Goal: Transaction & Acquisition: Purchase product/service

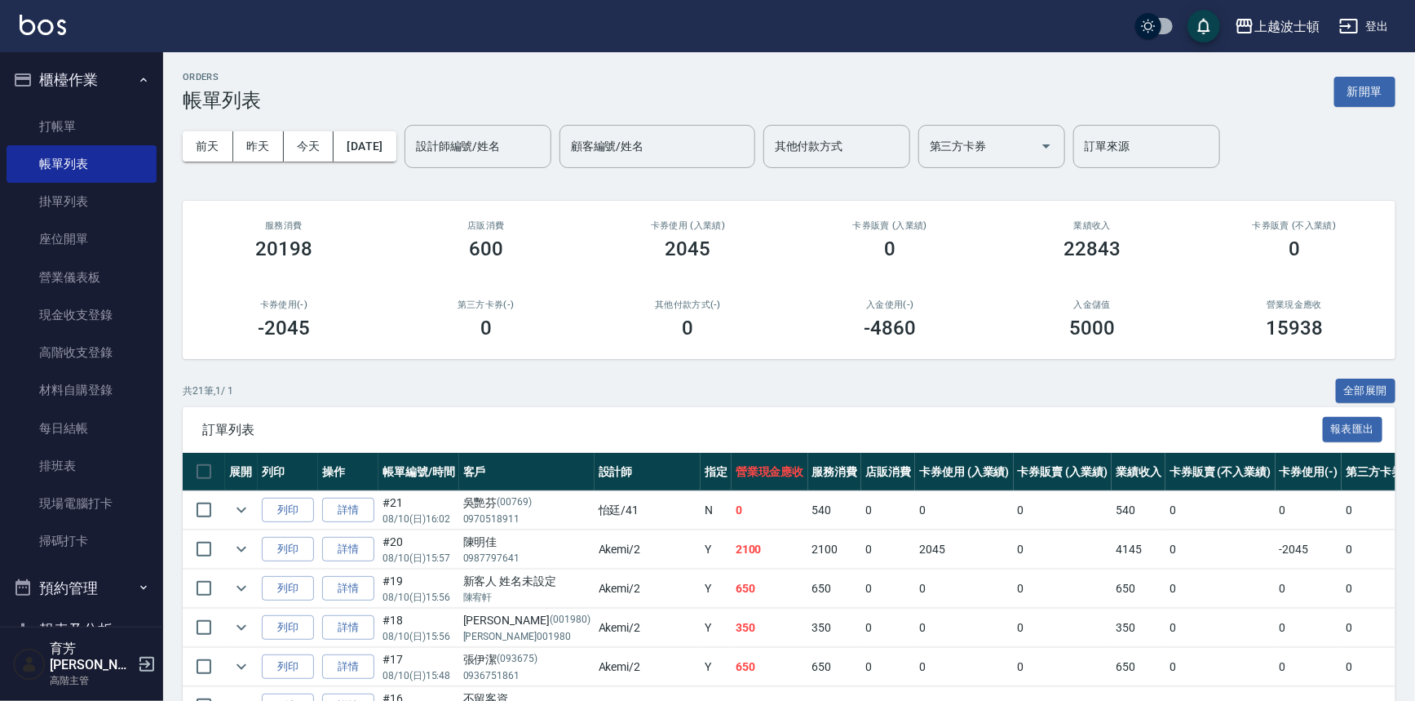
scroll to position [238, 0]
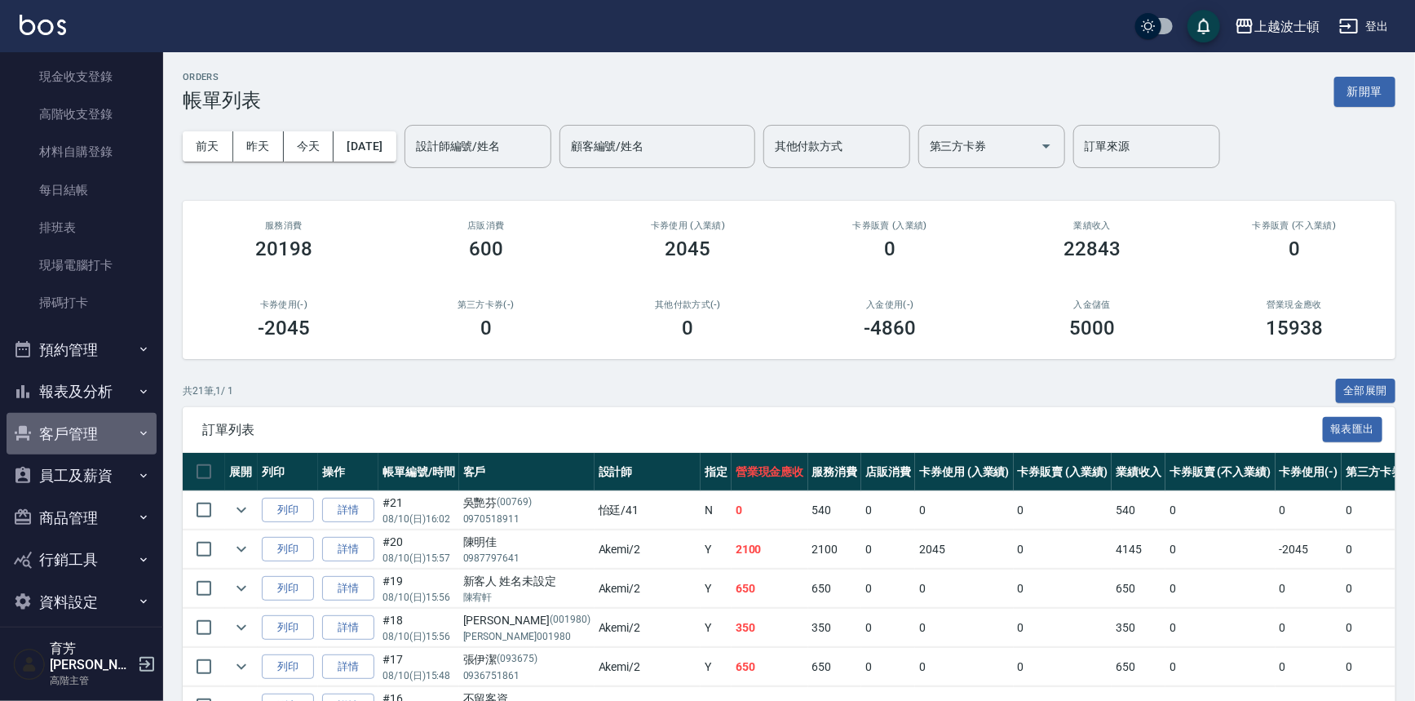
click at [88, 420] on button "客戶管理" at bounding box center [82, 434] width 150 height 42
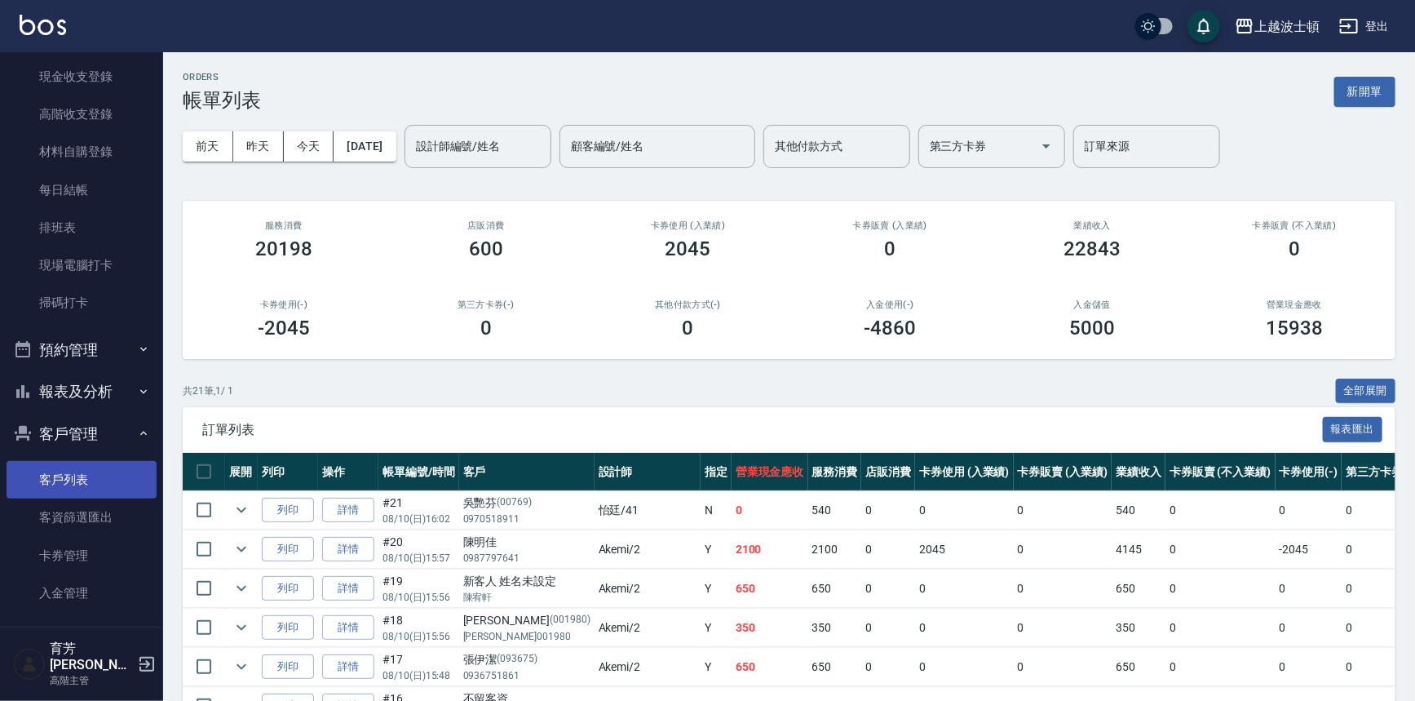
click at [82, 466] on link "客戶列表" at bounding box center [82, 480] width 150 height 38
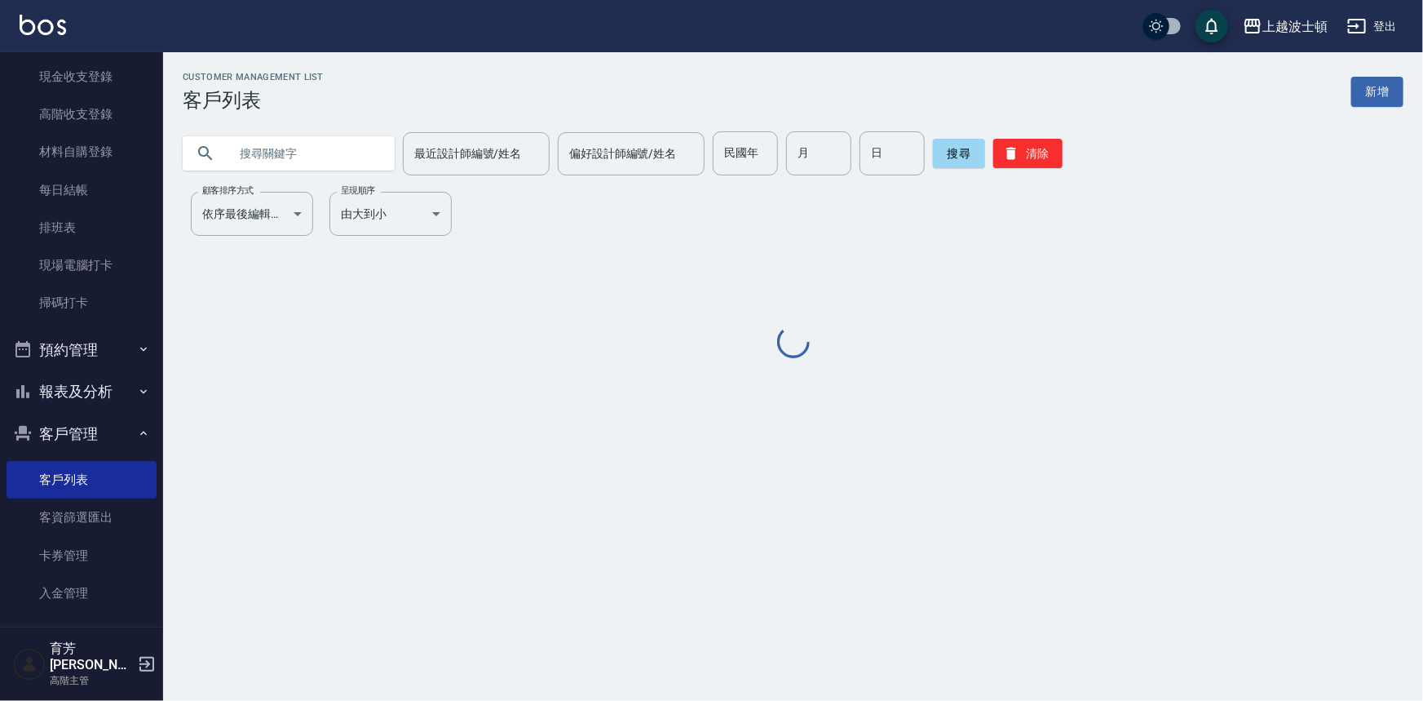
click at [286, 157] on input "text" at bounding box center [304, 153] width 153 height 44
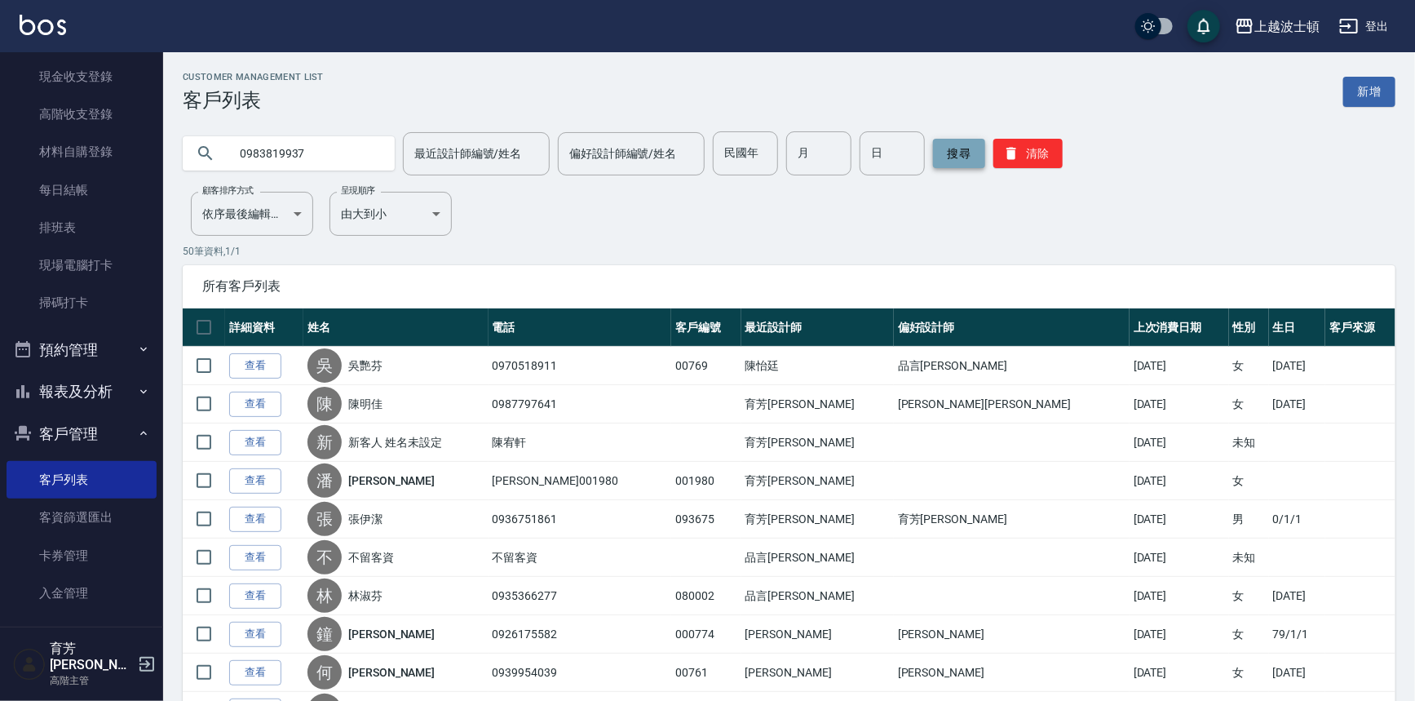
type input "0983819937"
click at [938, 159] on button "搜尋" at bounding box center [959, 153] width 52 height 29
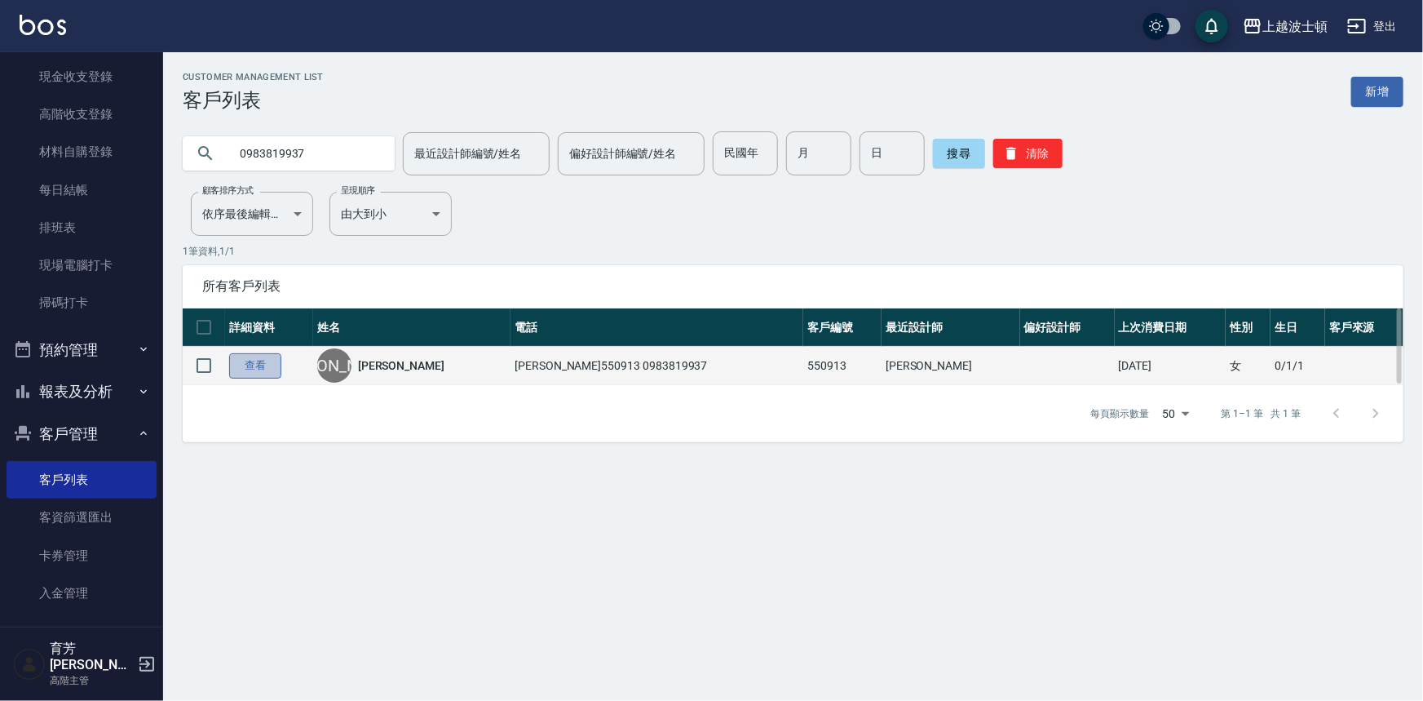
click at [270, 362] on link "查看" at bounding box center [255, 365] width 52 height 25
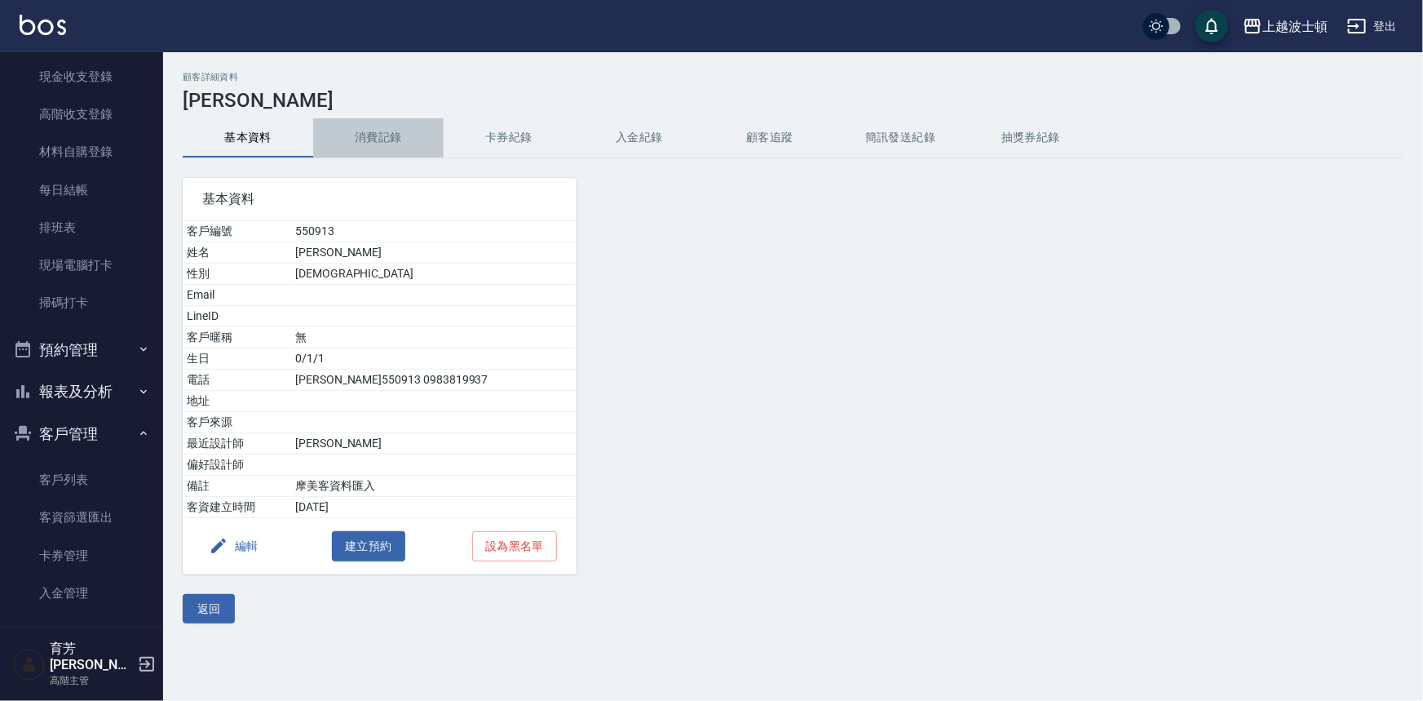
click at [380, 142] on button "消費記錄" at bounding box center [378, 137] width 131 height 39
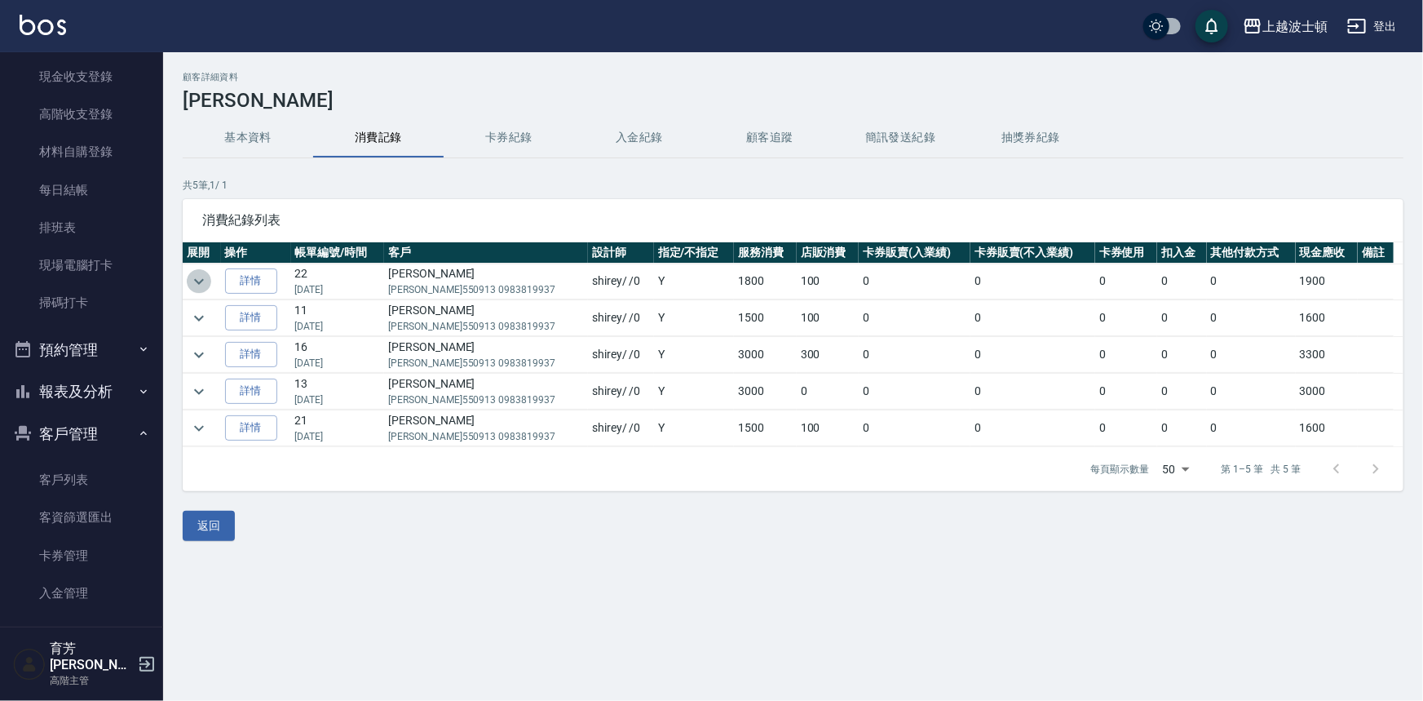
click at [190, 285] on icon "expand row" at bounding box center [199, 282] width 20 height 20
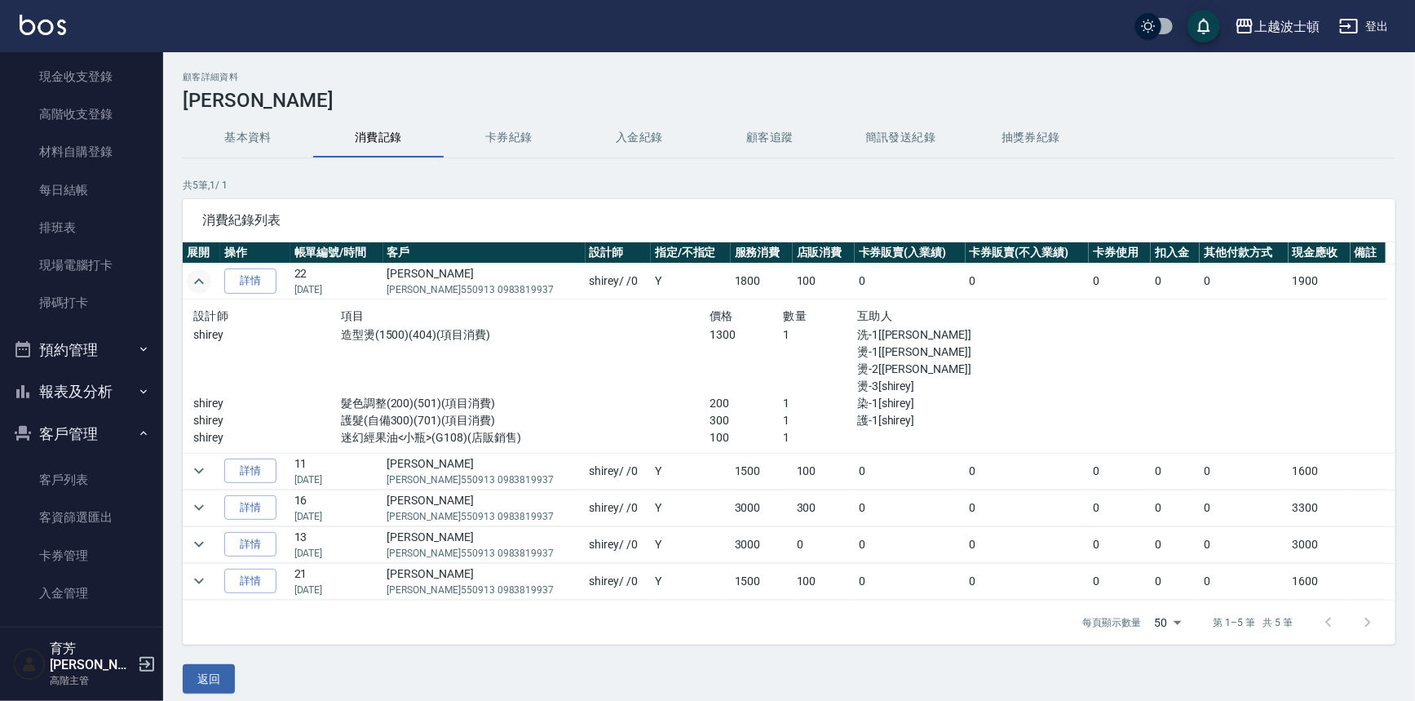
scroll to position [11, 0]
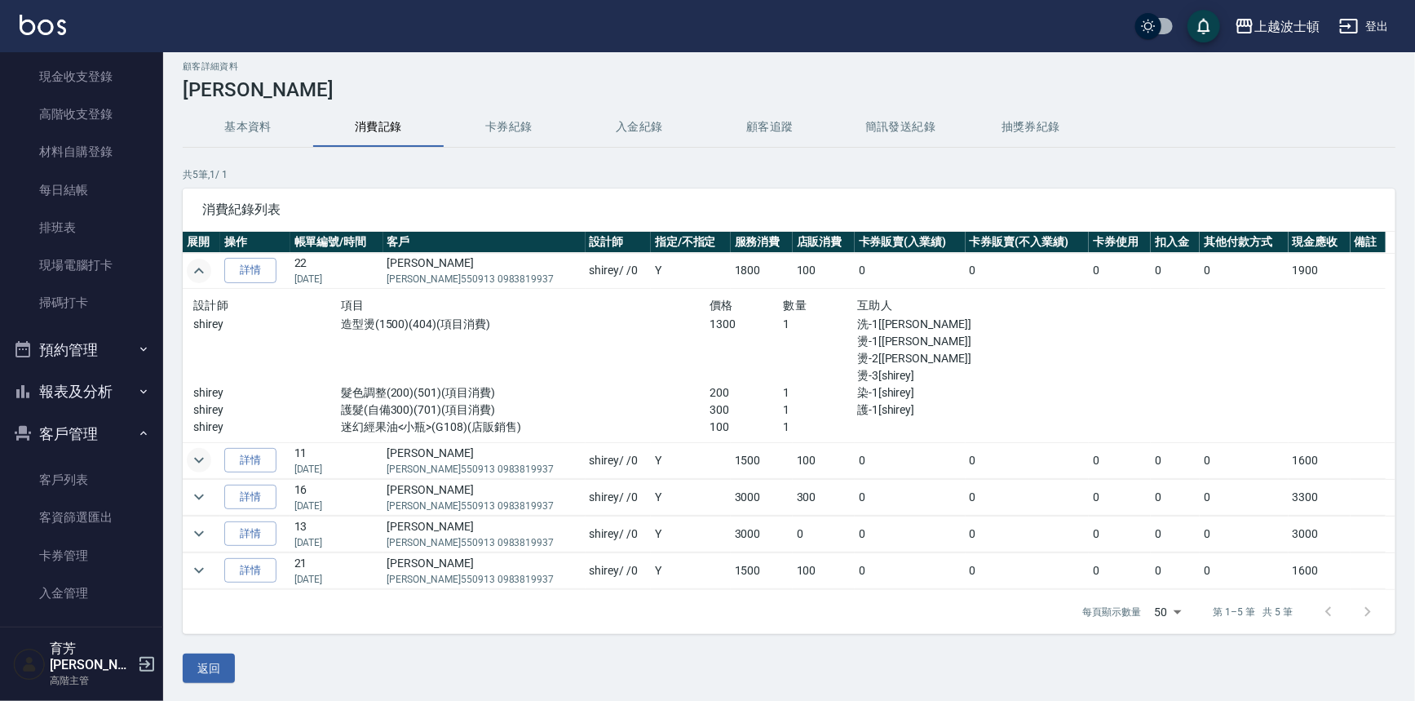
click at [194, 459] on icon "expand row" at bounding box center [199, 460] width 20 height 20
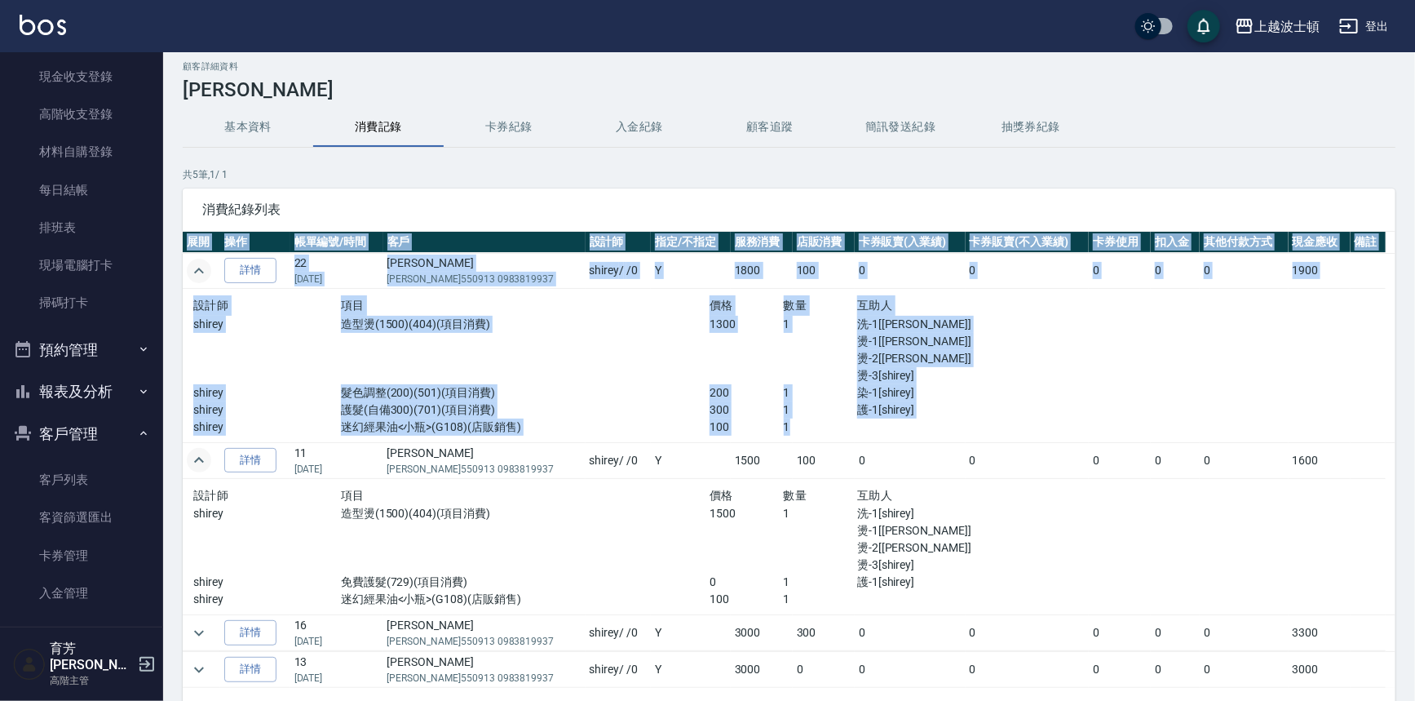
drag, startPoint x: 1387, startPoint y: 326, endPoint x: 1388, endPoint y: 334, distance: 8.3
click at [1388, 334] on div "展開 操作 帳單編號/時間 客戶 設計師 指定/不指定 服務消費 店販消費 卡券販賣(入業績) 卡券販賣(不入業績) 卡券使用 扣入金 其他付款方式 現金應收…" at bounding box center [789, 460] width 1213 height 456
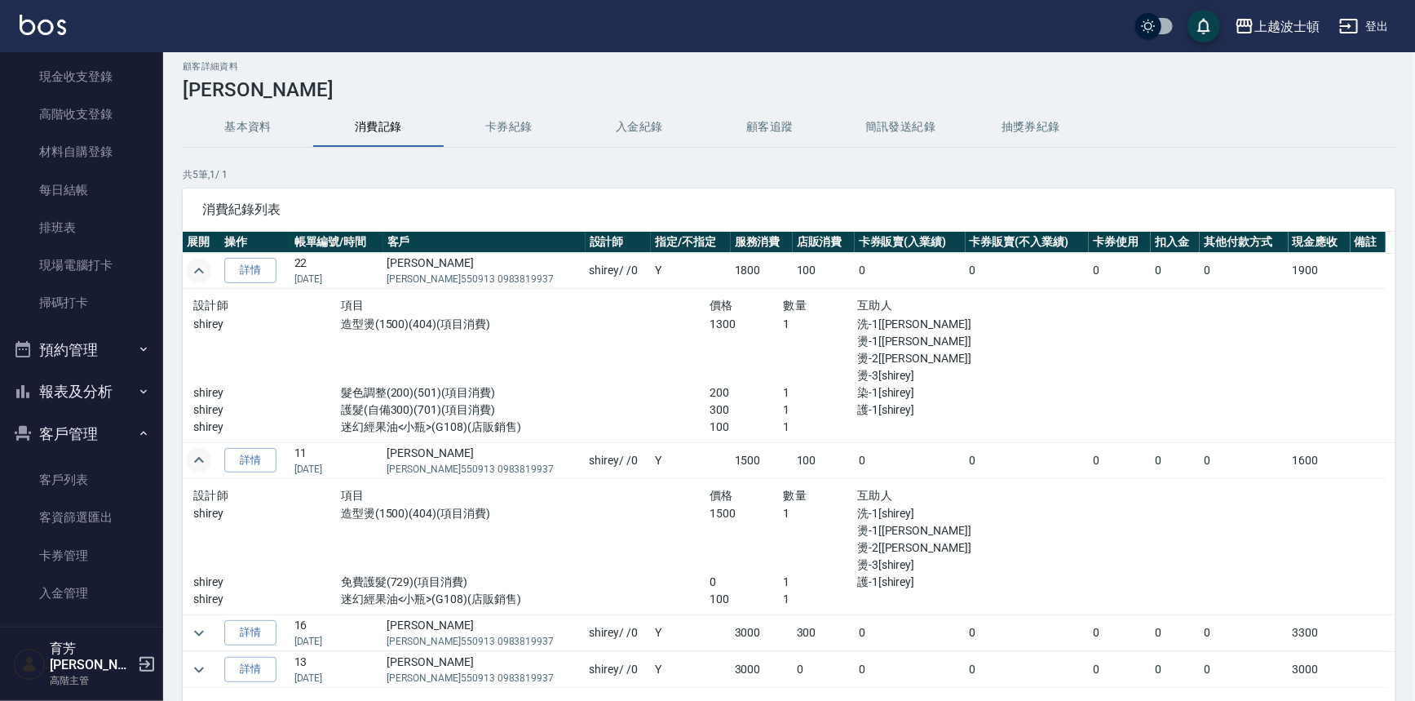
click at [1166, 140] on div "基本資料 消費記錄 卡券紀錄 入金紀錄 顧客追蹤 簡訊發送紀錄 抽獎券紀錄" at bounding box center [789, 127] width 1213 height 39
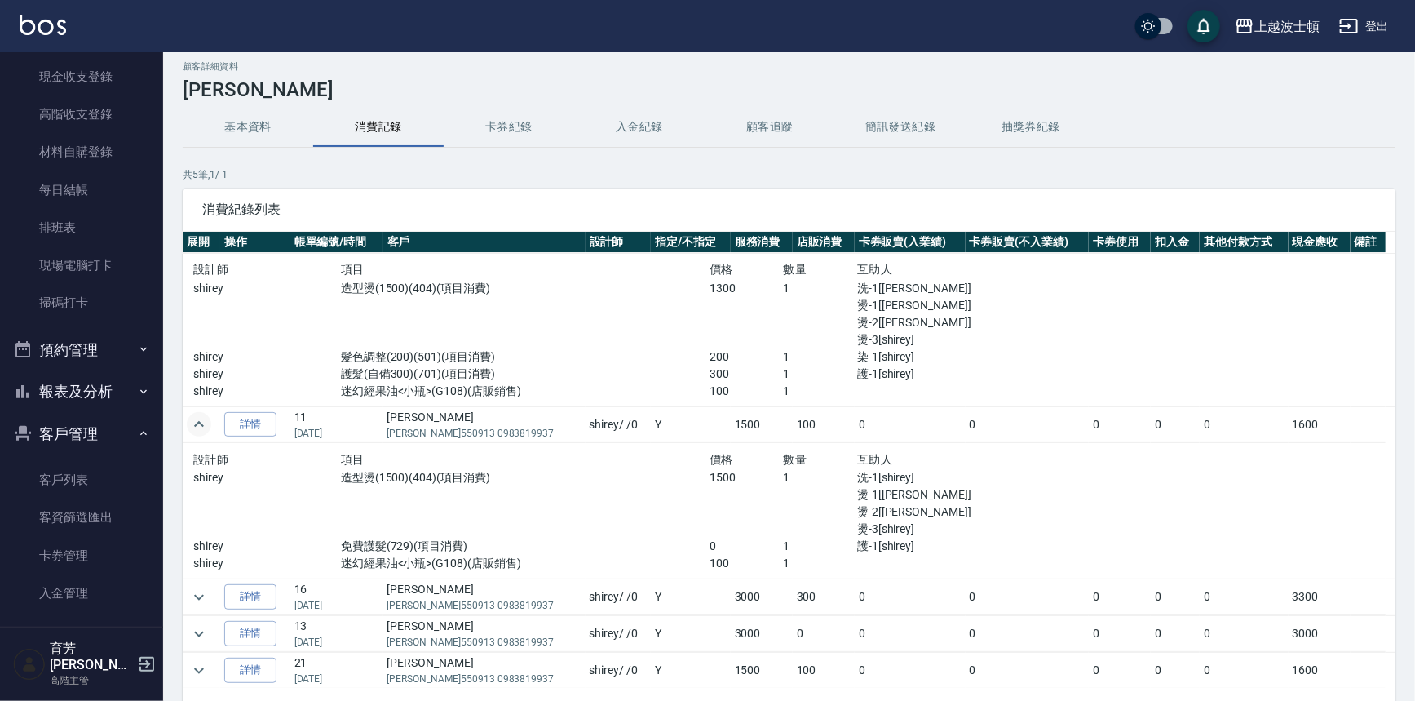
click at [232, 124] on button "基本資料" at bounding box center [248, 127] width 131 height 39
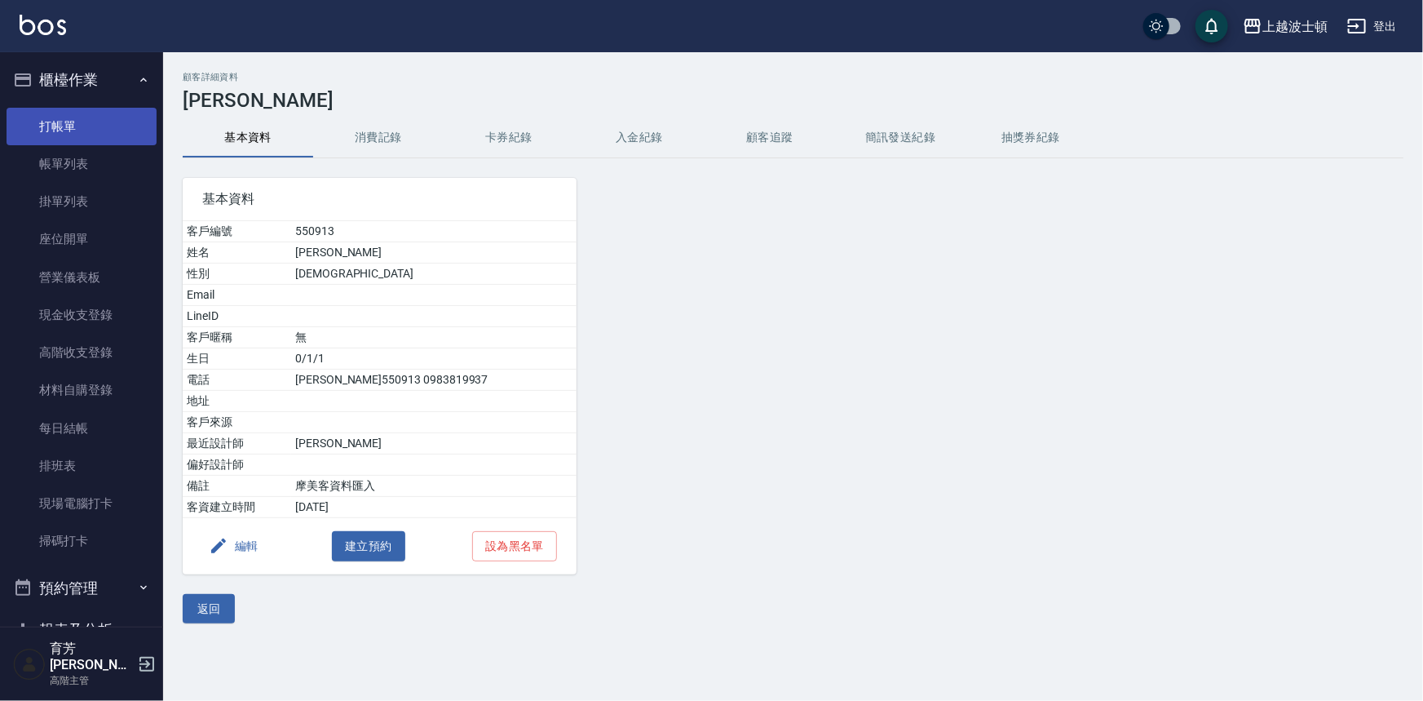
click at [45, 136] on link "打帳單" at bounding box center [82, 127] width 150 height 38
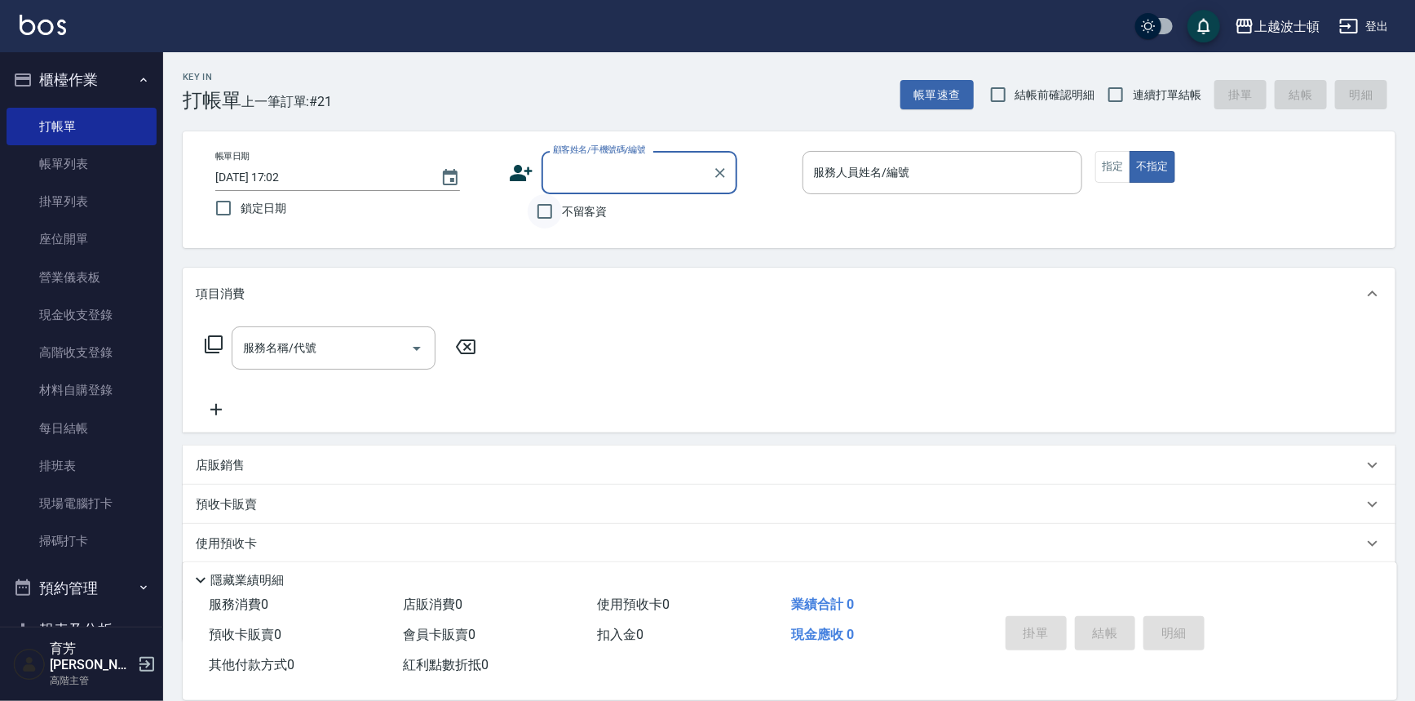
click at [536, 219] on input "不留客資" at bounding box center [545, 211] width 34 height 34
checkbox input "true"
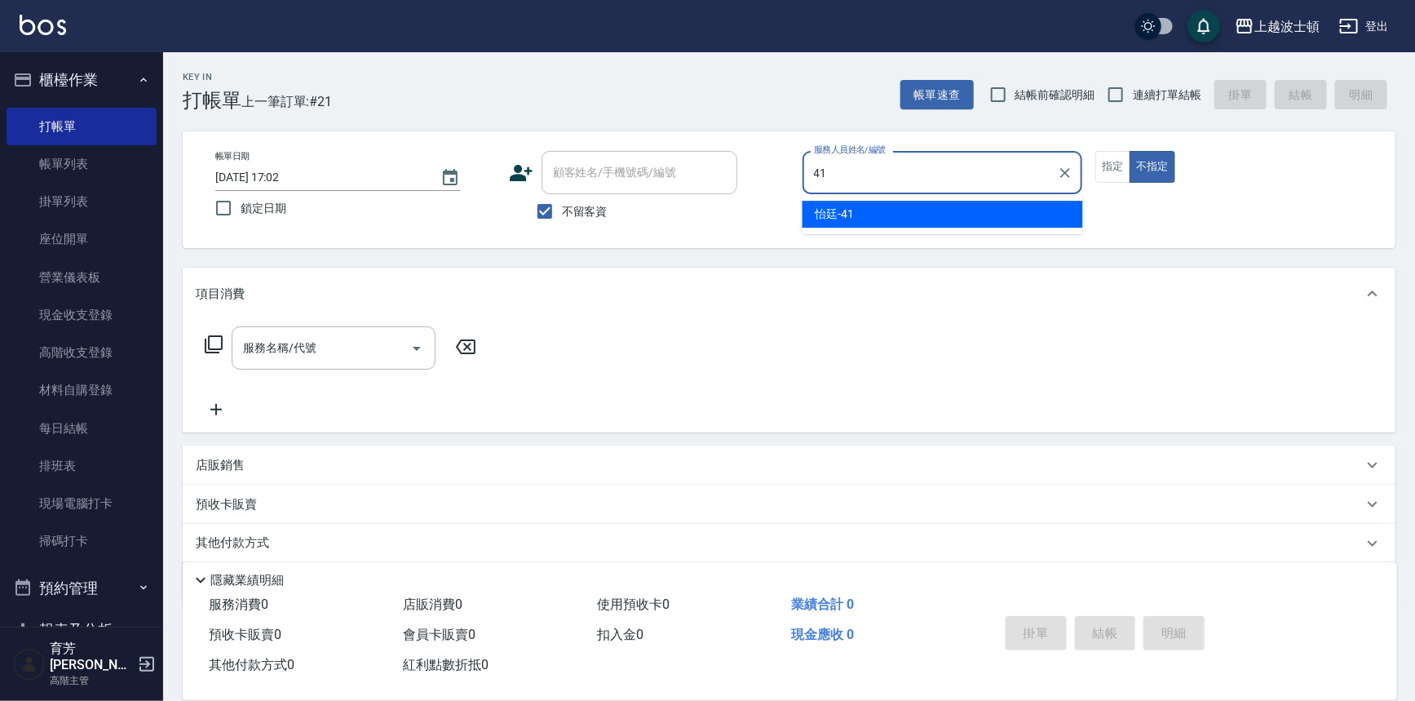
type input "怡廷-41"
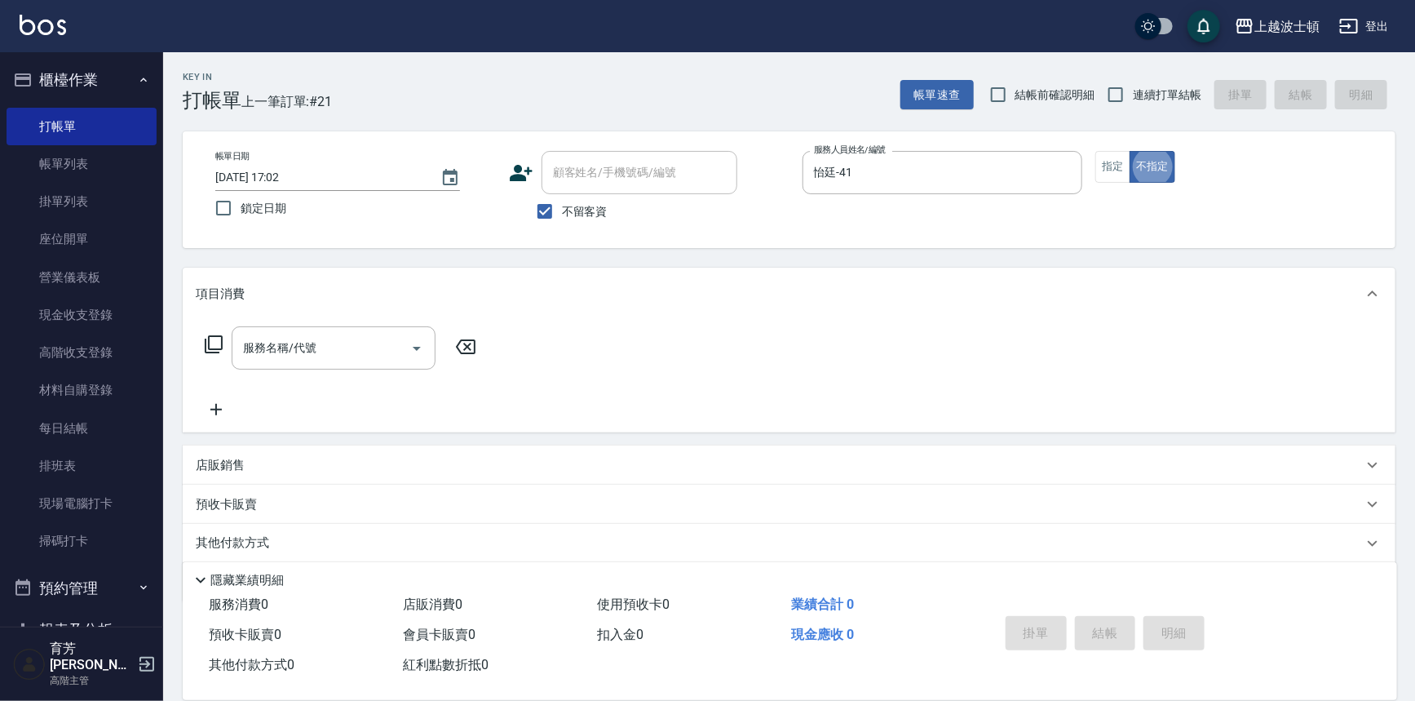
type button "false"
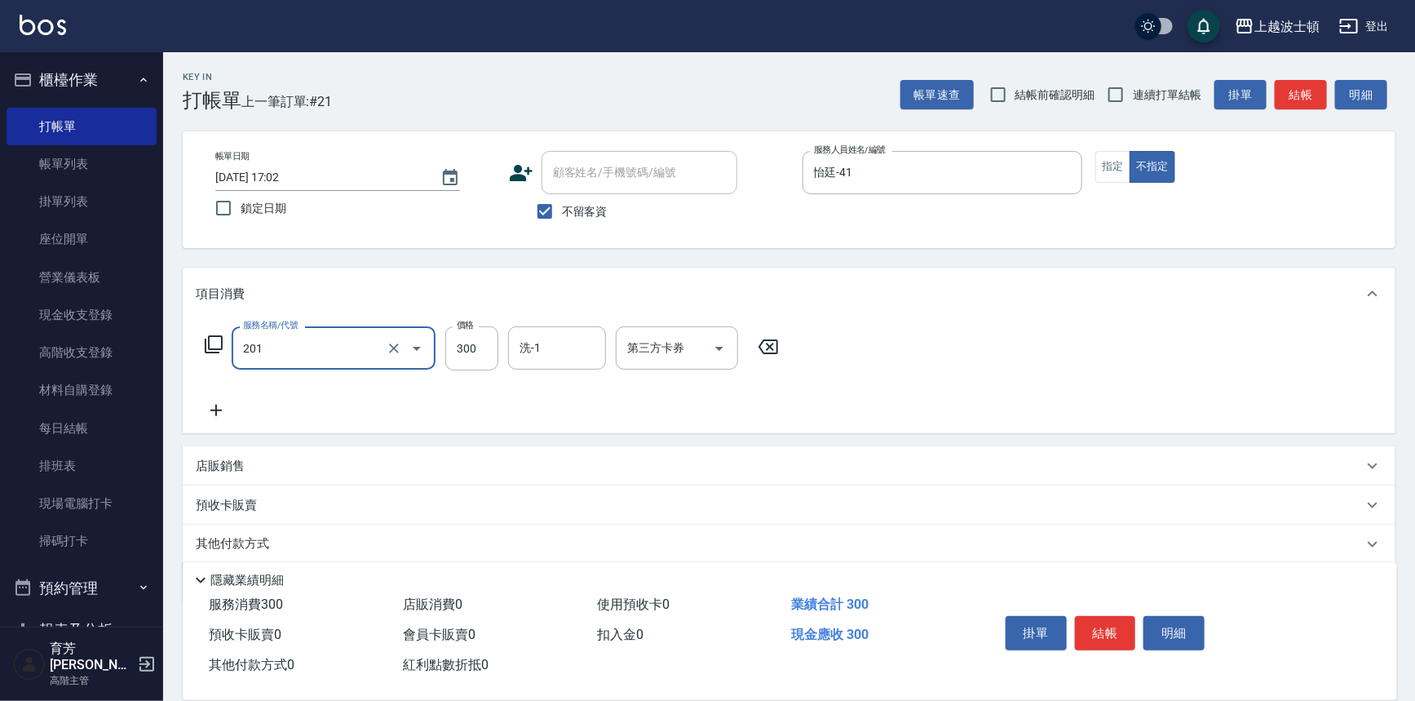
type input "洗髮(201)"
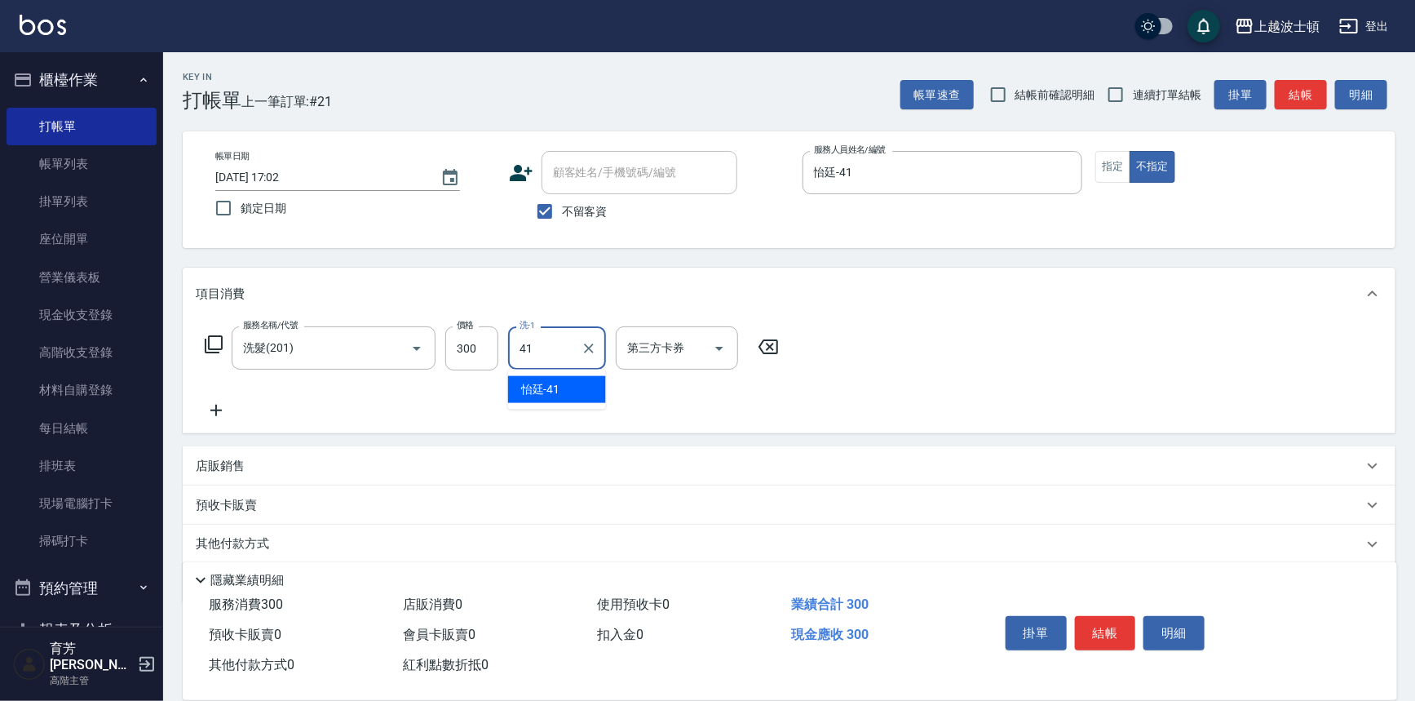
type input "怡廷-41"
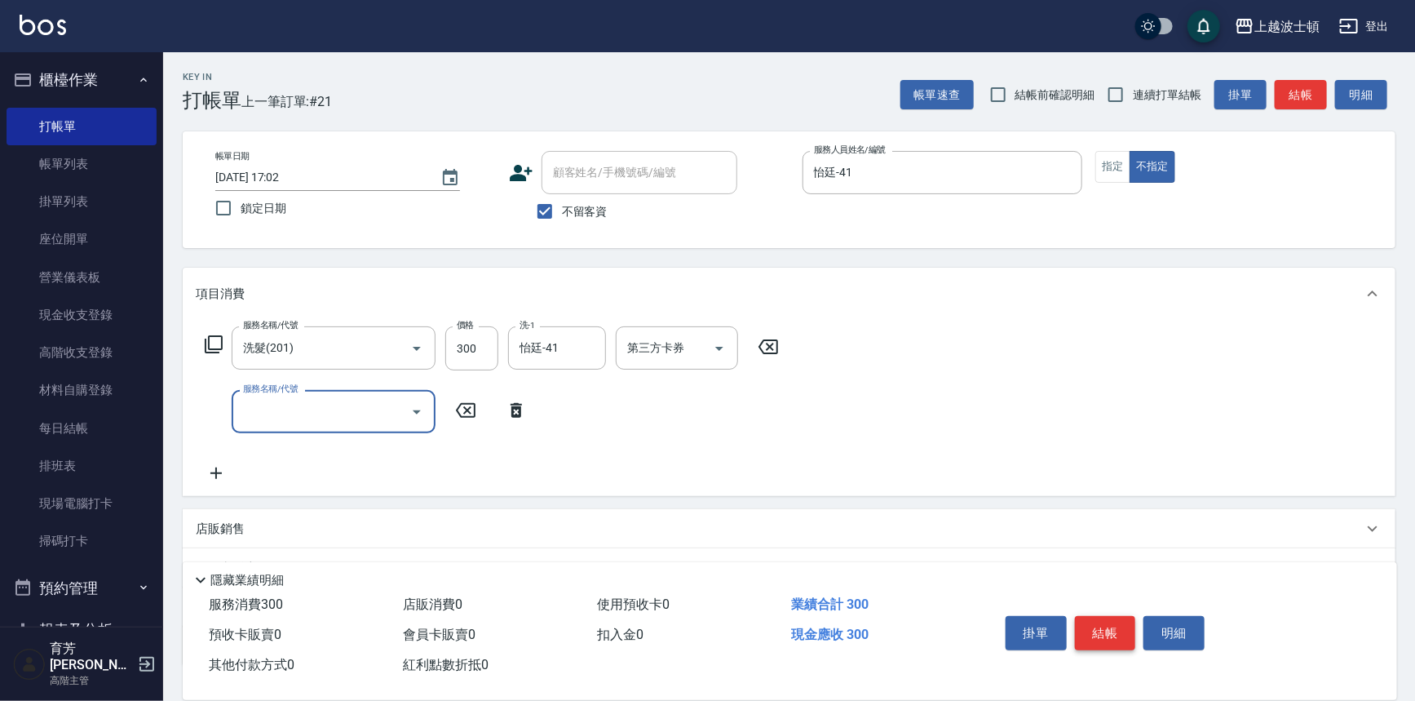
click at [1108, 625] on button "結帳" at bounding box center [1105, 633] width 61 height 34
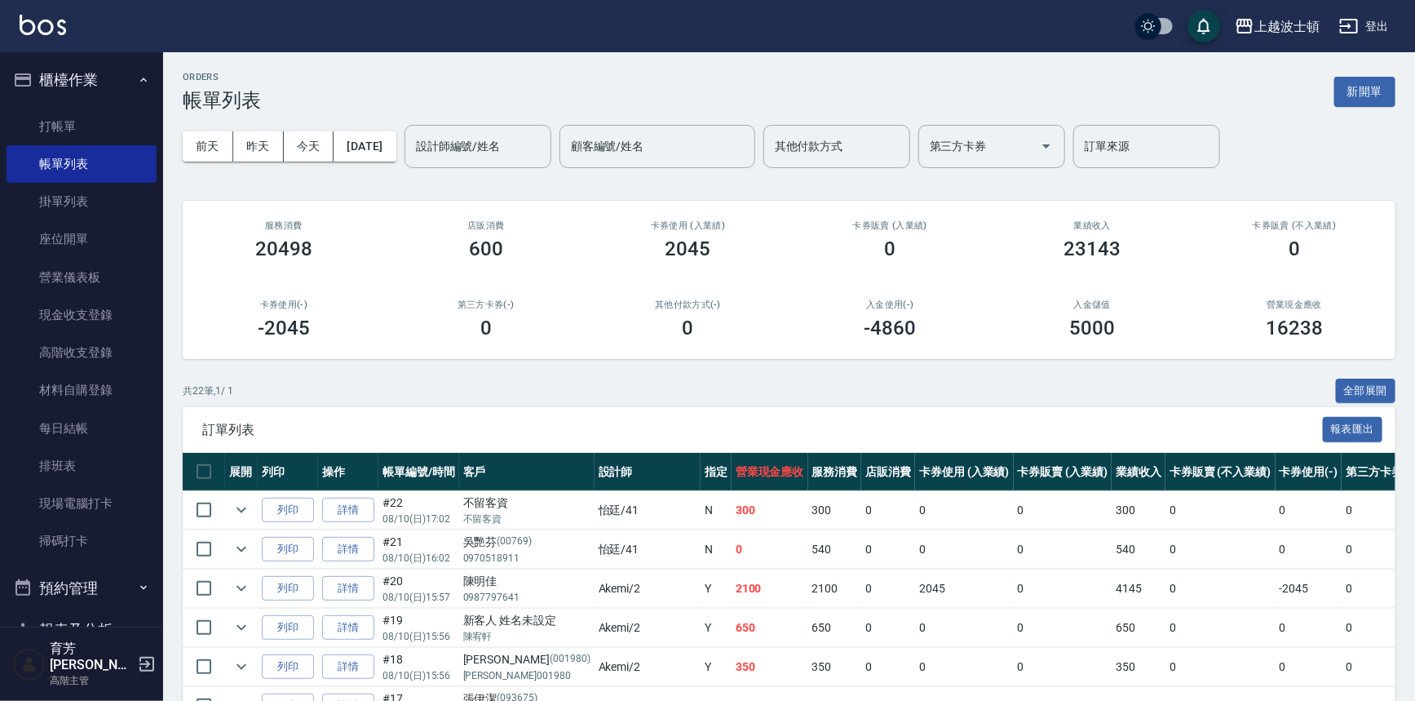
click at [1166, 612] on td "0" at bounding box center [1220, 628] width 109 height 38
click at [51, 127] on link "打帳單" at bounding box center [82, 127] width 150 height 38
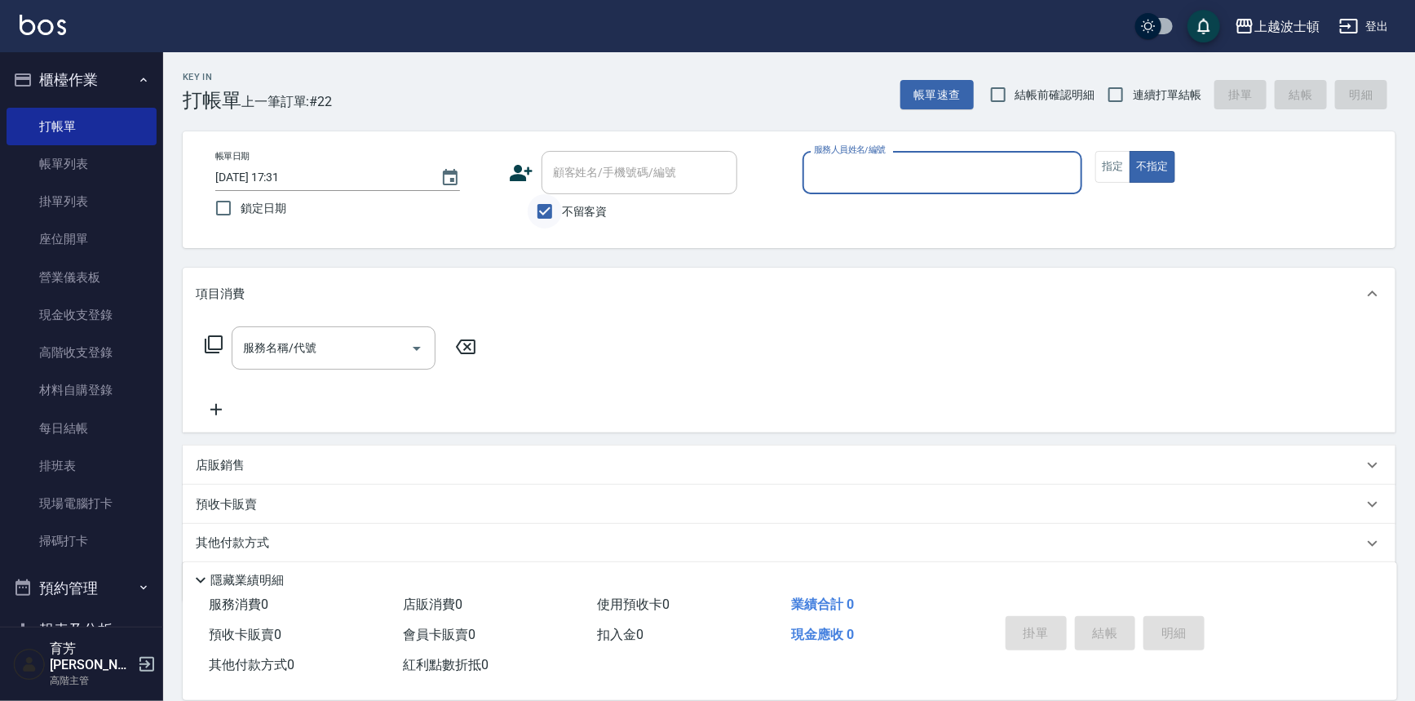
click at [554, 207] on input "不留客資" at bounding box center [545, 211] width 34 height 34
checkbox input "false"
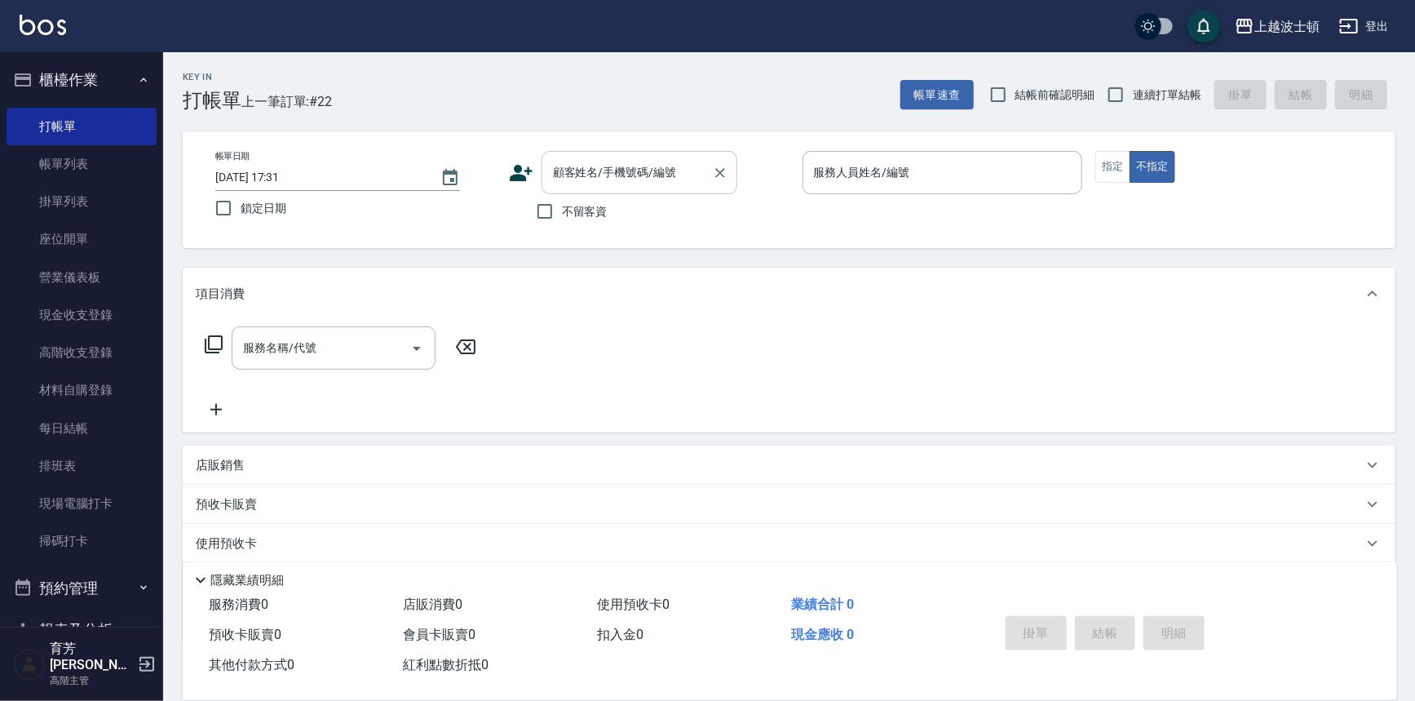
click at [596, 168] on input "顧客姓名/手機號碼/編號" at bounding box center [627, 172] width 157 height 29
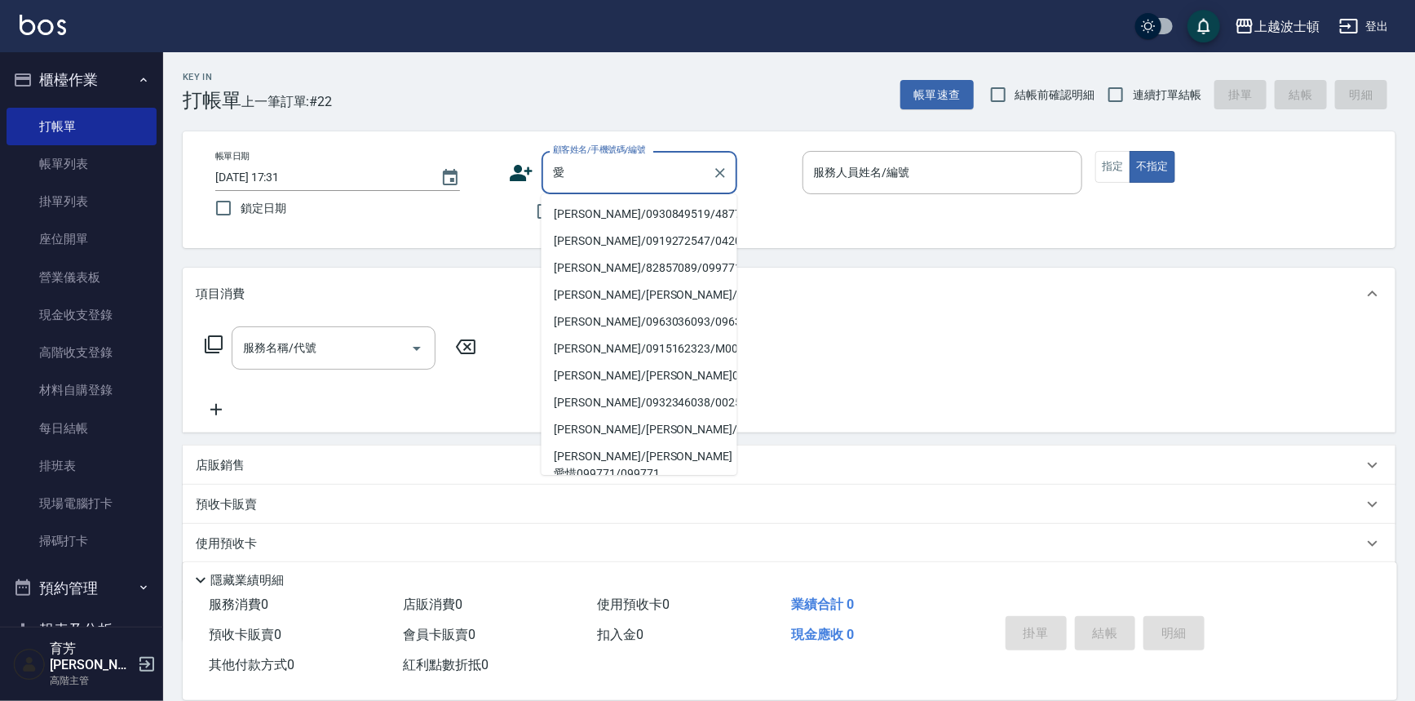
click at [622, 209] on li "[PERSON_NAME]/0930849519/48777" at bounding box center [640, 214] width 196 height 27
type input "[PERSON_NAME]/0930849519/48777"
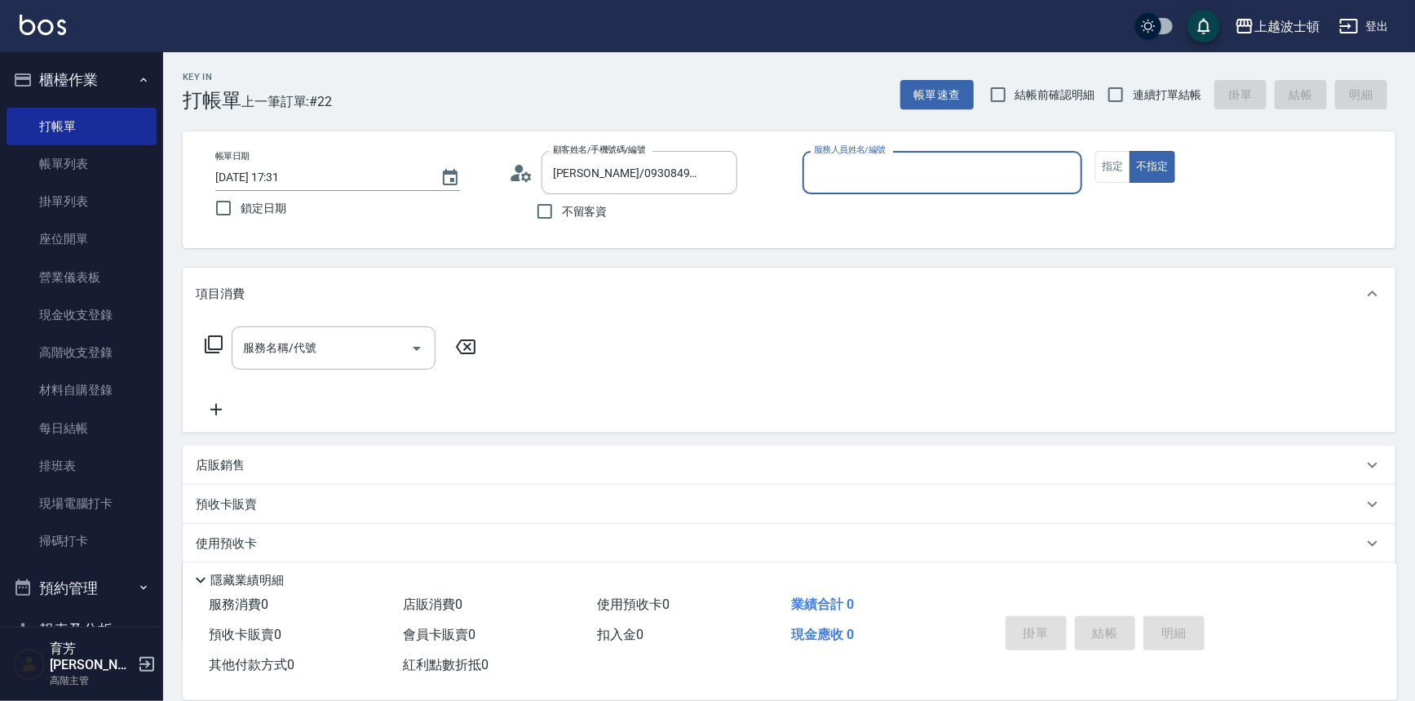
type input "[PERSON_NAME]-1"
drag, startPoint x: 1112, startPoint y: 175, endPoint x: 860, endPoint y: 208, distance: 254.3
click at [1113, 175] on button "指定" at bounding box center [1113, 167] width 35 height 32
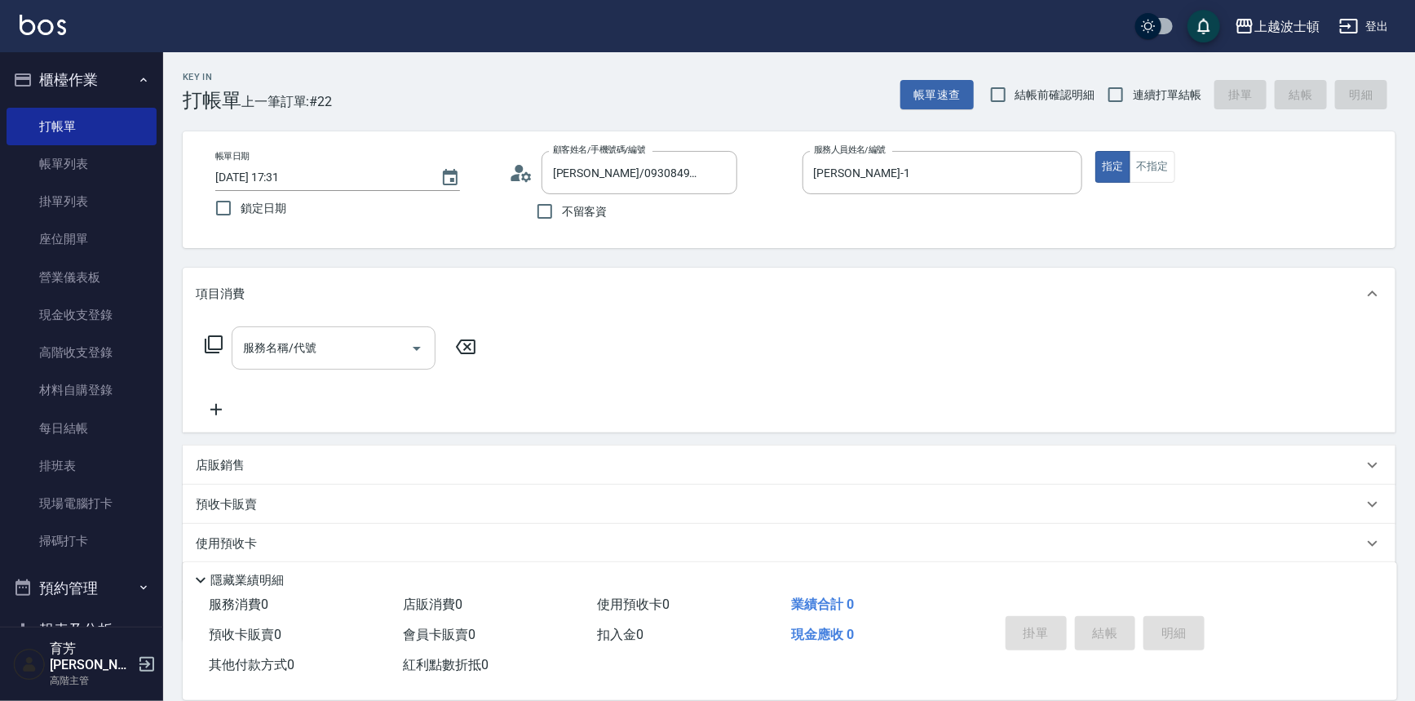
click at [281, 345] on input "服務名稱/代號" at bounding box center [321, 348] width 165 height 29
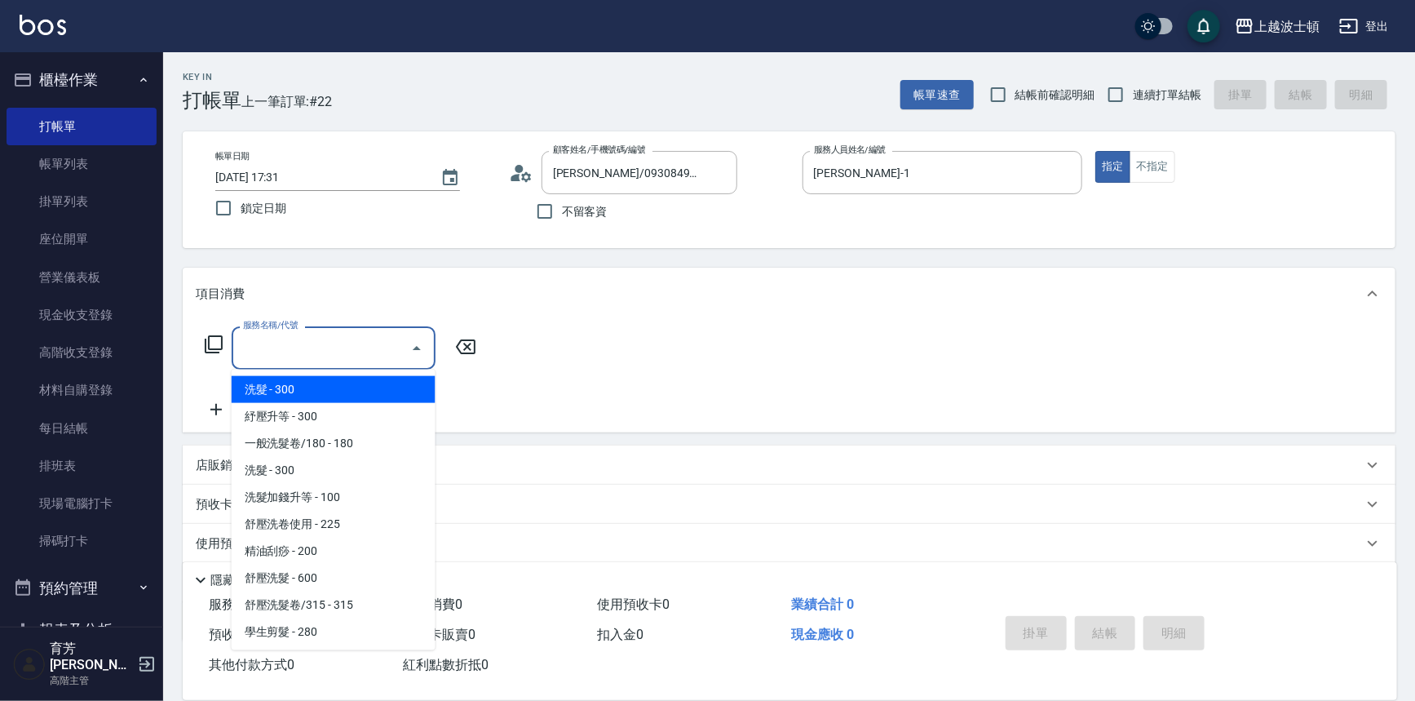
click at [277, 386] on span "洗髮 - 300" at bounding box center [334, 389] width 204 height 27
type input "洗髮(201)"
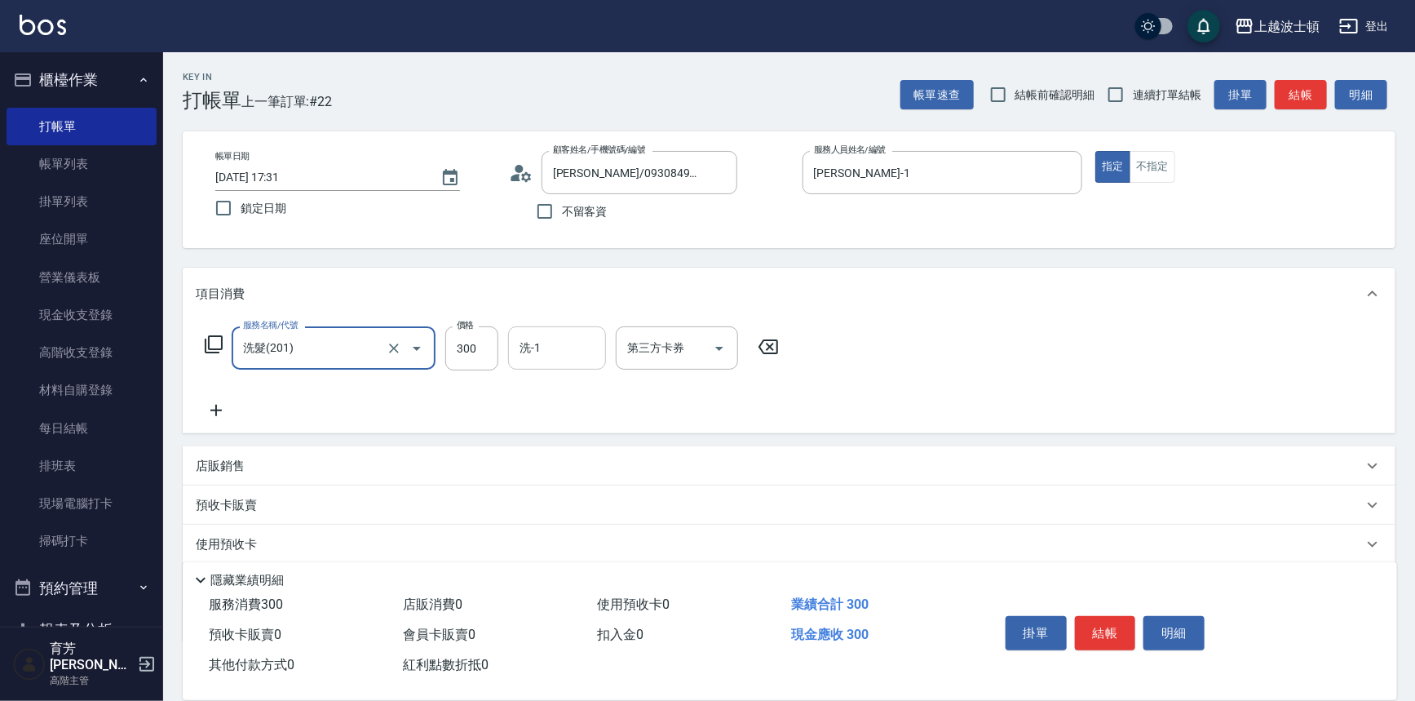
click at [552, 346] on input "洗-1" at bounding box center [557, 348] width 83 height 29
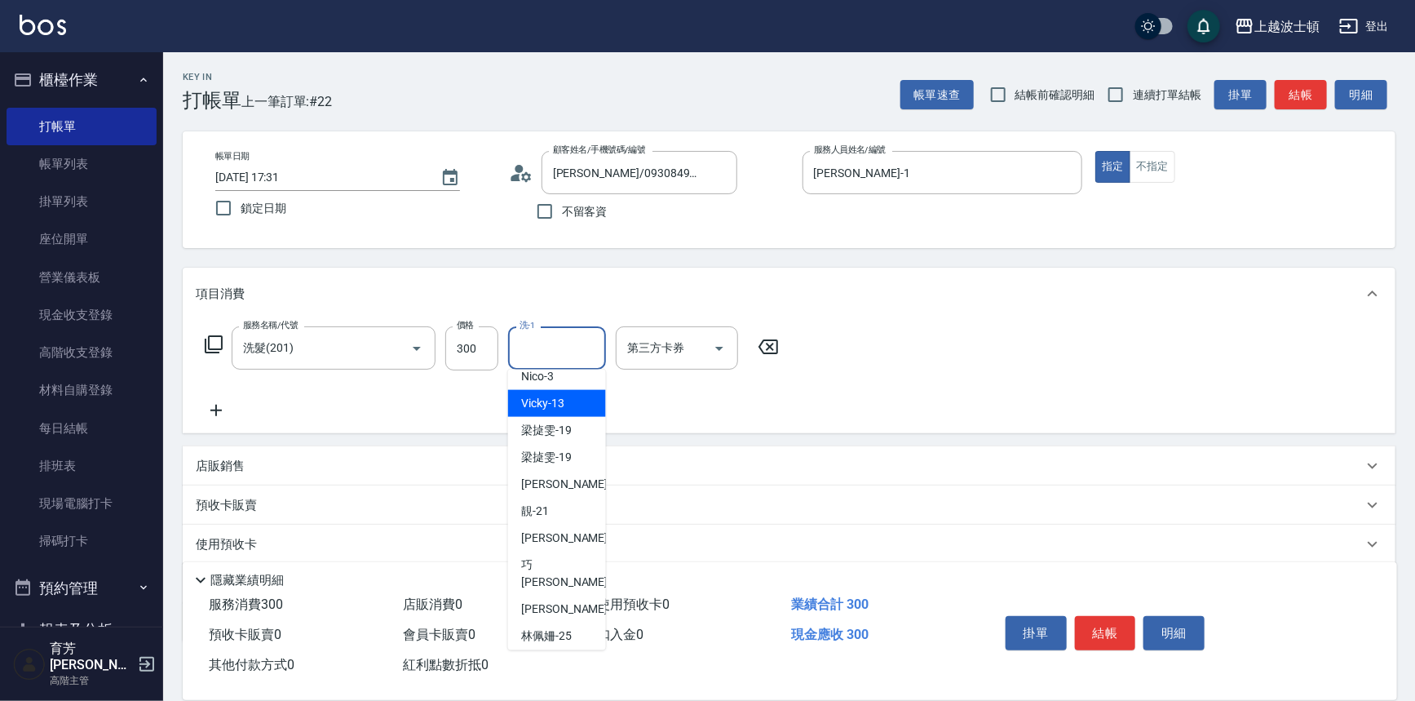
scroll to position [110, 0]
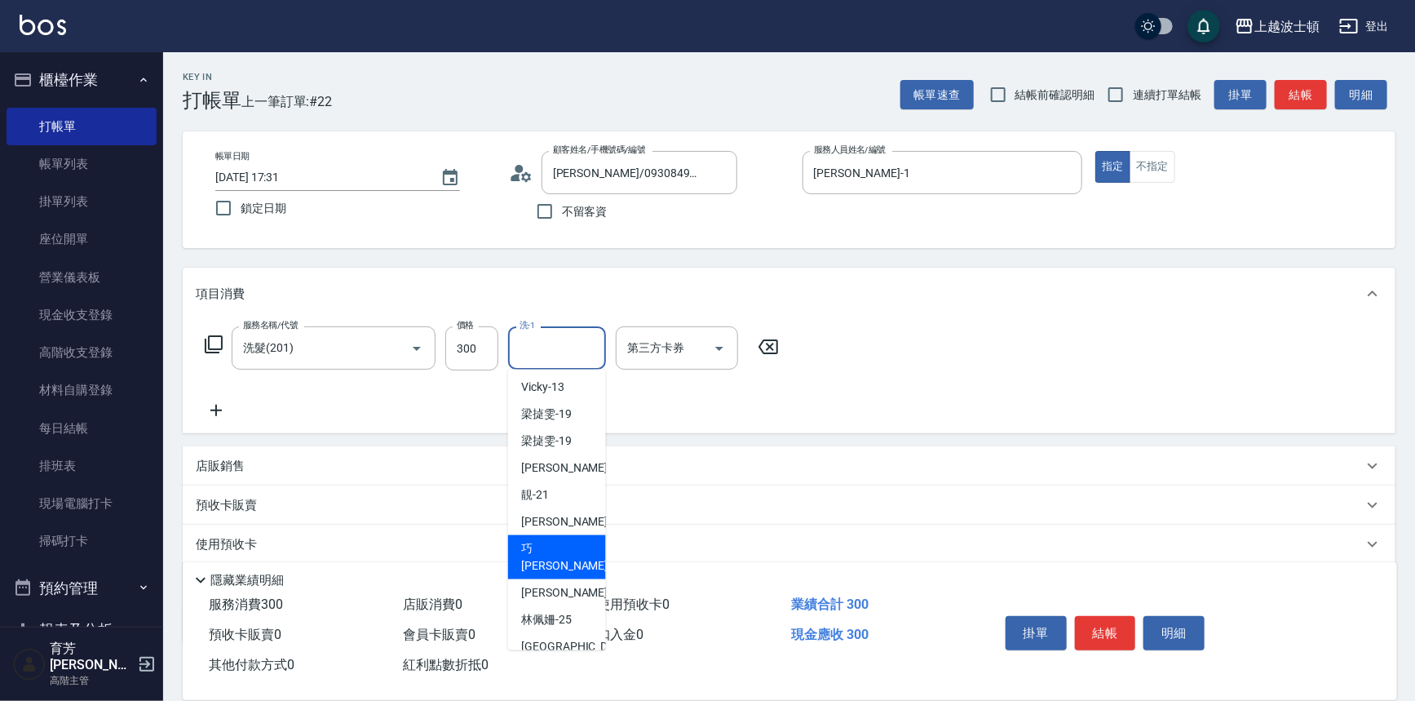
click at [567, 552] on div "[PERSON_NAME] -23" at bounding box center [557, 557] width 98 height 44
type input "[PERSON_NAME]-23"
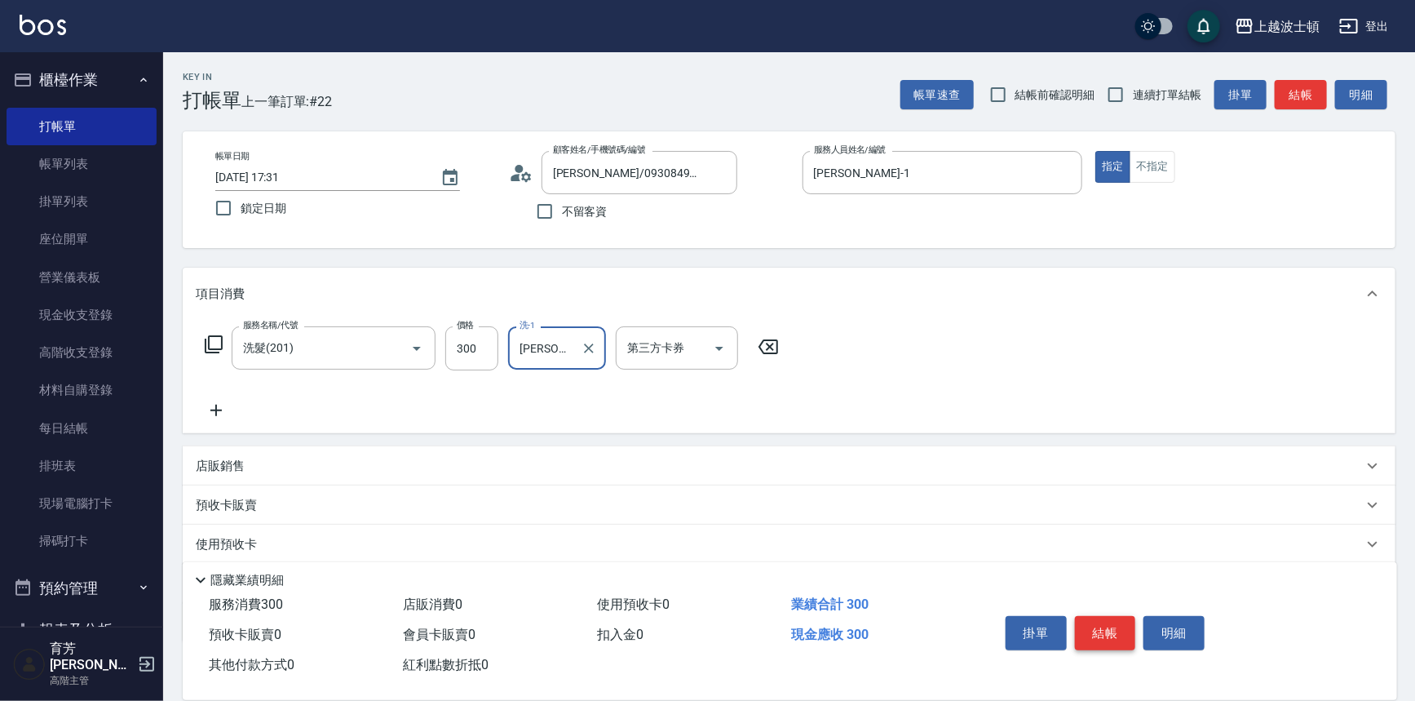
click at [1121, 630] on button "結帳" at bounding box center [1105, 633] width 61 height 34
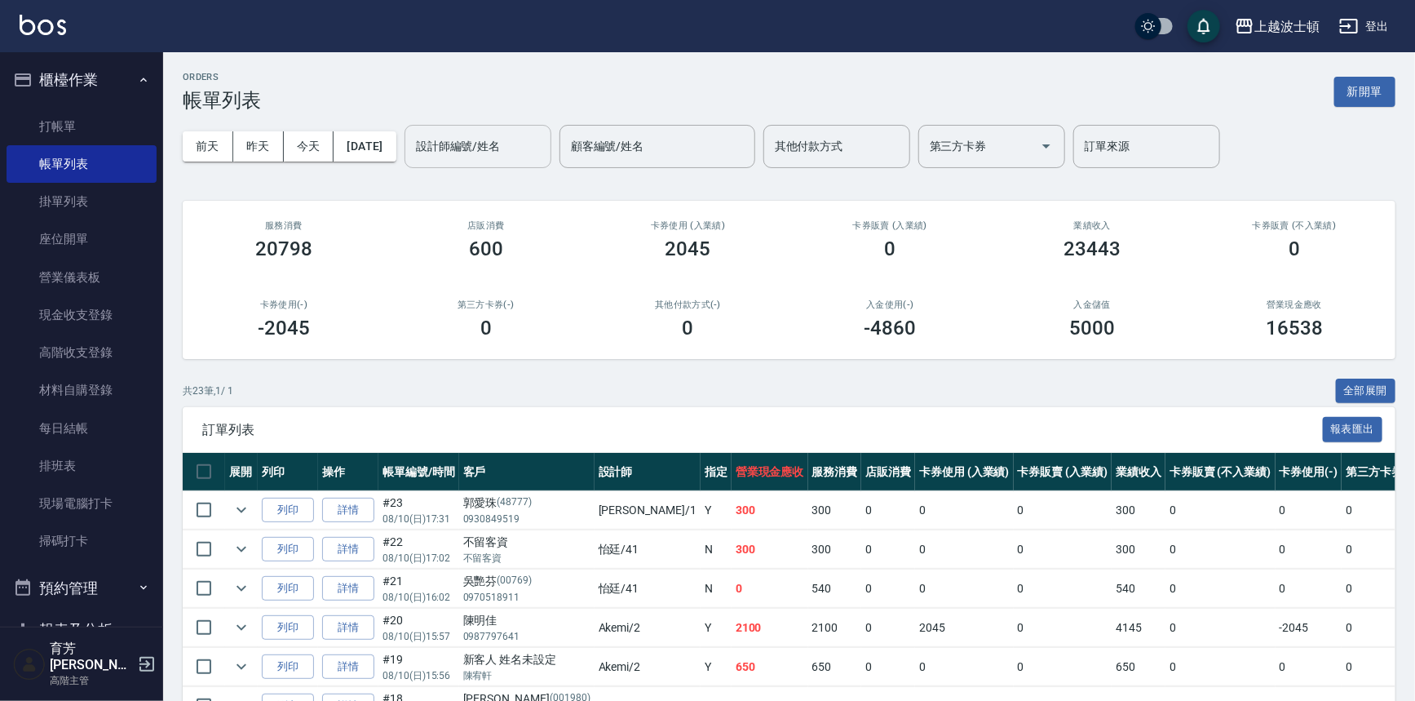
click at [485, 149] on input "設計師編號/姓名" at bounding box center [478, 146] width 132 height 29
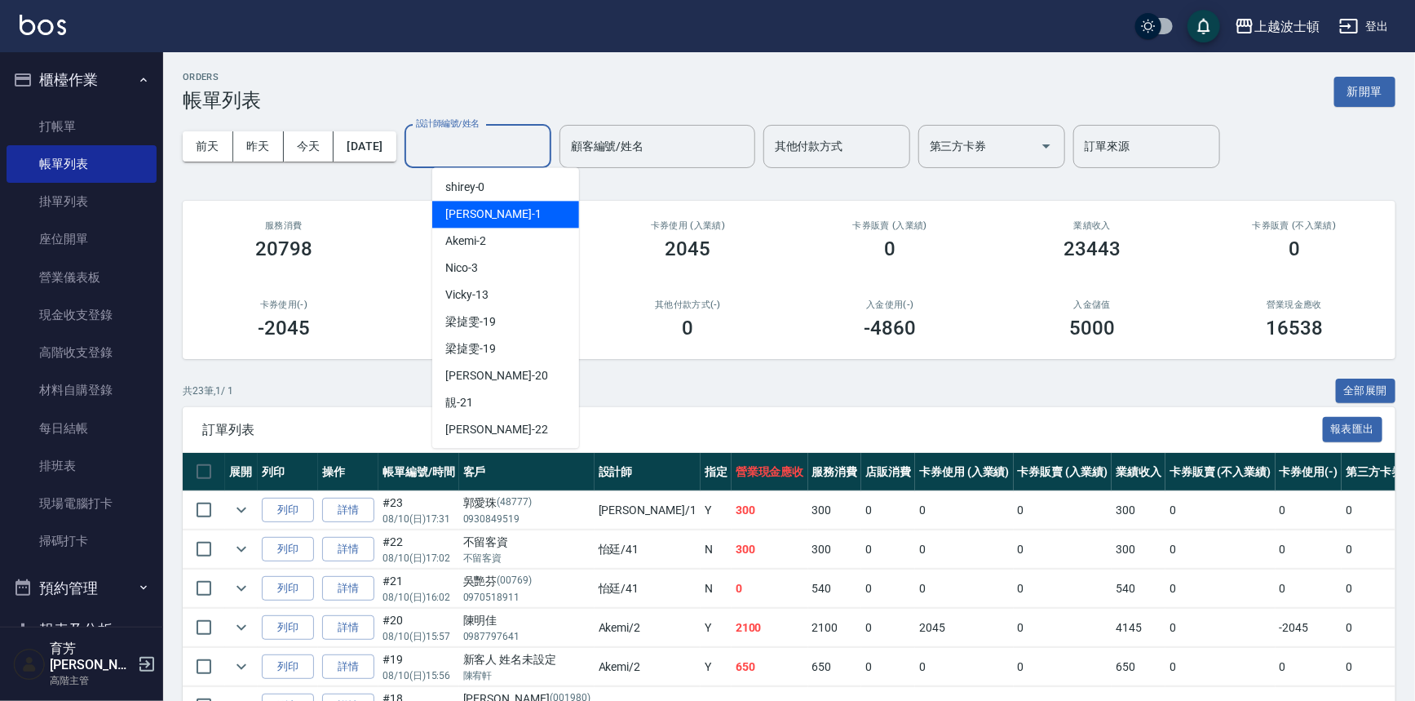
click at [474, 215] on span "[PERSON_NAME] -1" at bounding box center [493, 214] width 96 height 17
type input "[PERSON_NAME]-1"
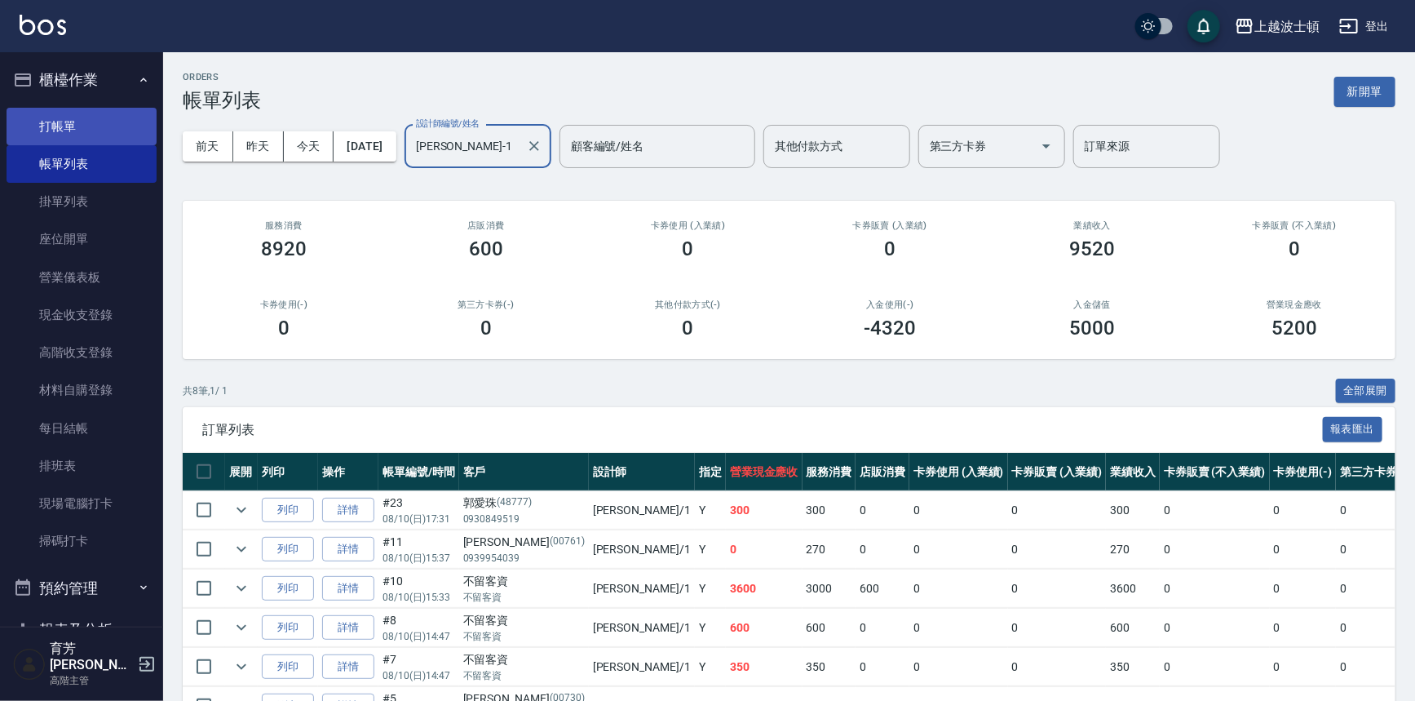
click at [67, 117] on link "打帳單" at bounding box center [82, 127] width 150 height 38
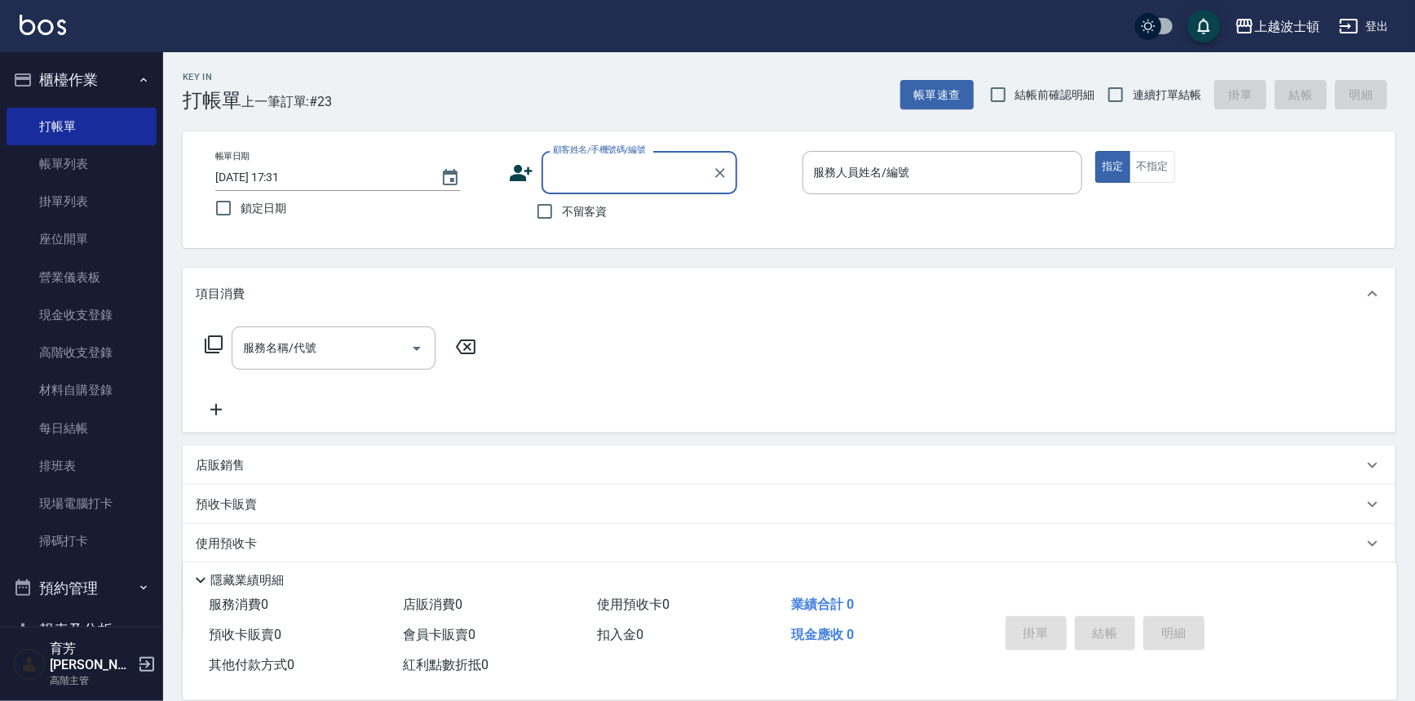
click at [572, 211] on span "不留客資" at bounding box center [585, 211] width 46 height 17
click at [562, 211] on input "不留客資" at bounding box center [545, 211] width 34 height 34
checkbox input "true"
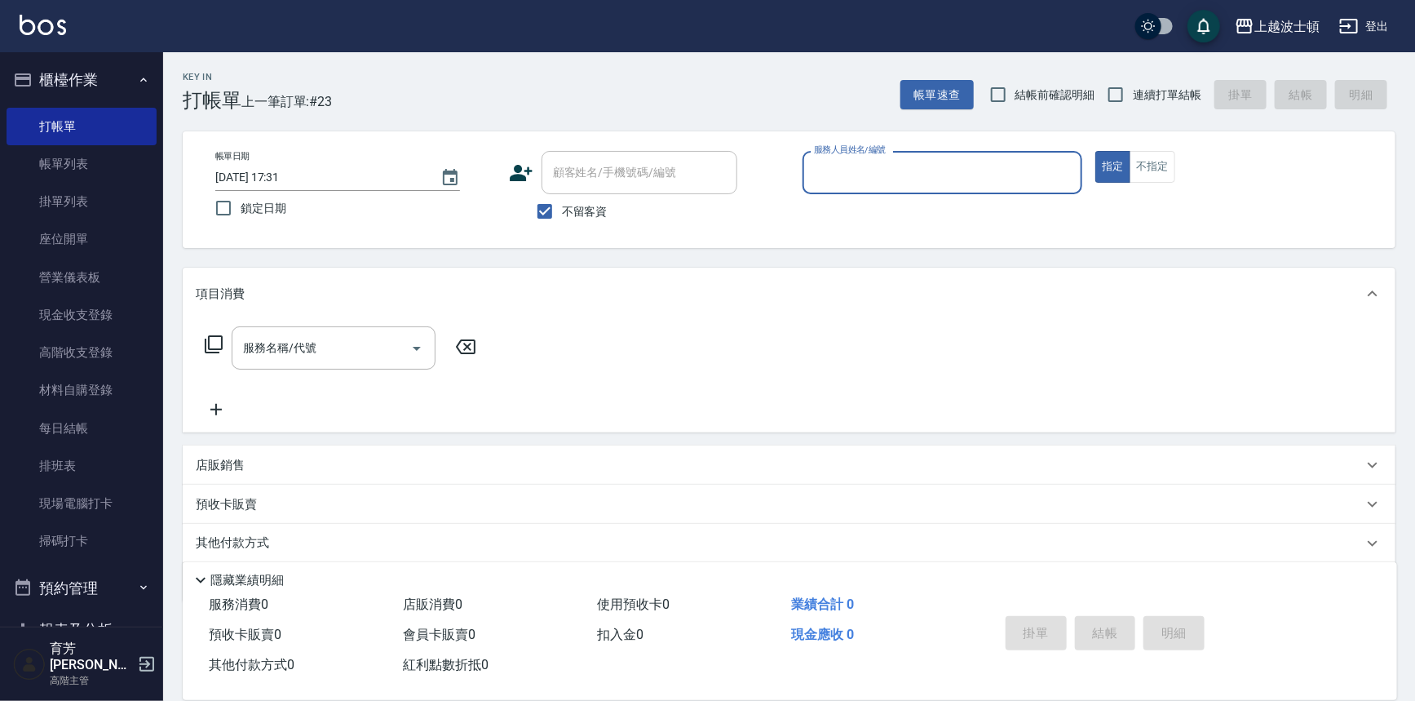
click at [838, 167] on input "服務人員姓名/編號" at bounding box center [943, 172] width 266 height 29
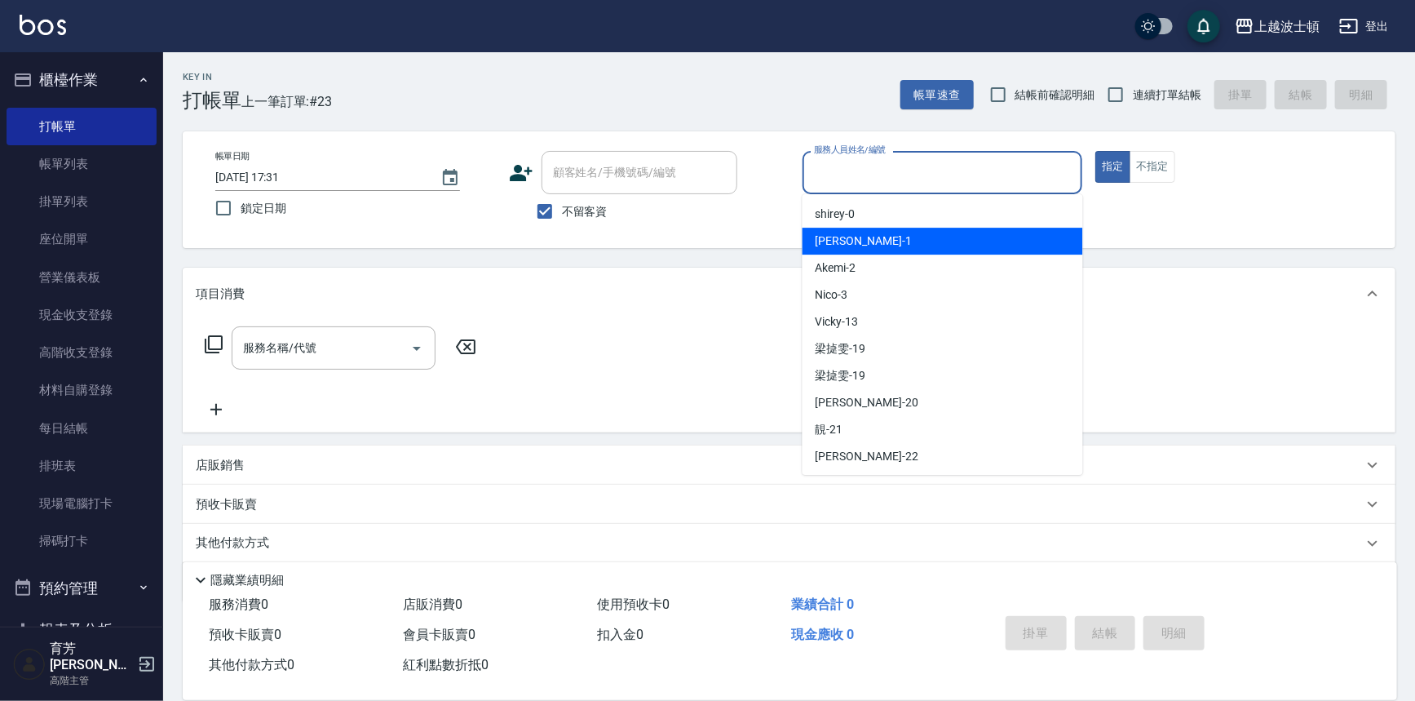
click at [848, 241] on div "[PERSON_NAME] -1" at bounding box center [943, 241] width 281 height 27
type input "[PERSON_NAME]-1"
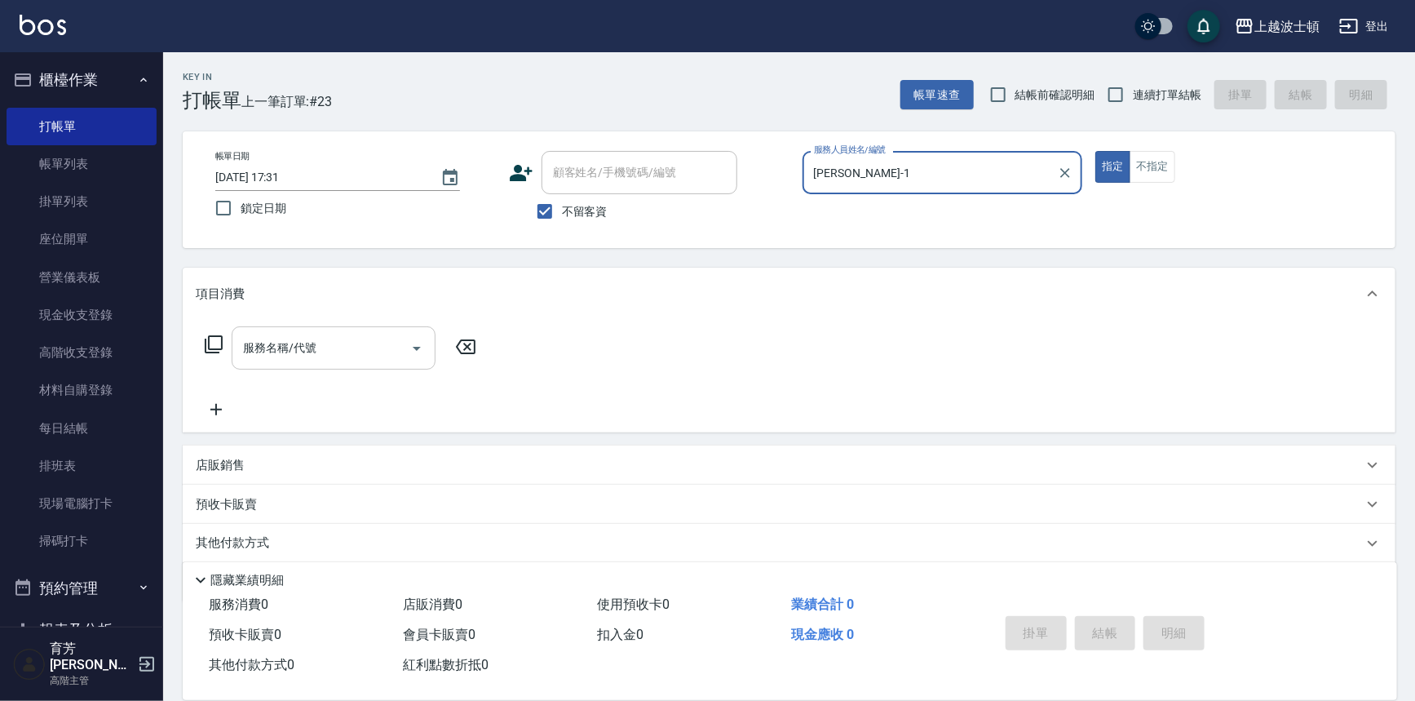
click at [277, 369] on div "服務名稱/代號" at bounding box center [334, 347] width 204 height 43
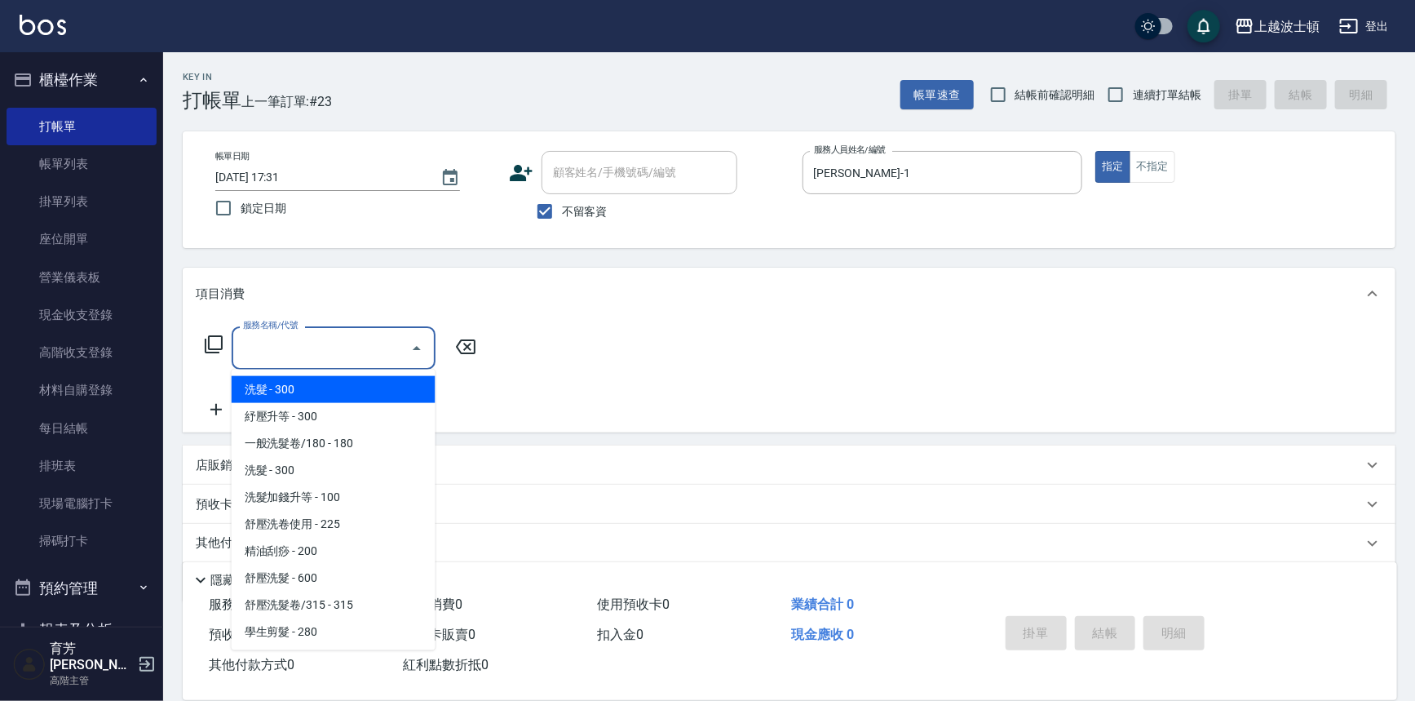
click at [292, 384] on span "洗髮 - 300" at bounding box center [334, 389] width 204 height 27
type input "洗髮(201)"
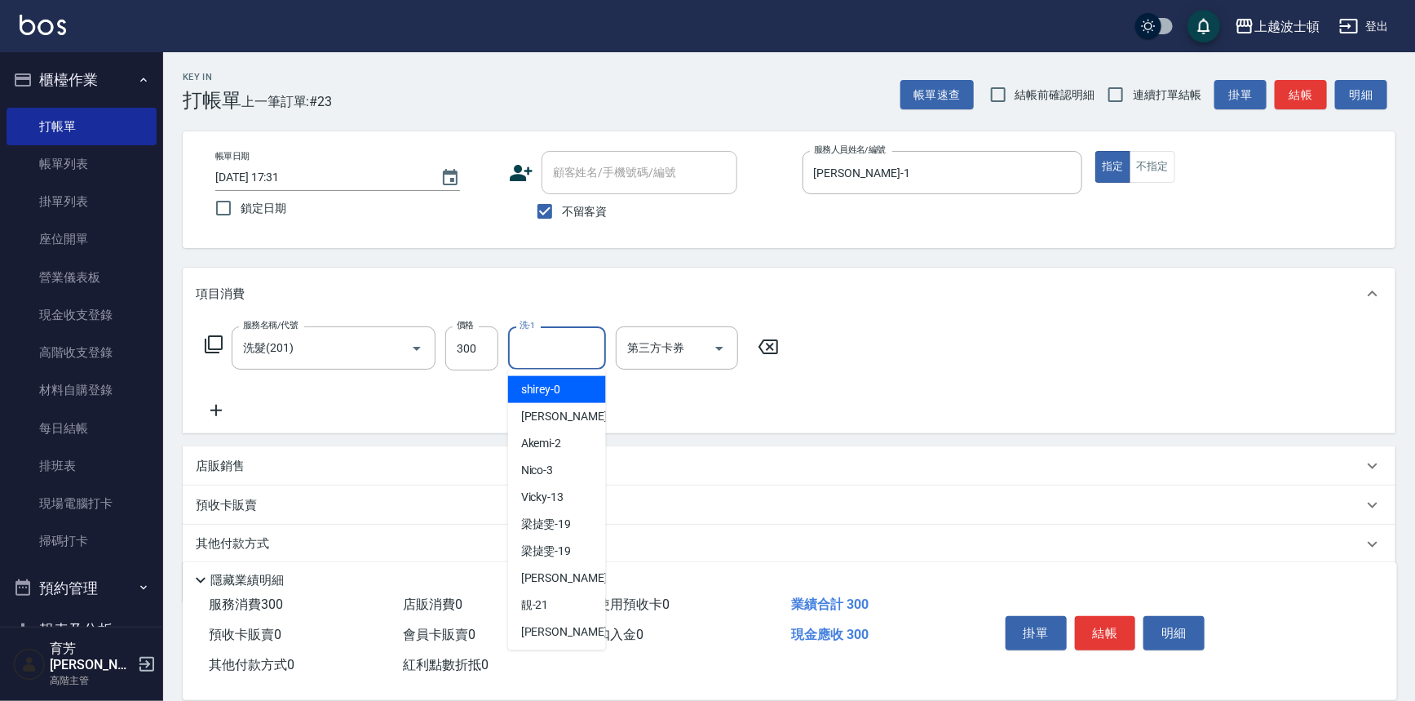
click at [547, 350] on input "洗-1" at bounding box center [557, 348] width 83 height 29
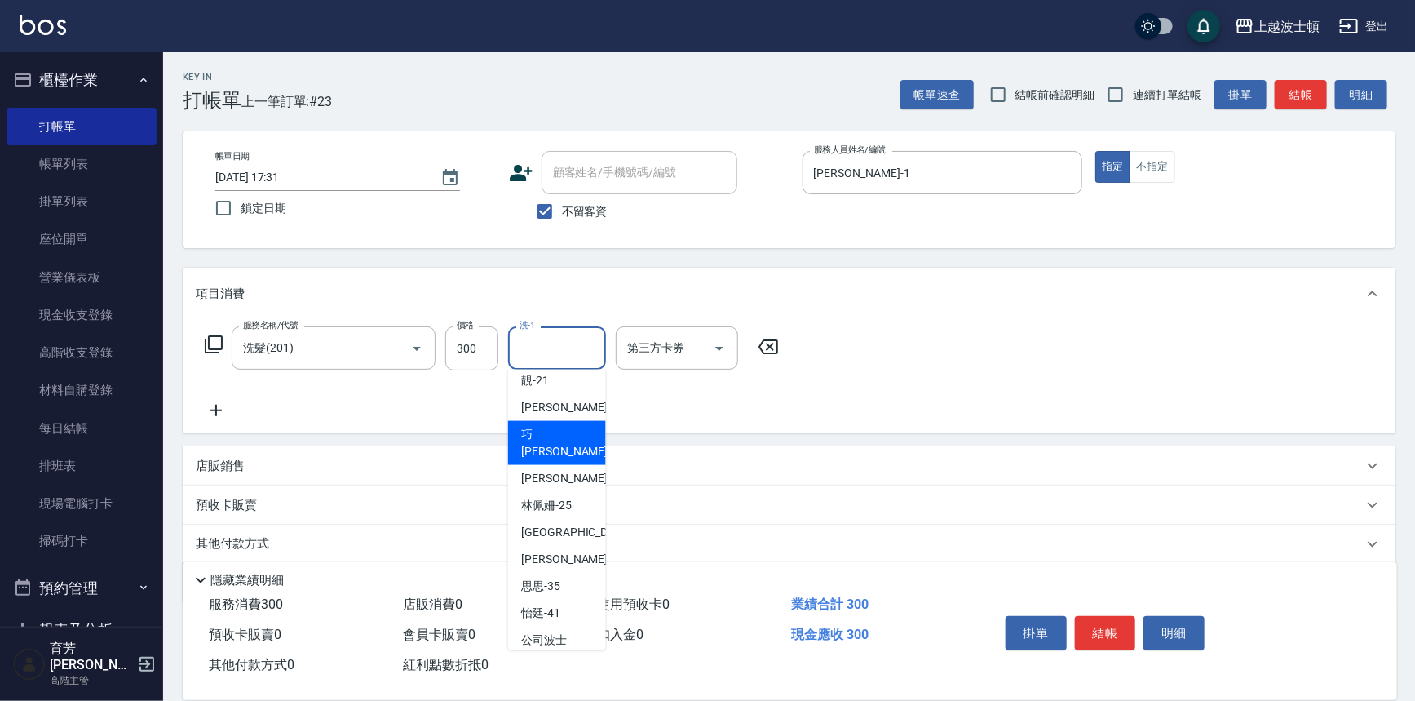
click at [540, 435] on span "[PERSON_NAME] -23" at bounding box center [572, 443] width 103 height 34
type input "[PERSON_NAME]-23"
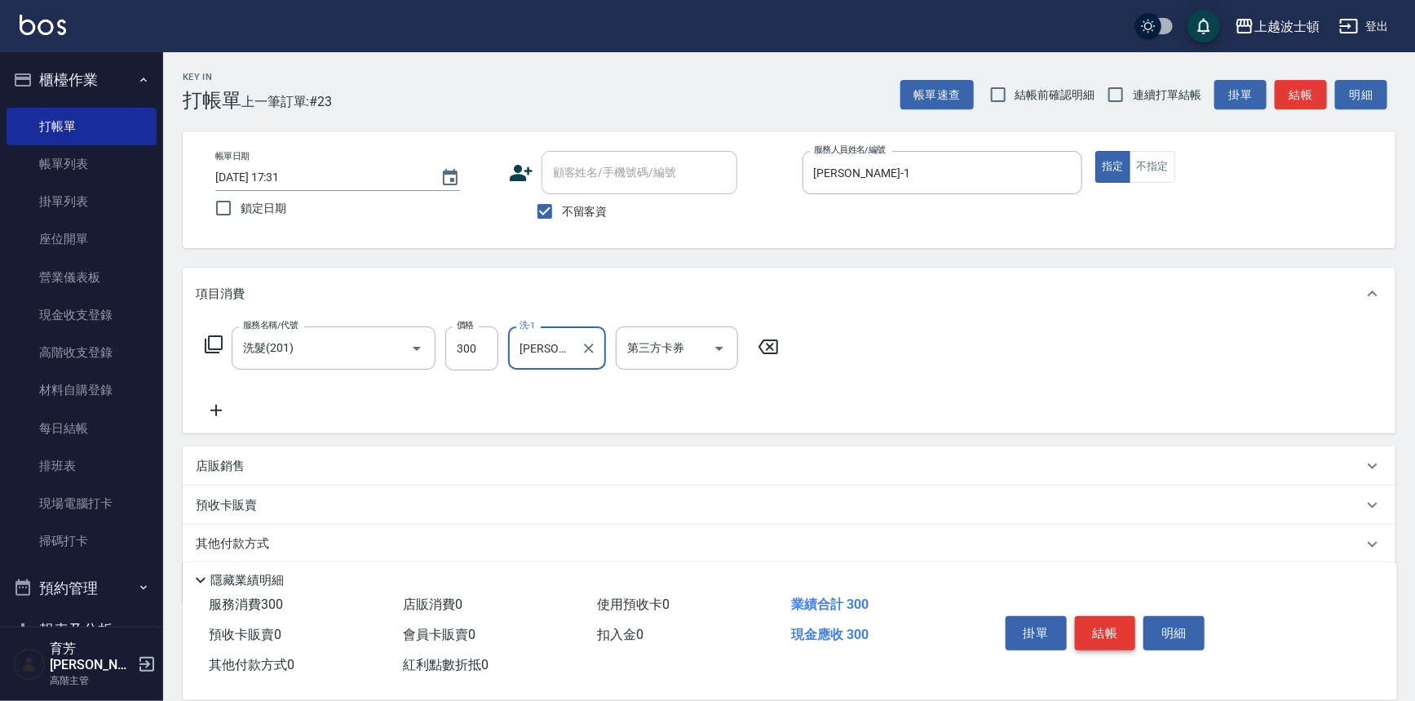
click at [1100, 623] on button "結帳" at bounding box center [1105, 633] width 61 height 34
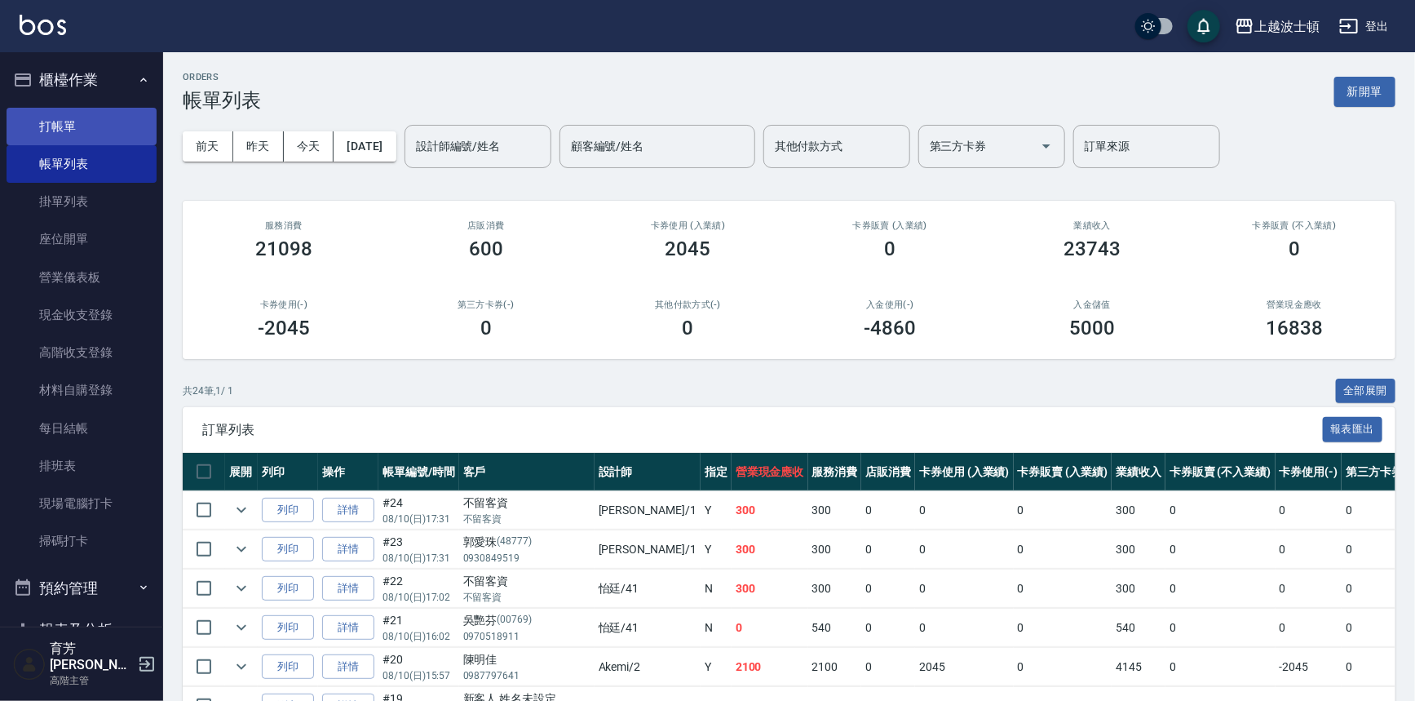
click at [47, 122] on link "打帳單" at bounding box center [82, 127] width 150 height 38
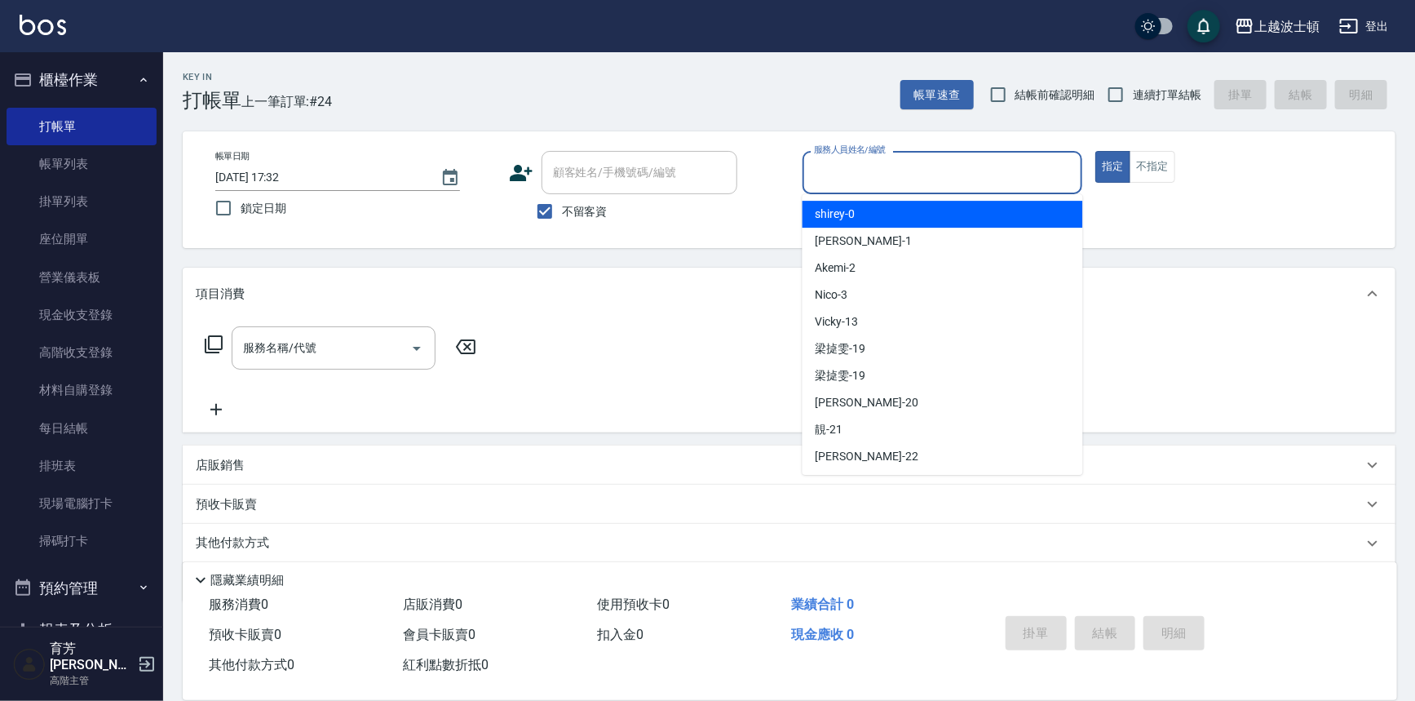
click at [848, 172] on input "服務人員姓名/編號" at bounding box center [943, 172] width 266 height 29
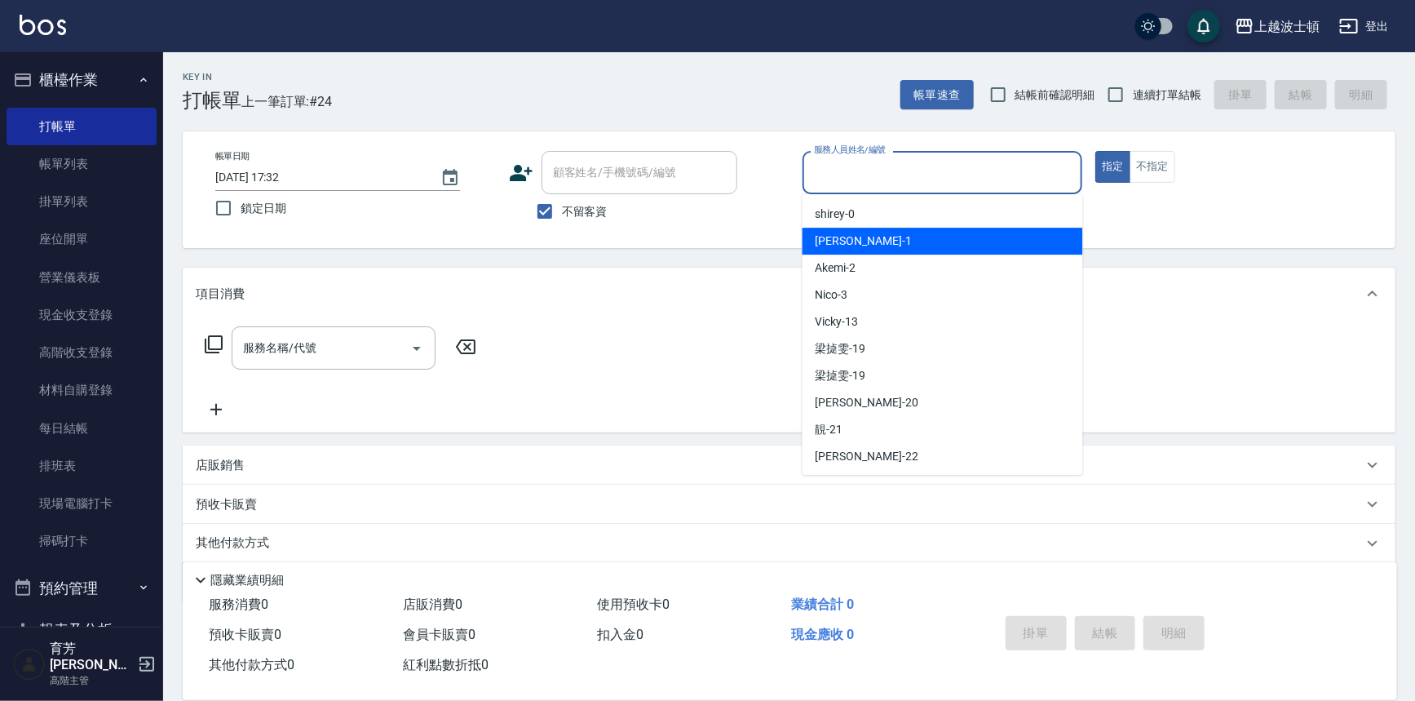
click at [848, 242] on span "[PERSON_NAME] -1" at bounding box center [864, 240] width 96 height 17
type input "[PERSON_NAME]-1"
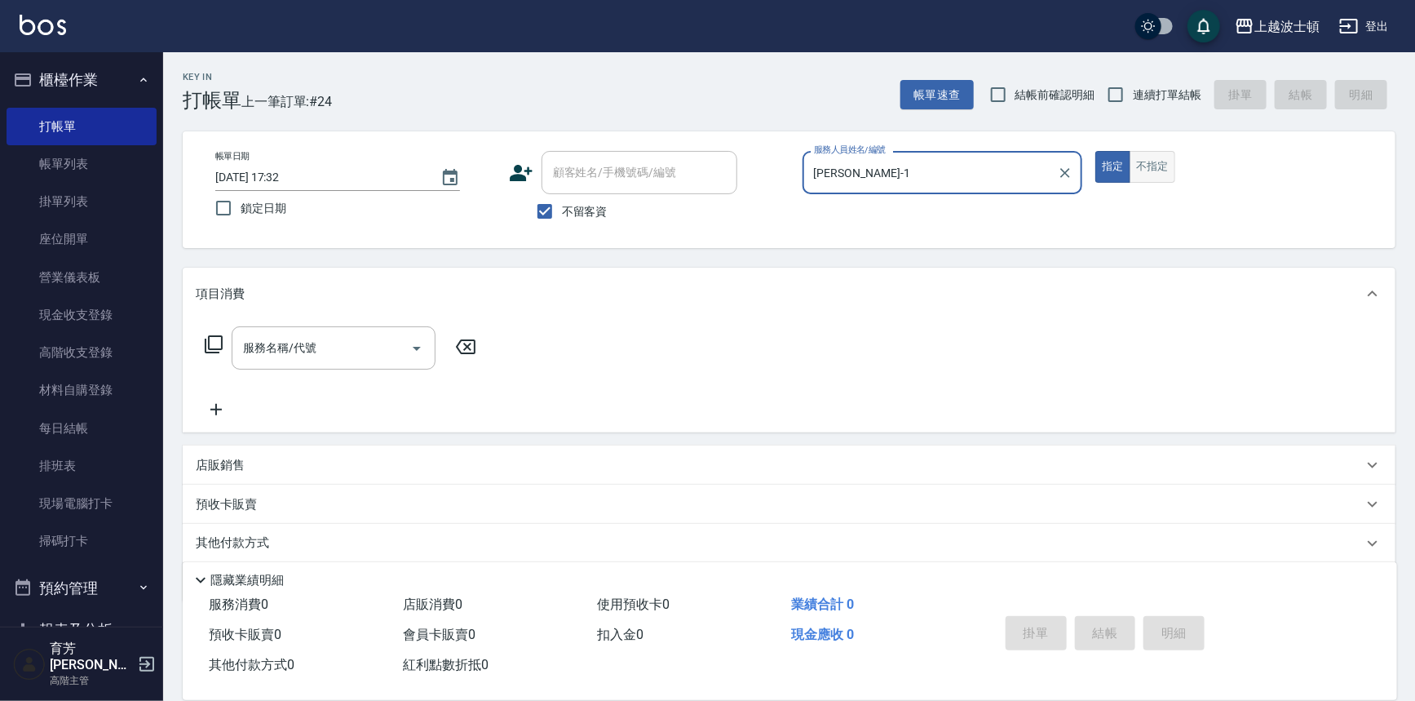
click at [1144, 171] on button "不指定" at bounding box center [1153, 167] width 46 height 32
click at [564, 219] on span "不留客資" at bounding box center [585, 211] width 46 height 17
click at [562, 219] on input "不留客資" at bounding box center [545, 211] width 34 height 34
checkbox input "false"
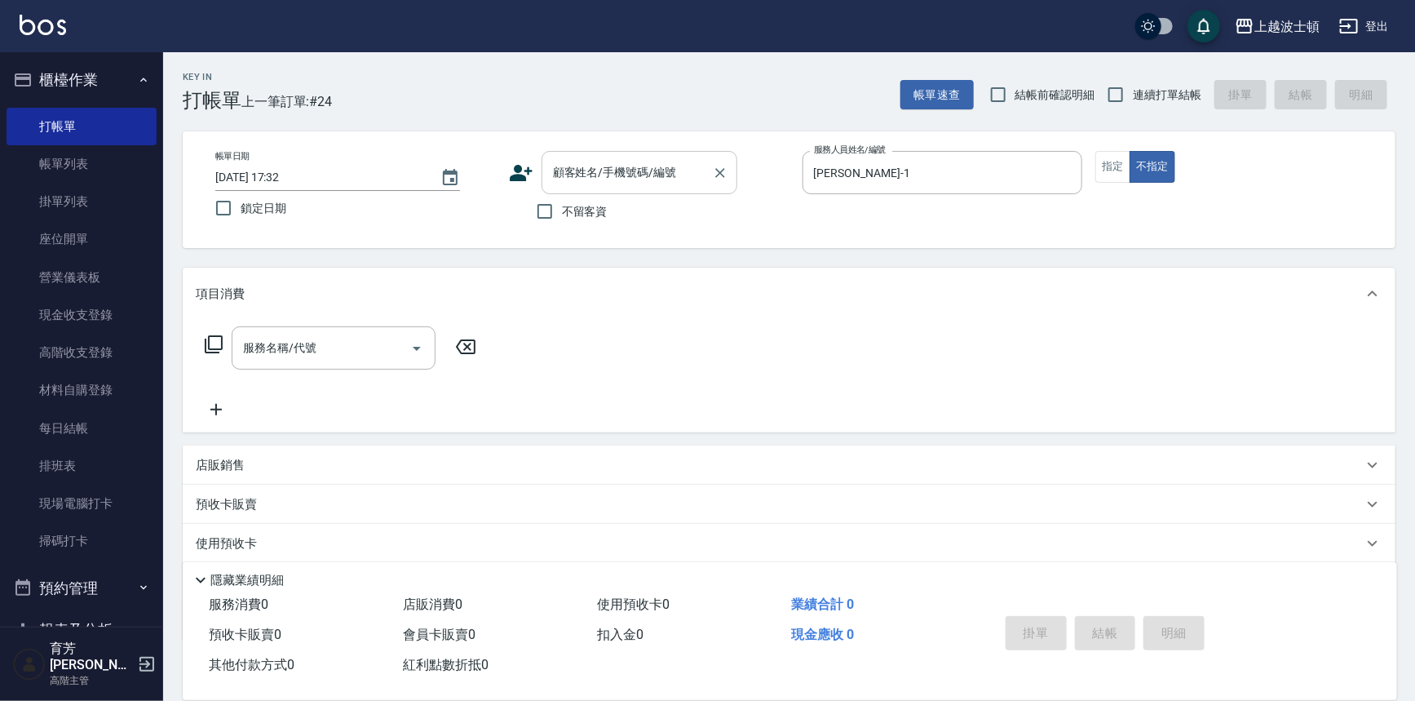
click at [569, 168] on input "顧客姓名/手機號碼/編號" at bounding box center [627, 172] width 157 height 29
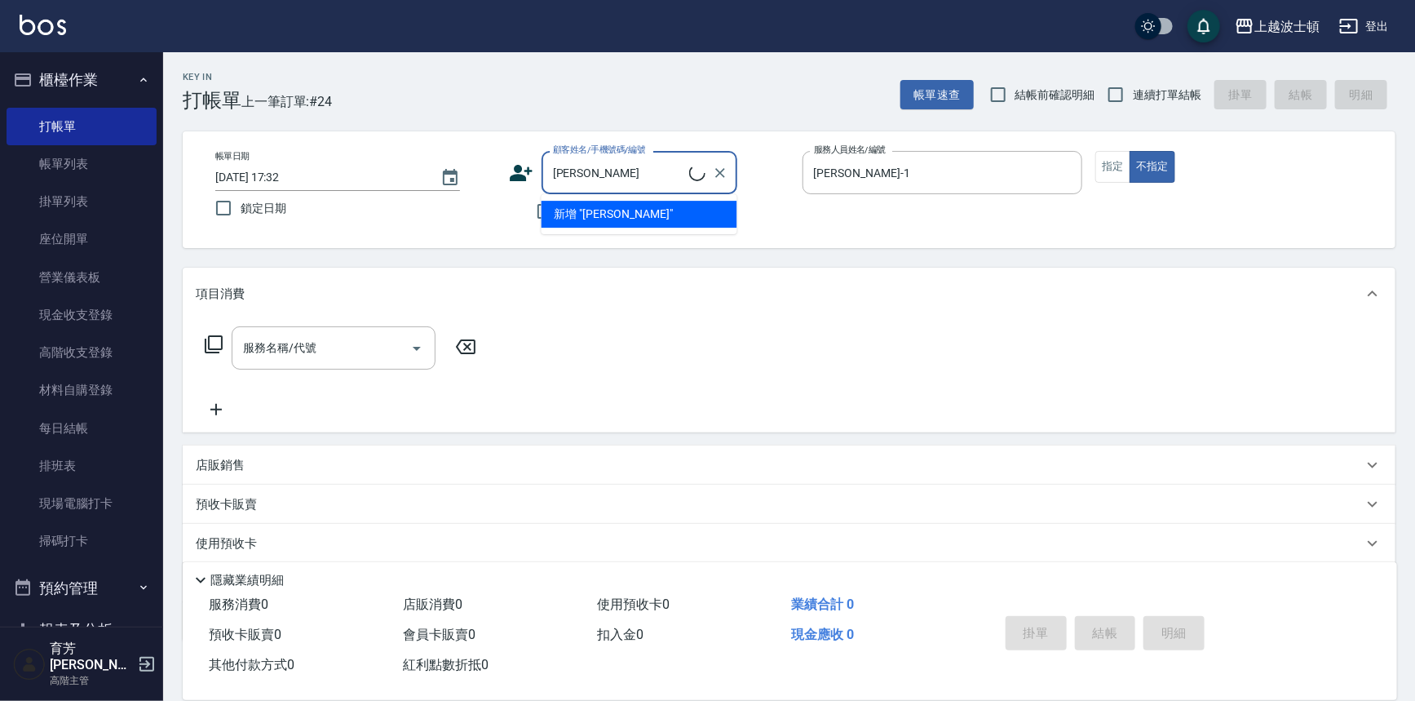
click at [594, 179] on input "[PERSON_NAME]" at bounding box center [619, 172] width 140 height 29
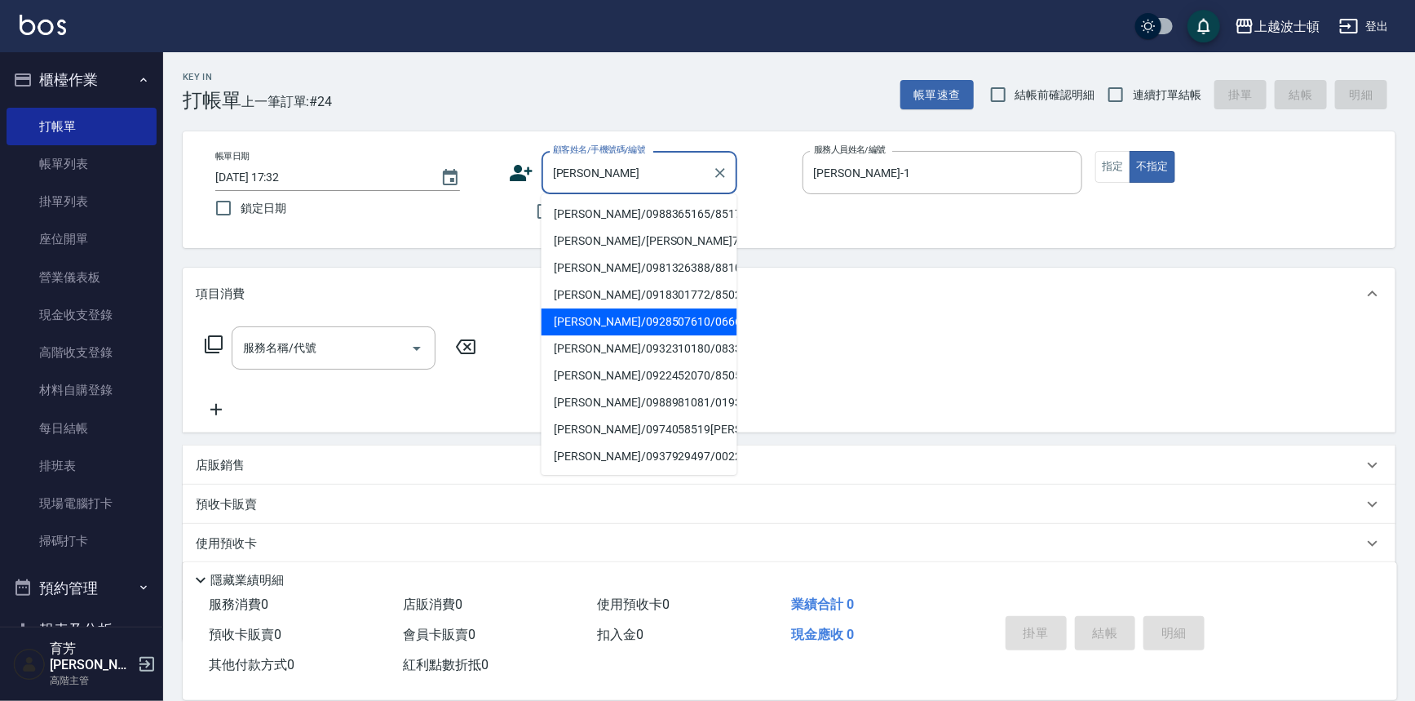
click at [604, 325] on li "[PERSON_NAME]/0928507610/06666" at bounding box center [640, 321] width 196 height 27
type input "[PERSON_NAME]/0928507610/06666"
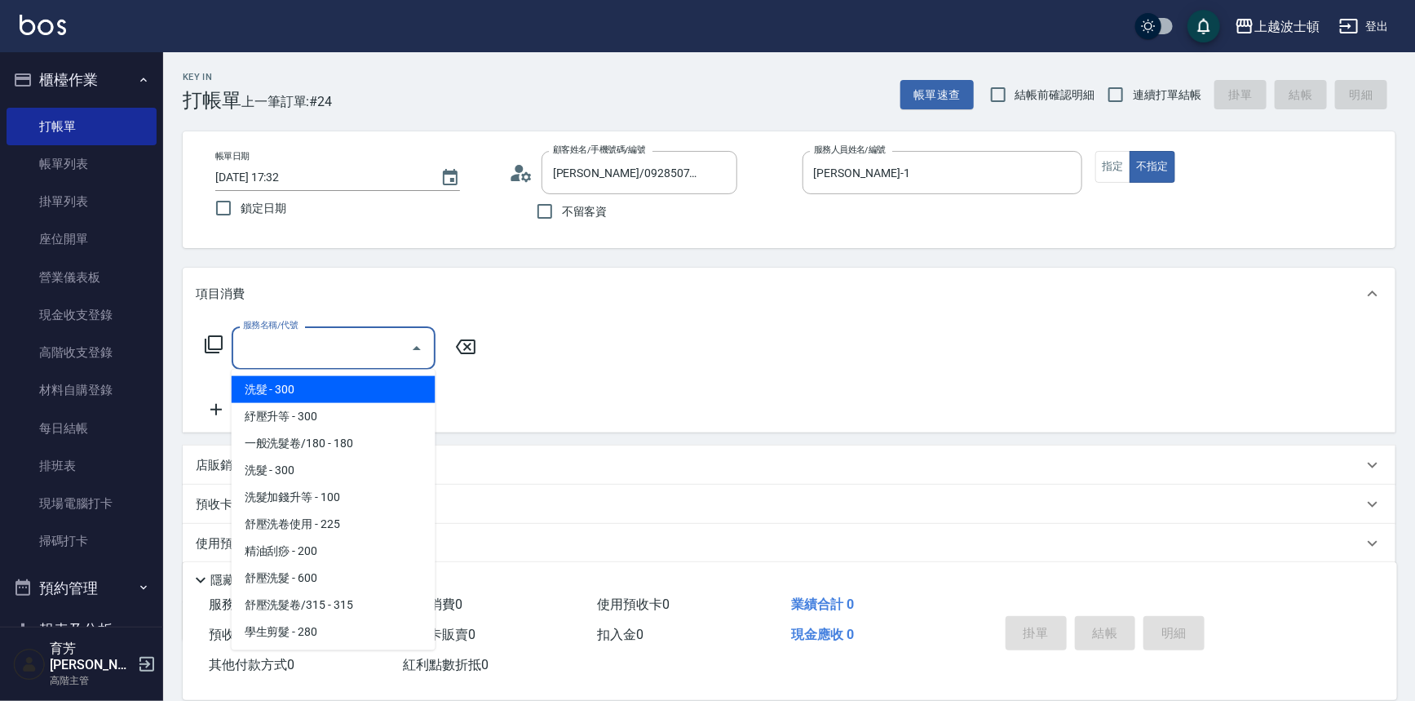
click at [309, 339] on input "服務名稱/代號" at bounding box center [321, 348] width 165 height 29
click at [320, 377] on span "洗髮 - 300" at bounding box center [334, 389] width 204 height 27
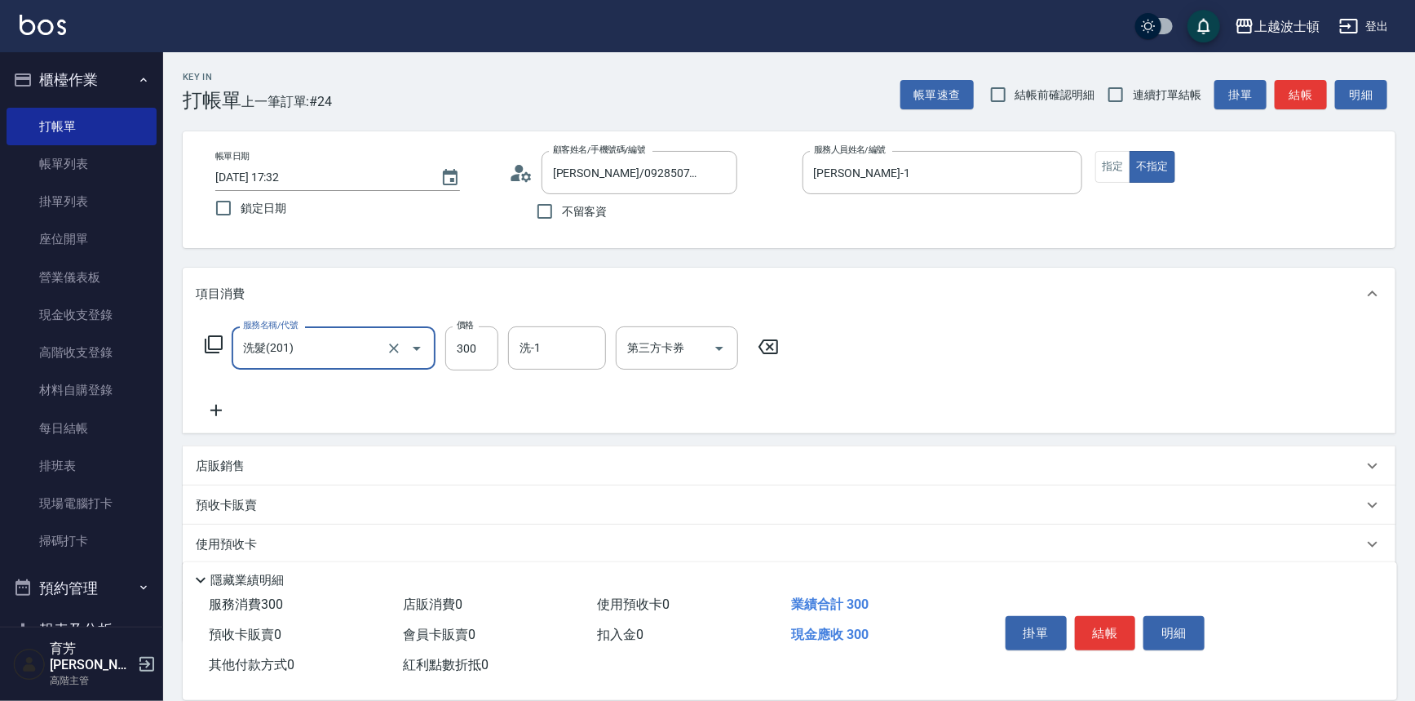
click at [210, 407] on icon at bounding box center [216, 411] width 41 height 20
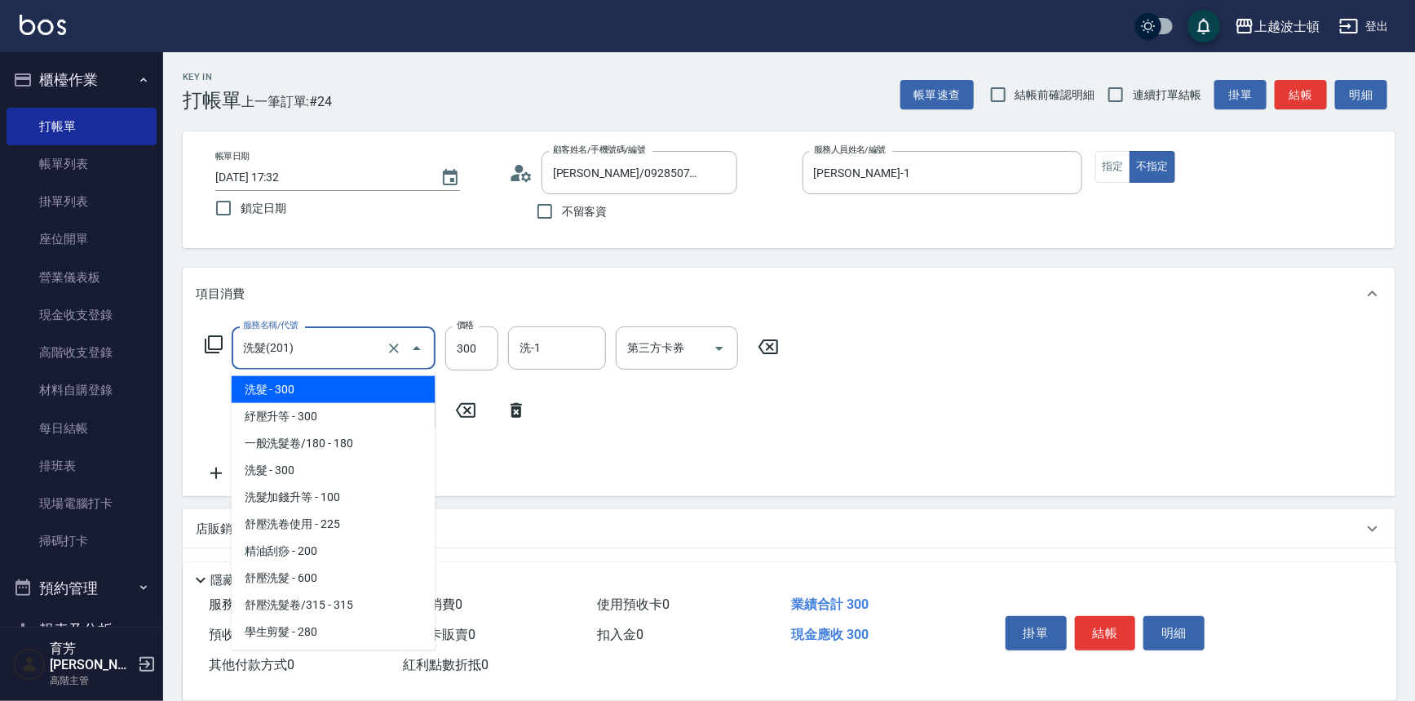
click at [379, 348] on input "洗髮(201)" at bounding box center [311, 348] width 144 height 29
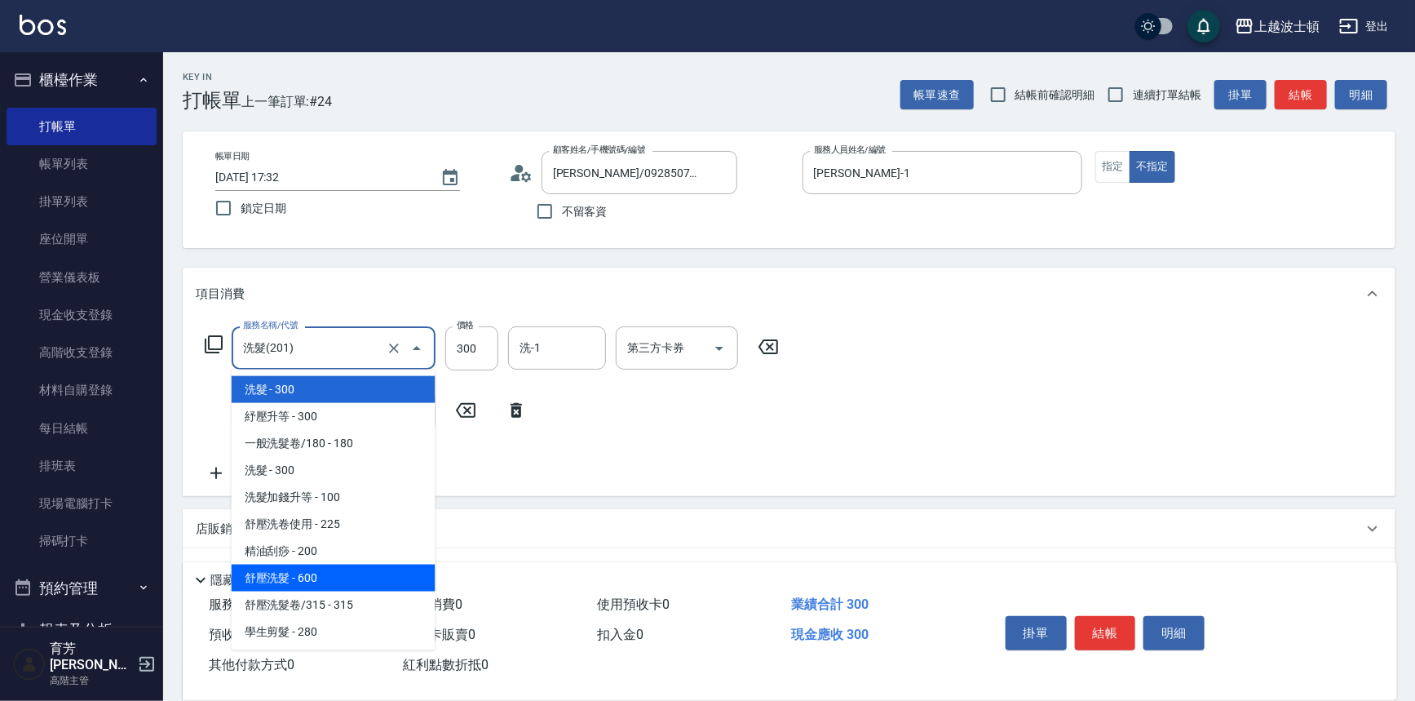
click at [370, 566] on span "舒壓洗髮 - 600" at bounding box center [334, 577] width 204 height 27
type input "舒壓洗髮(211)"
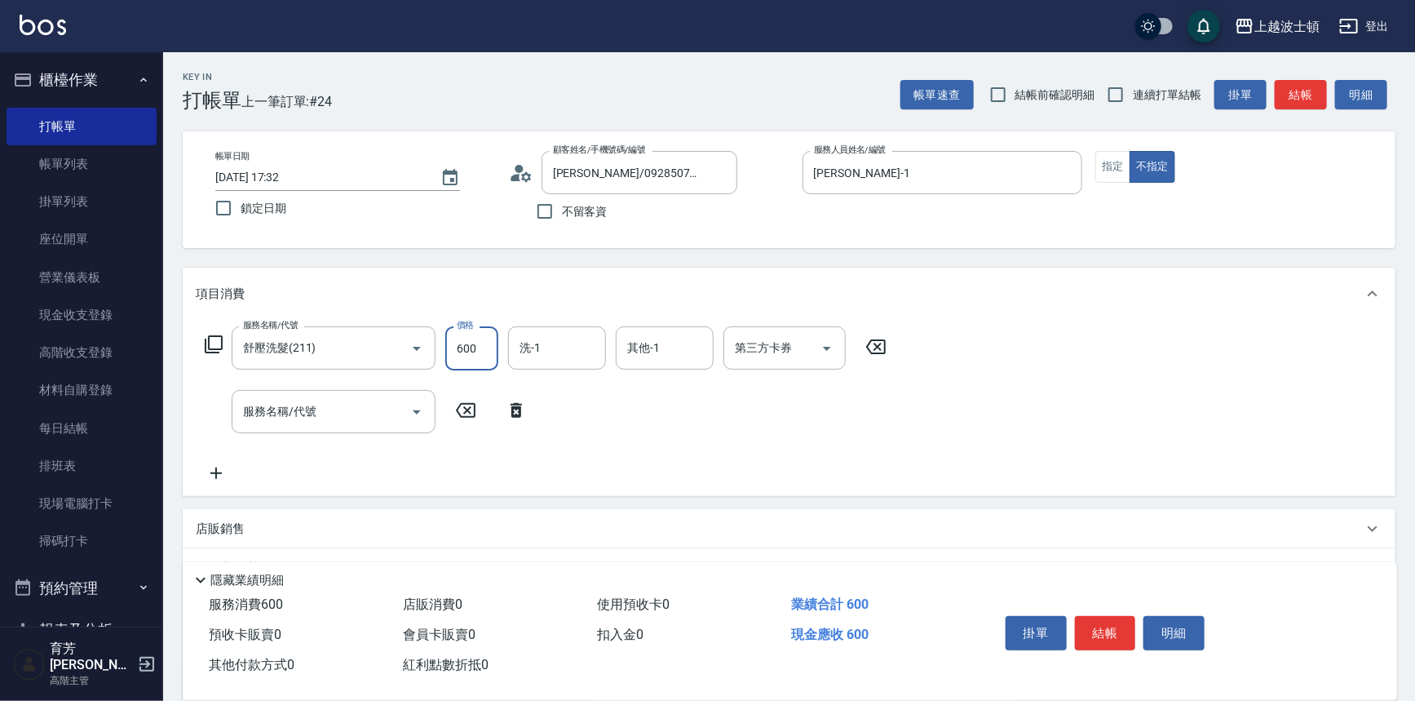
click at [472, 357] on input "600" at bounding box center [471, 348] width 53 height 44
click at [418, 405] on icon "Open" at bounding box center [417, 412] width 20 height 20
type input "400"
click at [414, 408] on icon "Open" at bounding box center [417, 412] width 20 height 20
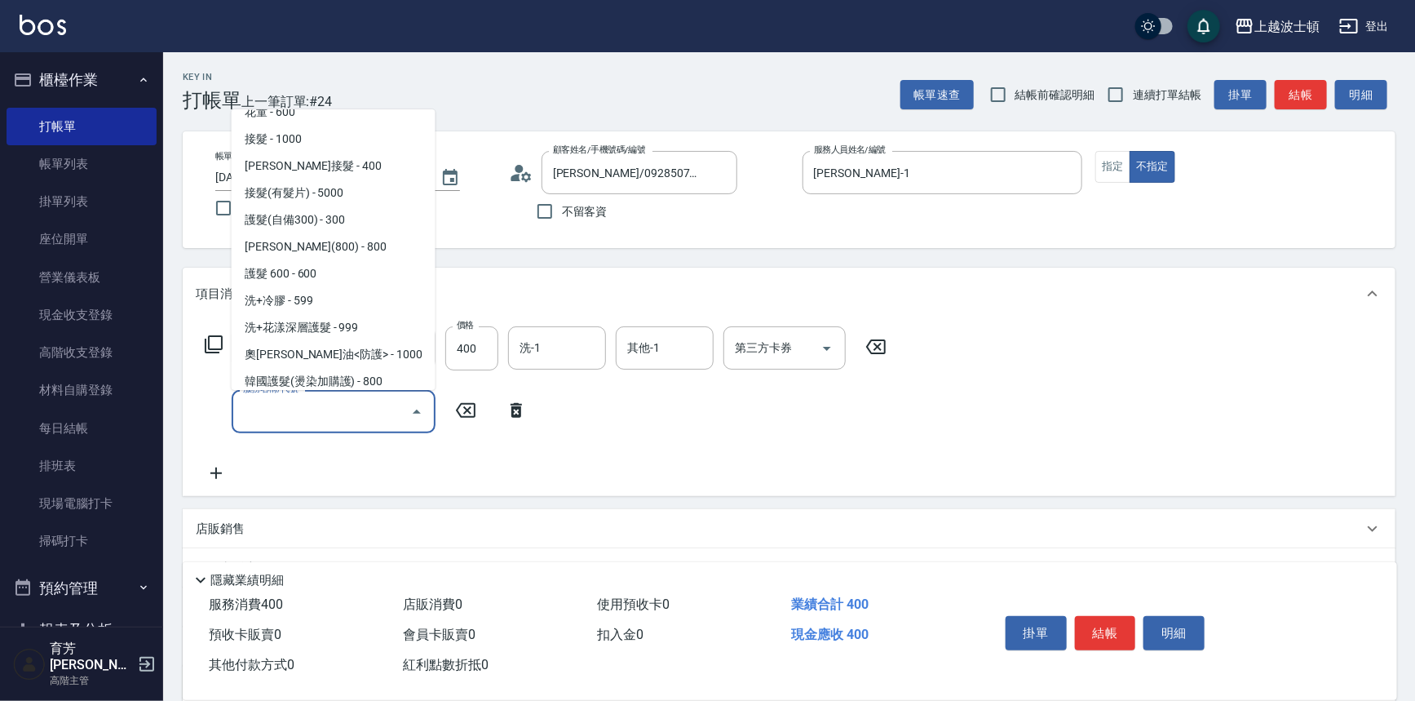
scroll to position [936, 0]
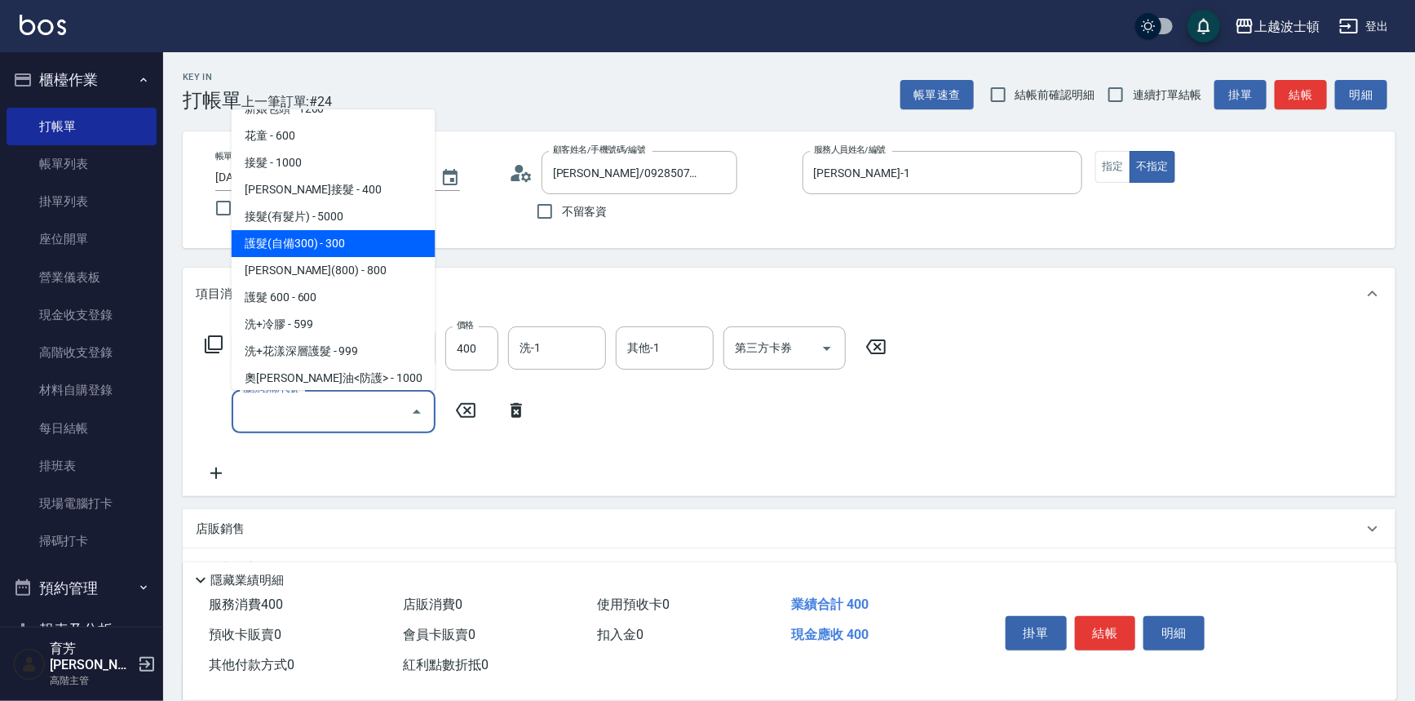
click at [381, 244] on span "護髮(自備300) - 300" at bounding box center [334, 243] width 204 height 27
type input "護髮(自備300)(701)"
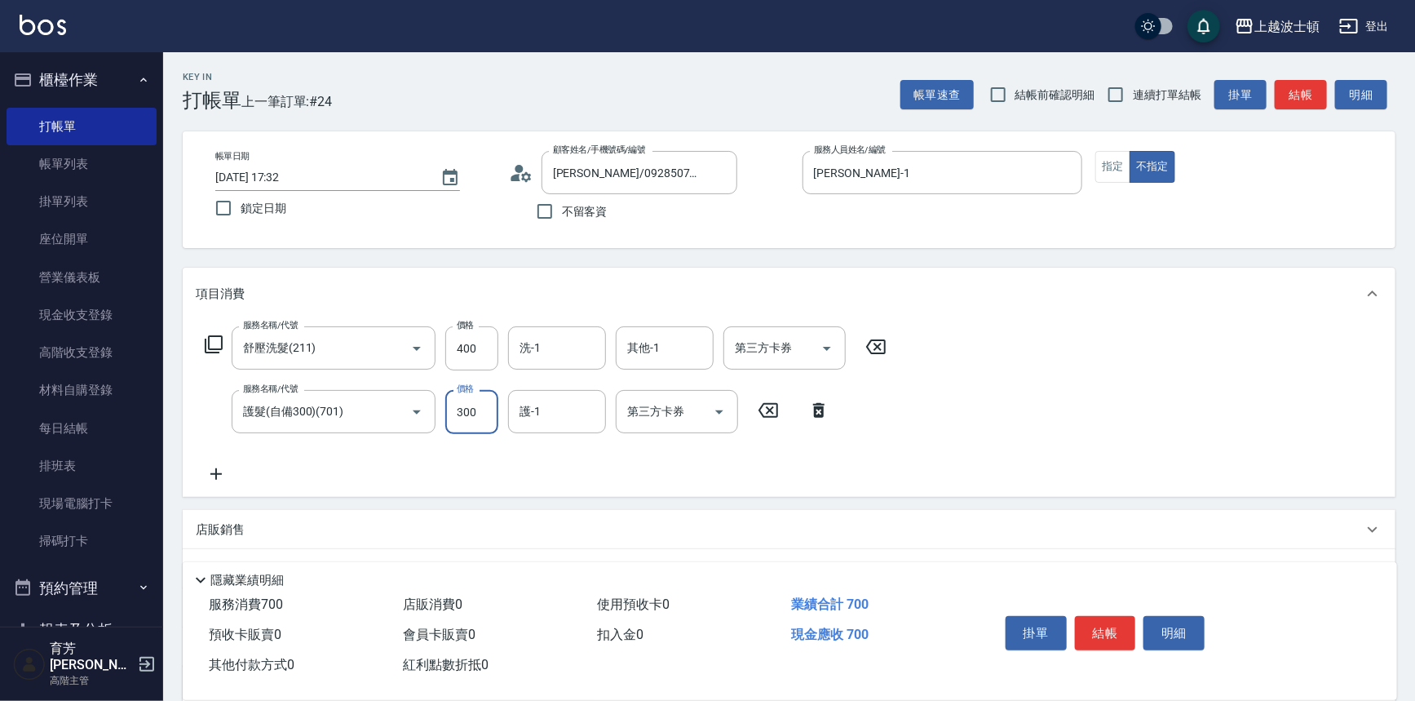
click at [459, 412] on input "300" at bounding box center [471, 412] width 53 height 44
type input "100"
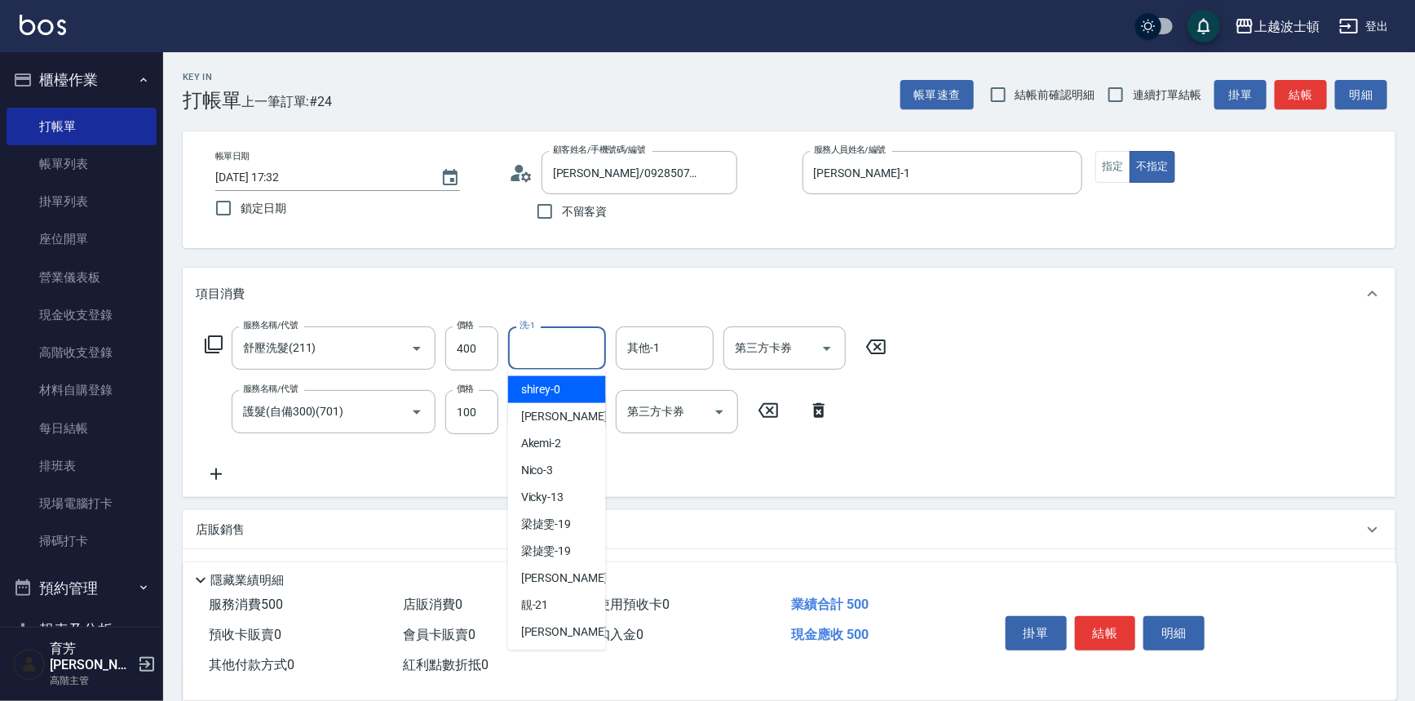
click at [551, 342] on input "洗-1" at bounding box center [557, 348] width 83 height 29
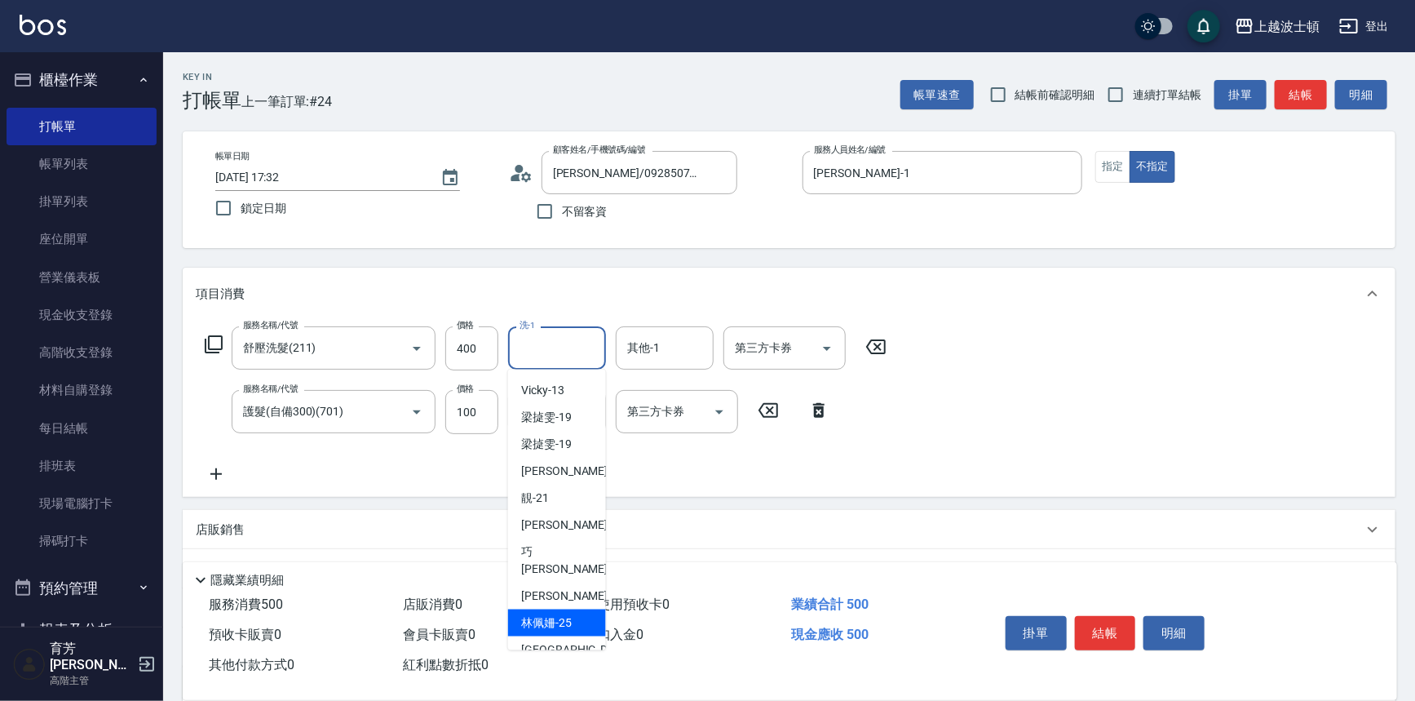
click at [559, 609] on div "[PERSON_NAME]-25" at bounding box center [557, 622] width 98 height 27
type input "[PERSON_NAME]-25"
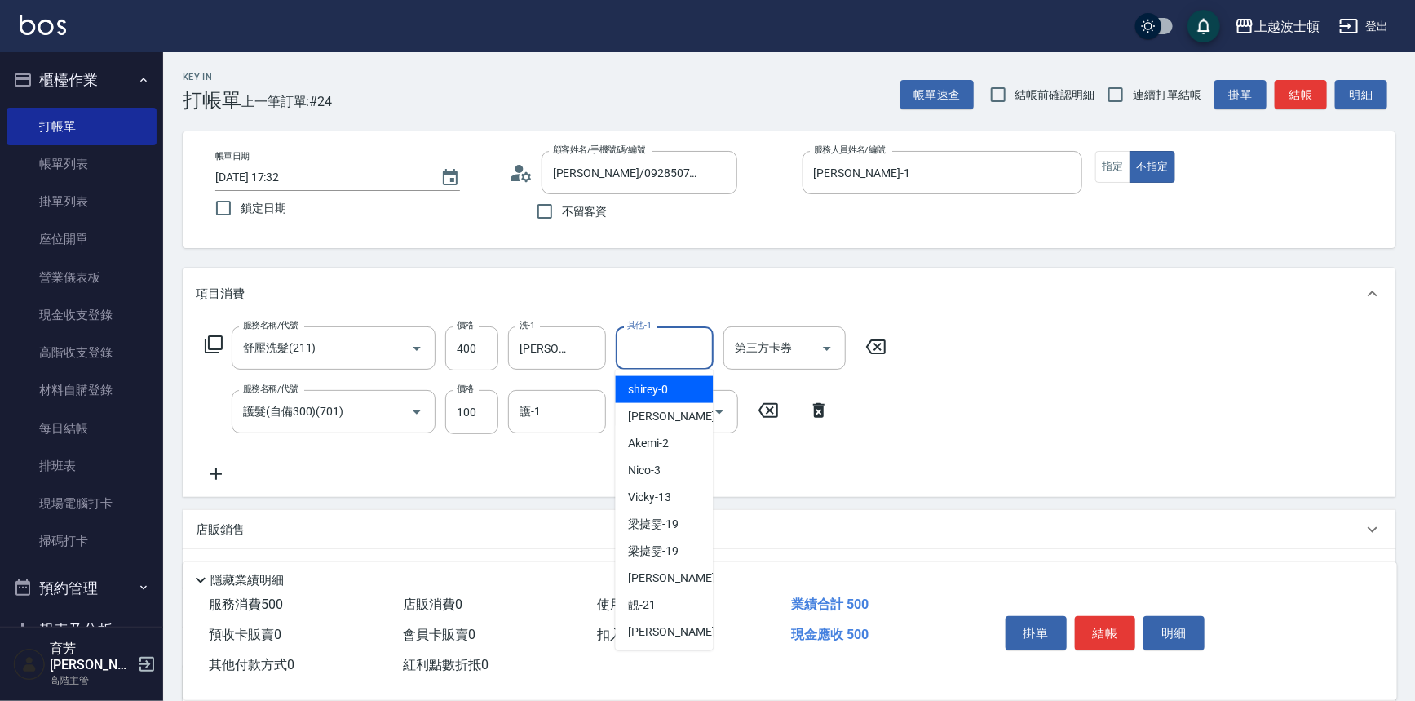
click at [648, 356] on input "其他-1" at bounding box center [664, 348] width 83 height 29
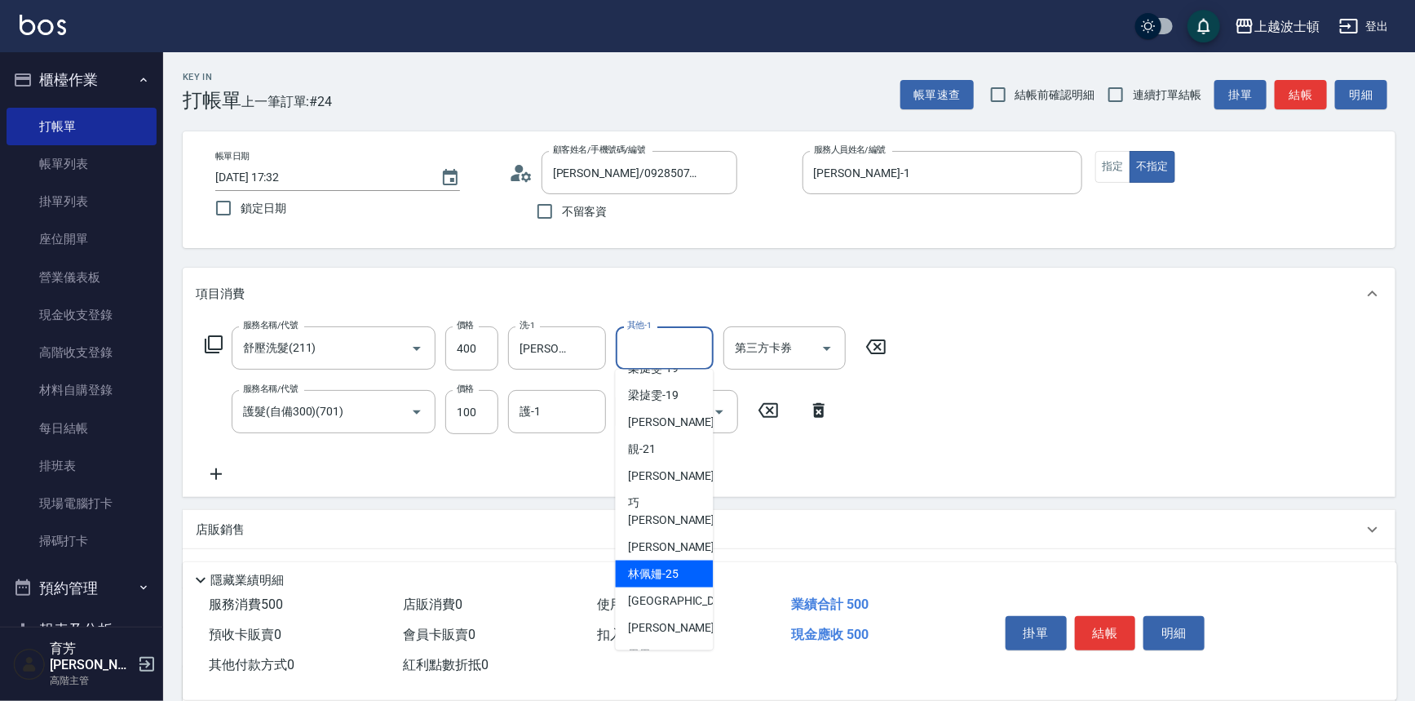
click at [669, 565] on span "[PERSON_NAME]-25" at bounding box center [654, 573] width 51 height 17
type input "[PERSON_NAME]-25"
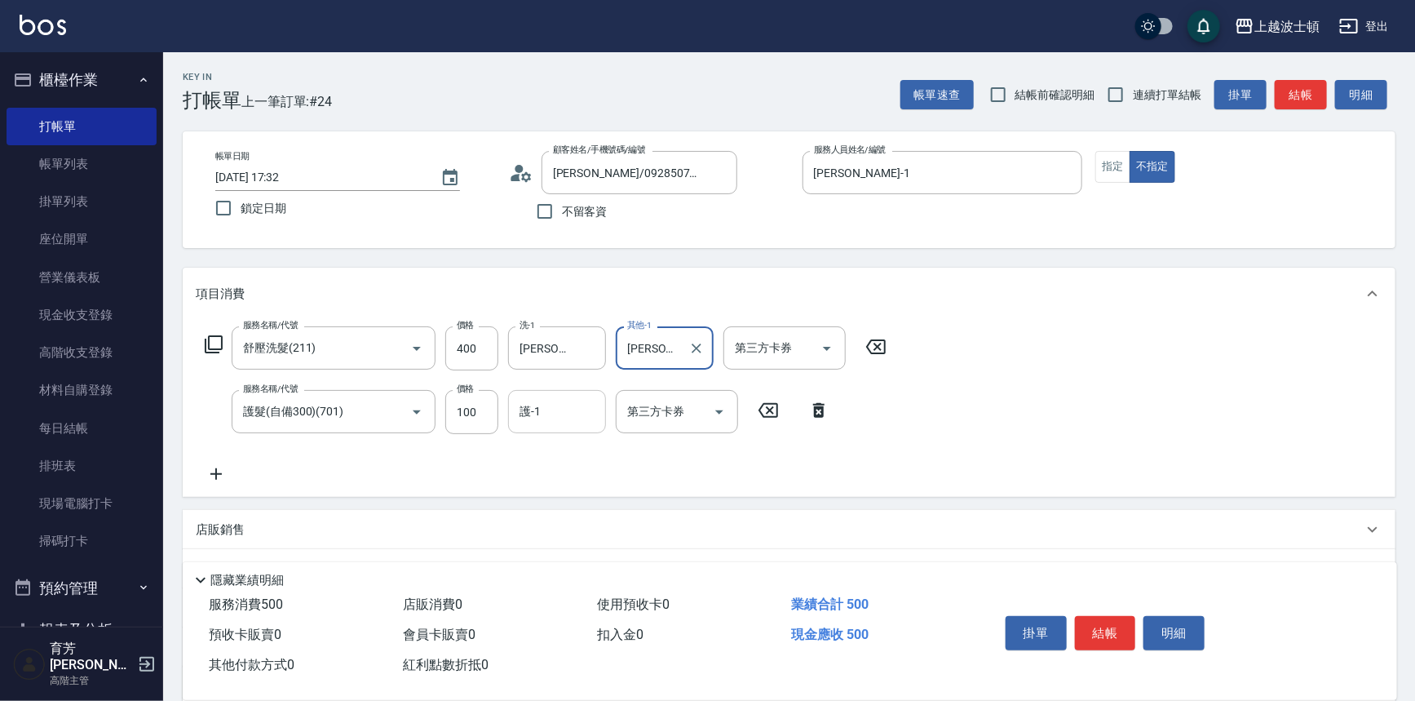
click at [538, 417] on input "護-1" at bounding box center [557, 411] width 83 height 29
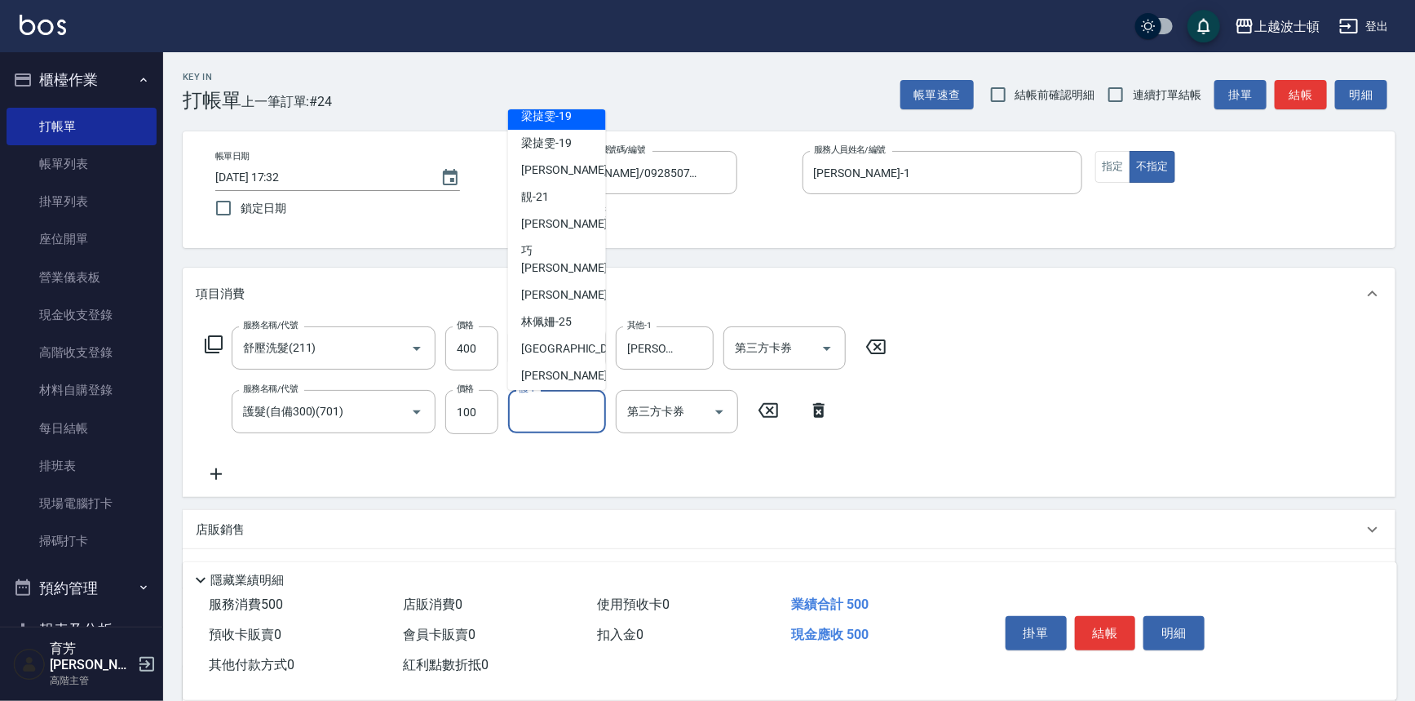
scroll to position [161, 0]
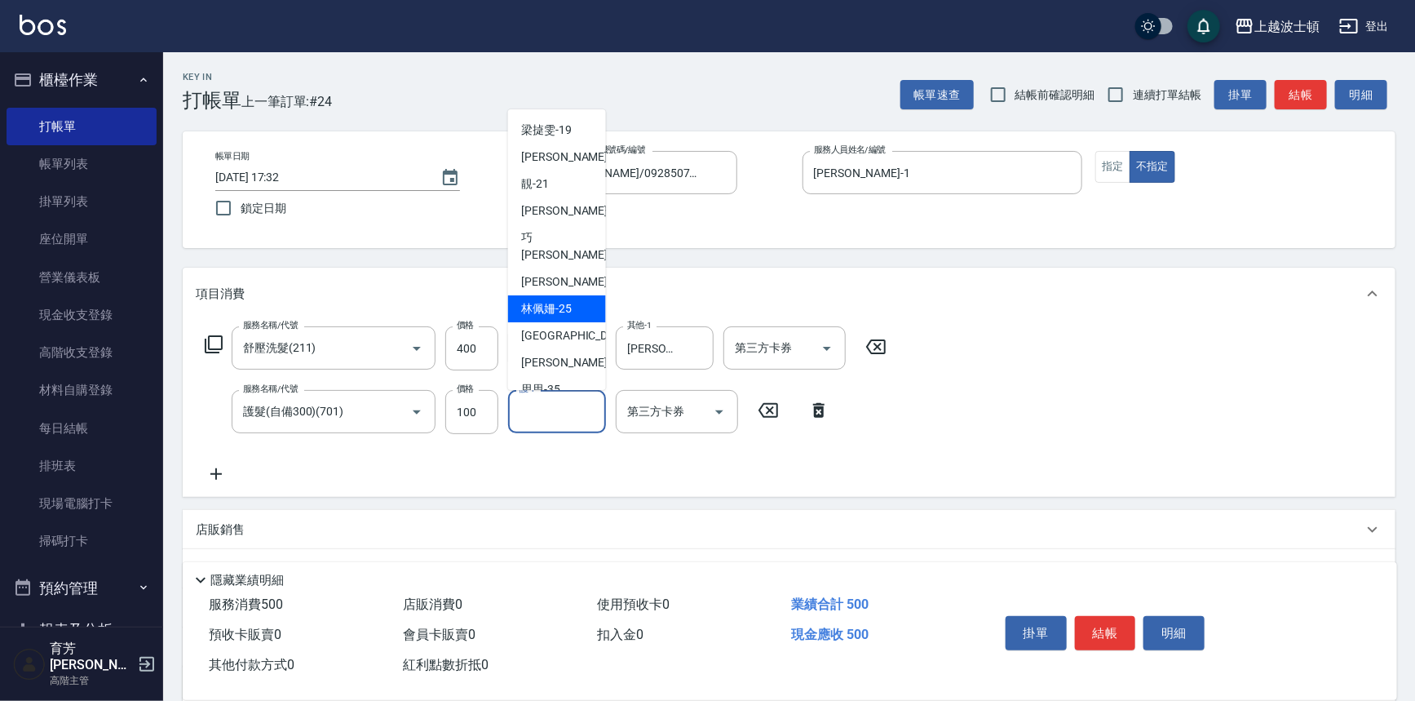
click at [569, 300] on span "[PERSON_NAME]-25" at bounding box center [546, 308] width 51 height 17
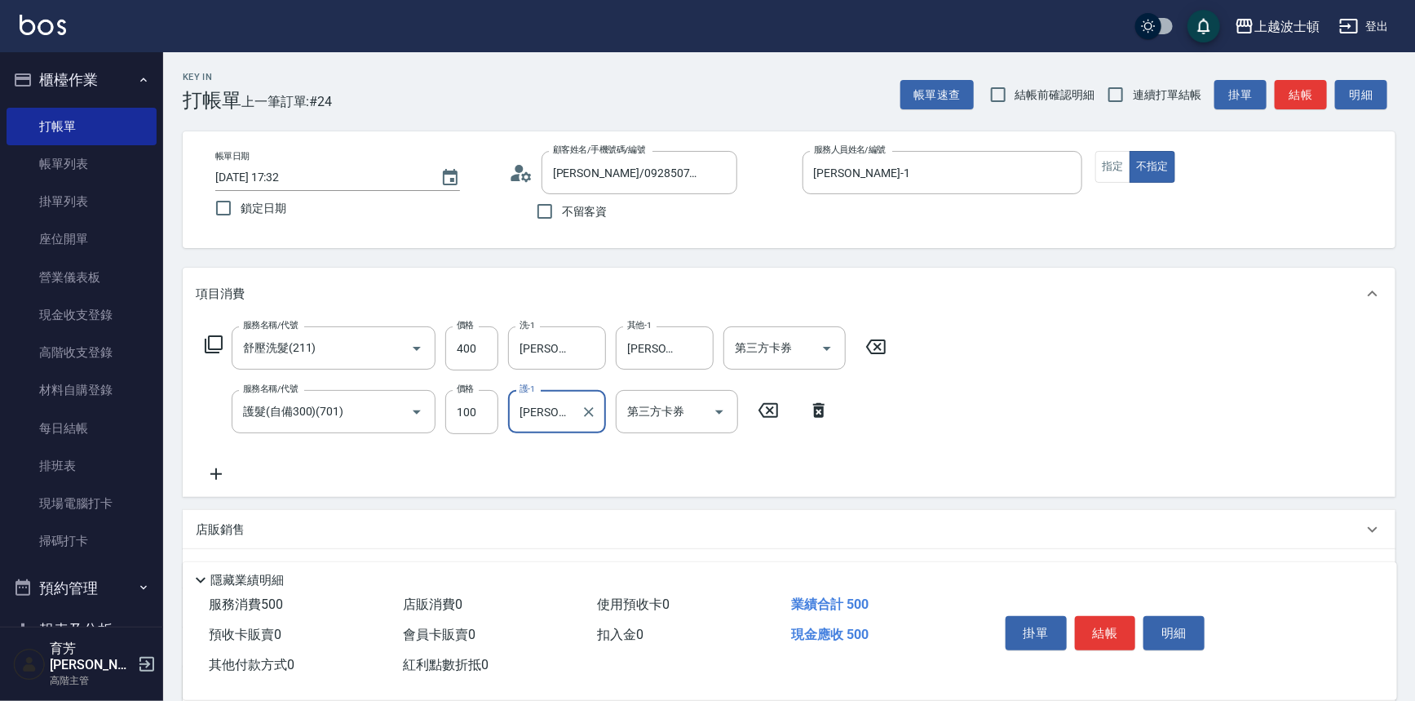
type input "[PERSON_NAME]-25"
click at [1094, 620] on button "結帳" at bounding box center [1105, 633] width 61 height 34
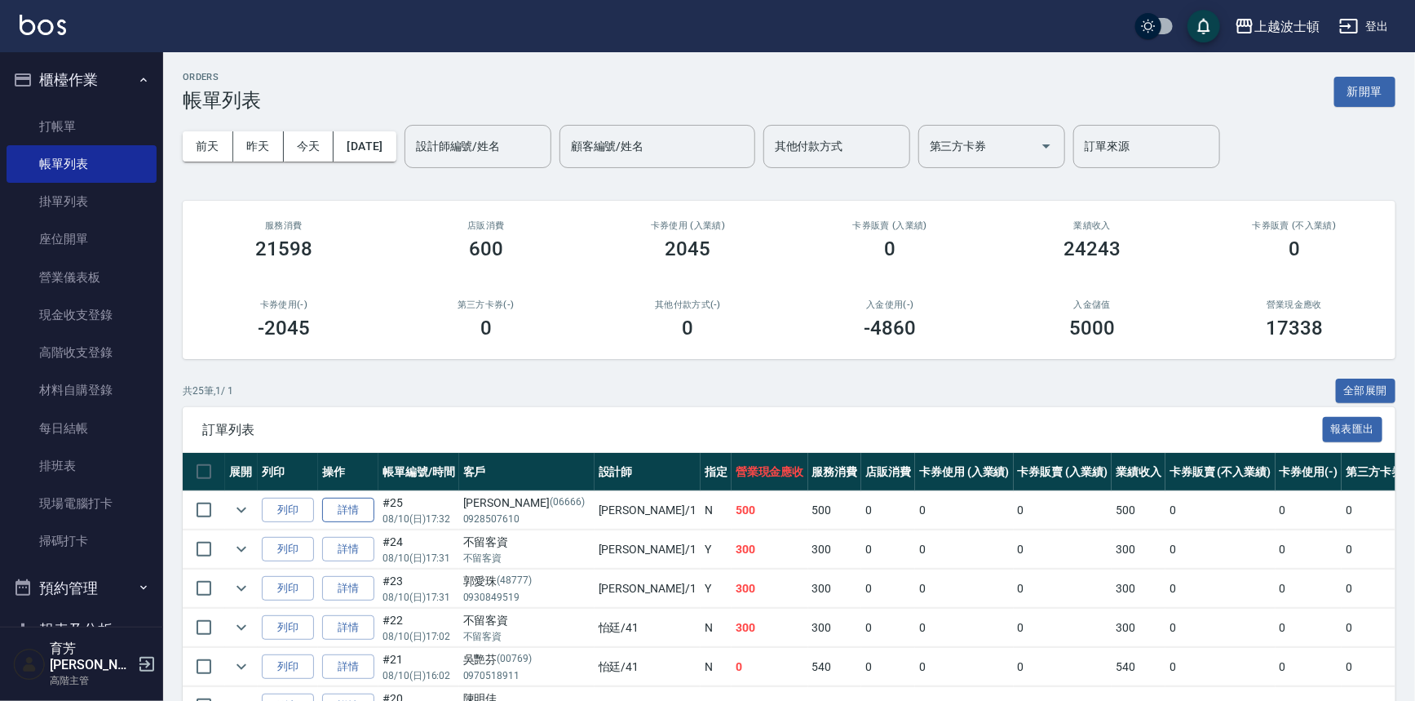
click at [346, 511] on link "詳情" at bounding box center [348, 510] width 52 height 25
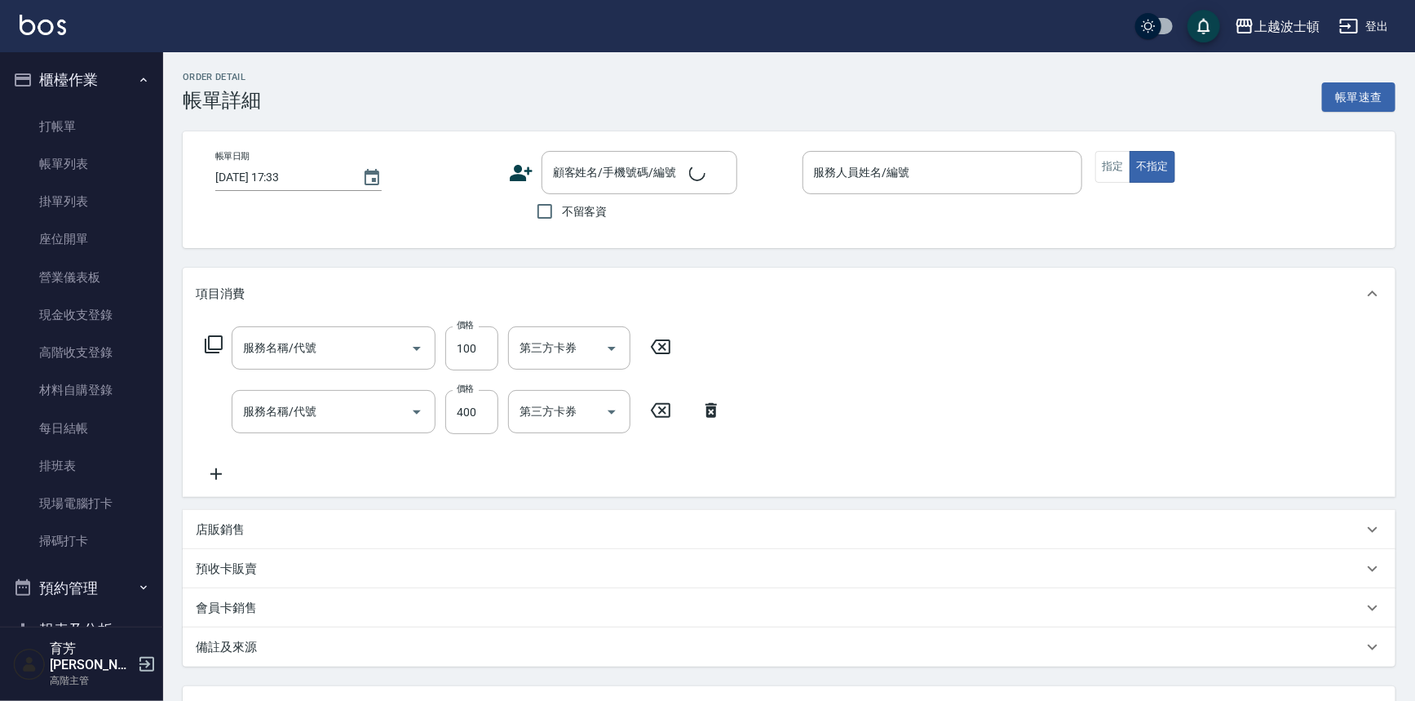
type input "護髮(自備300)(701)"
type input "舒壓洗髮(211)"
type input "[DATE] 17:32"
type input "[PERSON_NAME]-1"
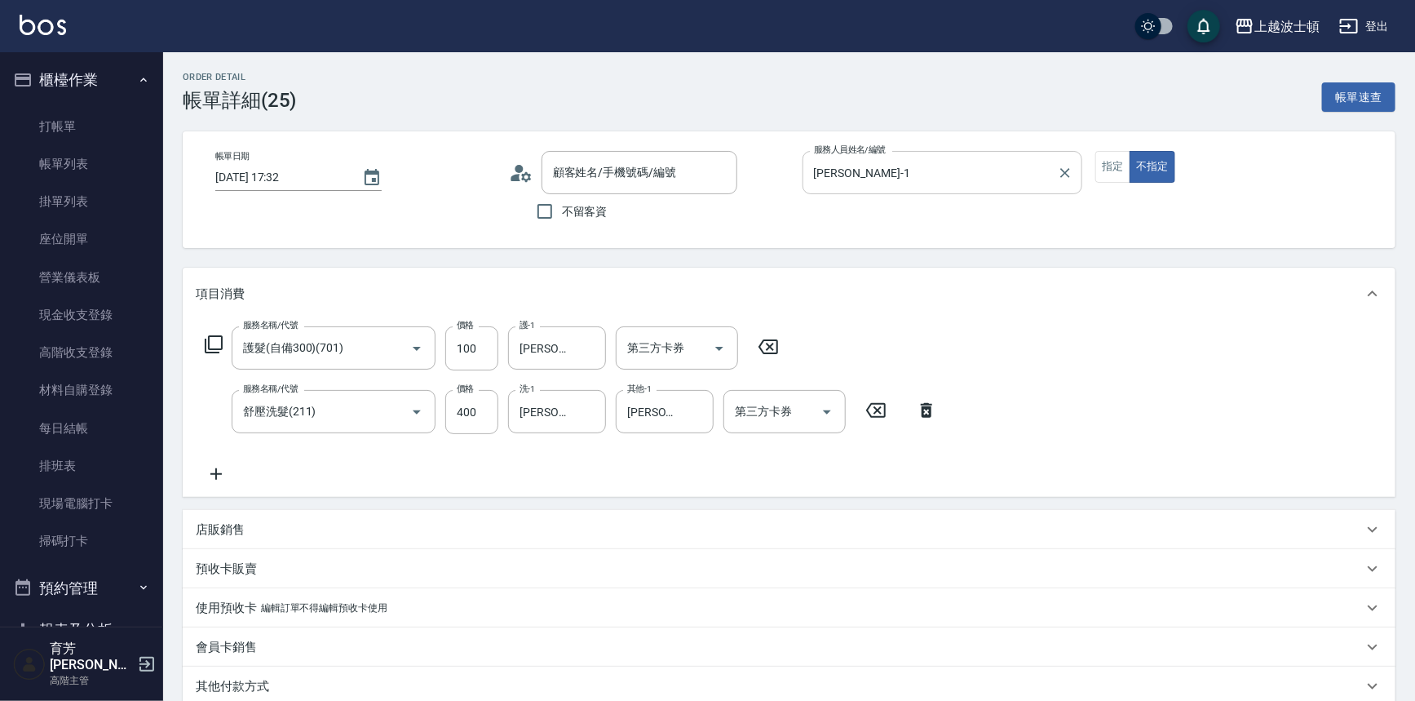
type input "[PERSON_NAME]/0928507610/06666"
click at [1126, 159] on button "指定" at bounding box center [1113, 167] width 35 height 32
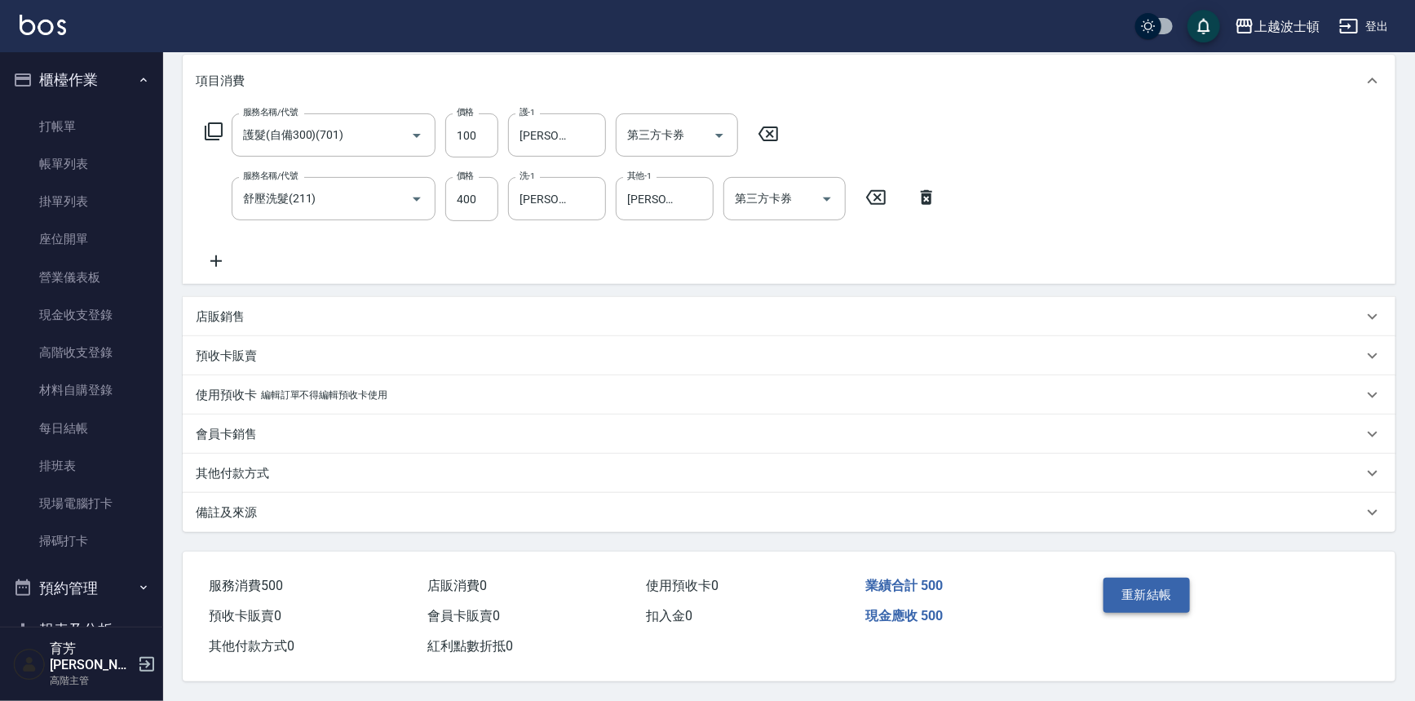
click at [1142, 587] on button "重新結帳" at bounding box center [1147, 595] width 86 height 34
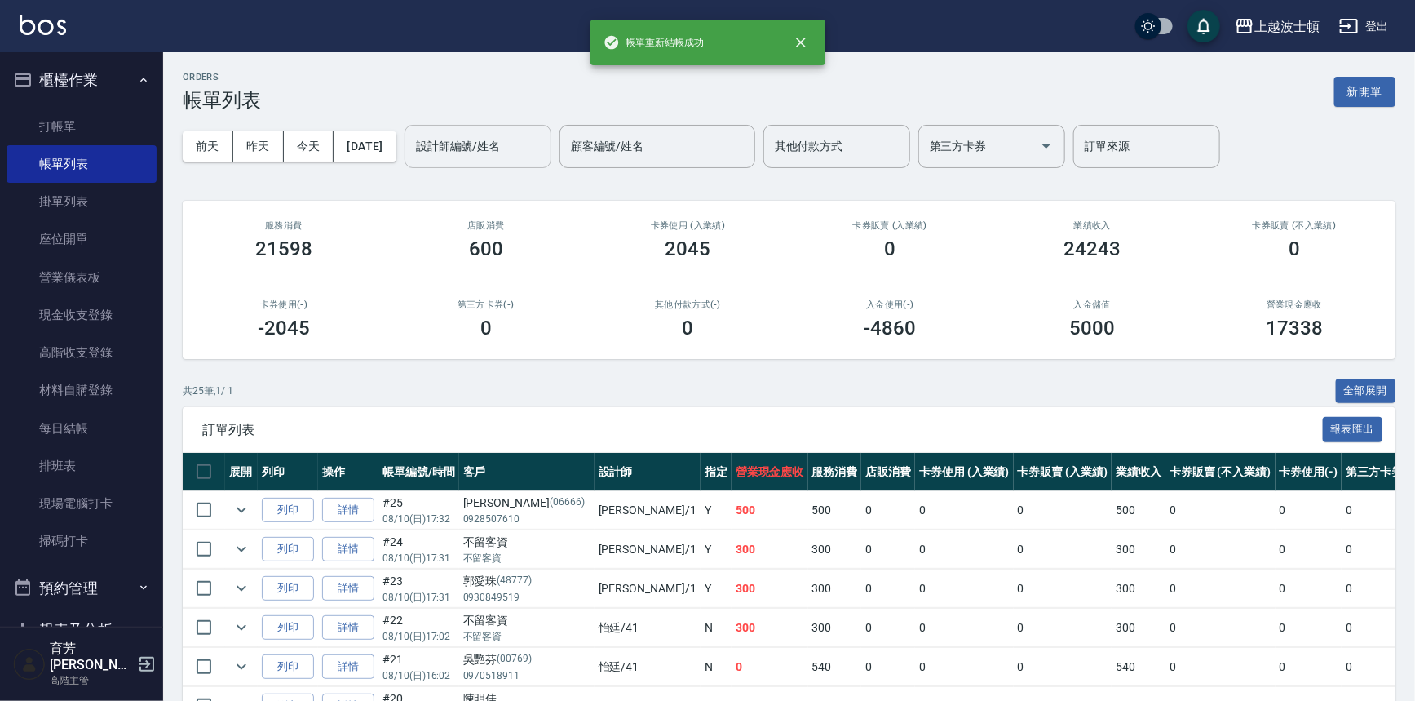
click at [446, 153] on input "設計師編號/姓名" at bounding box center [478, 146] width 132 height 29
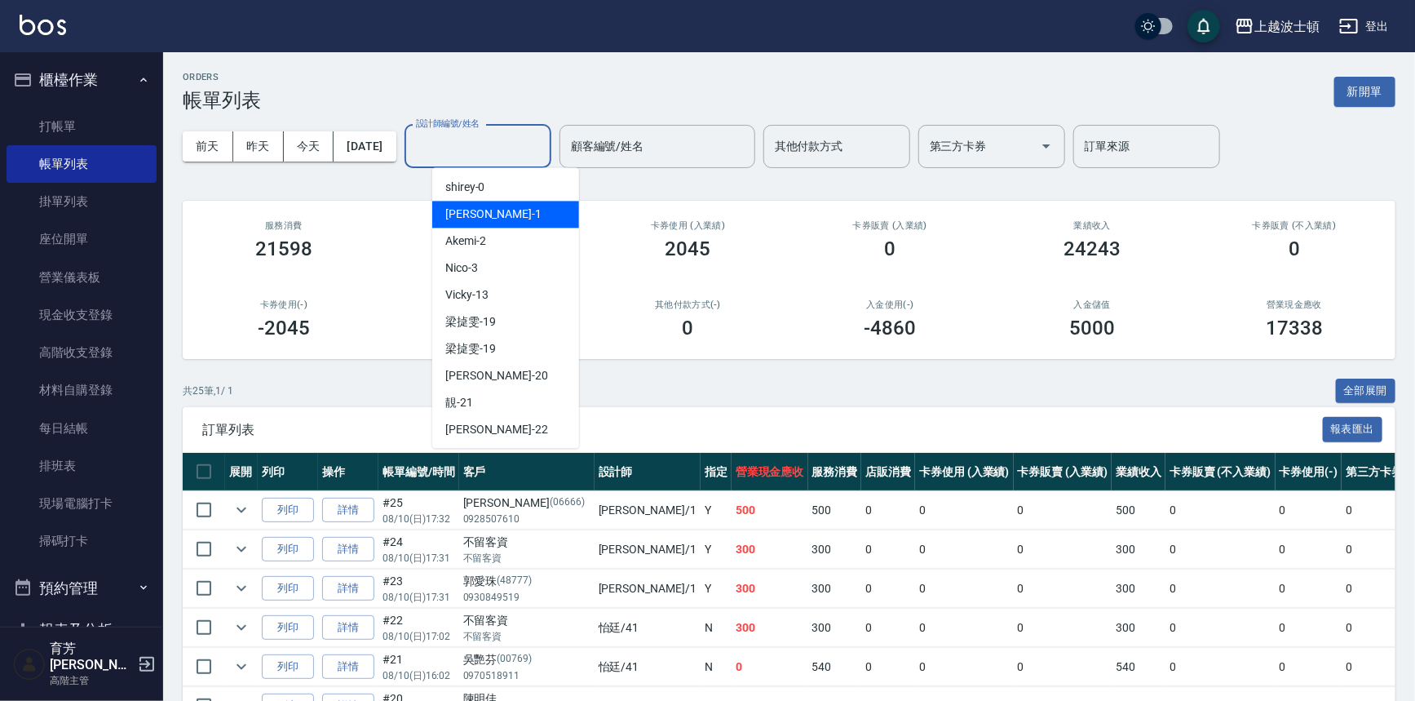
click at [463, 210] on span "[PERSON_NAME] -1" at bounding box center [493, 214] width 96 height 17
type input "[PERSON_NAME]-1"
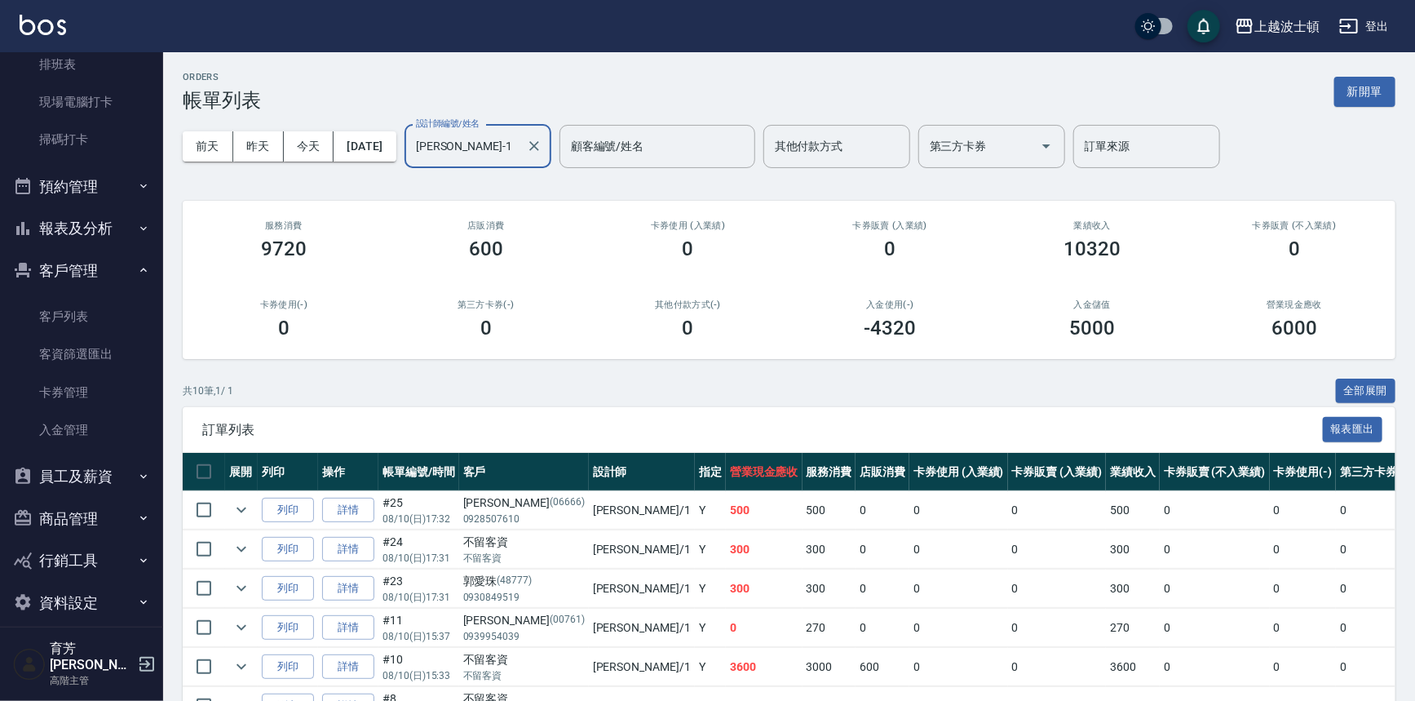
scroll to position [402, 0]
click at [87, 219] on button "報表及分析" at bounding box center [82, 227] width 150 height 42
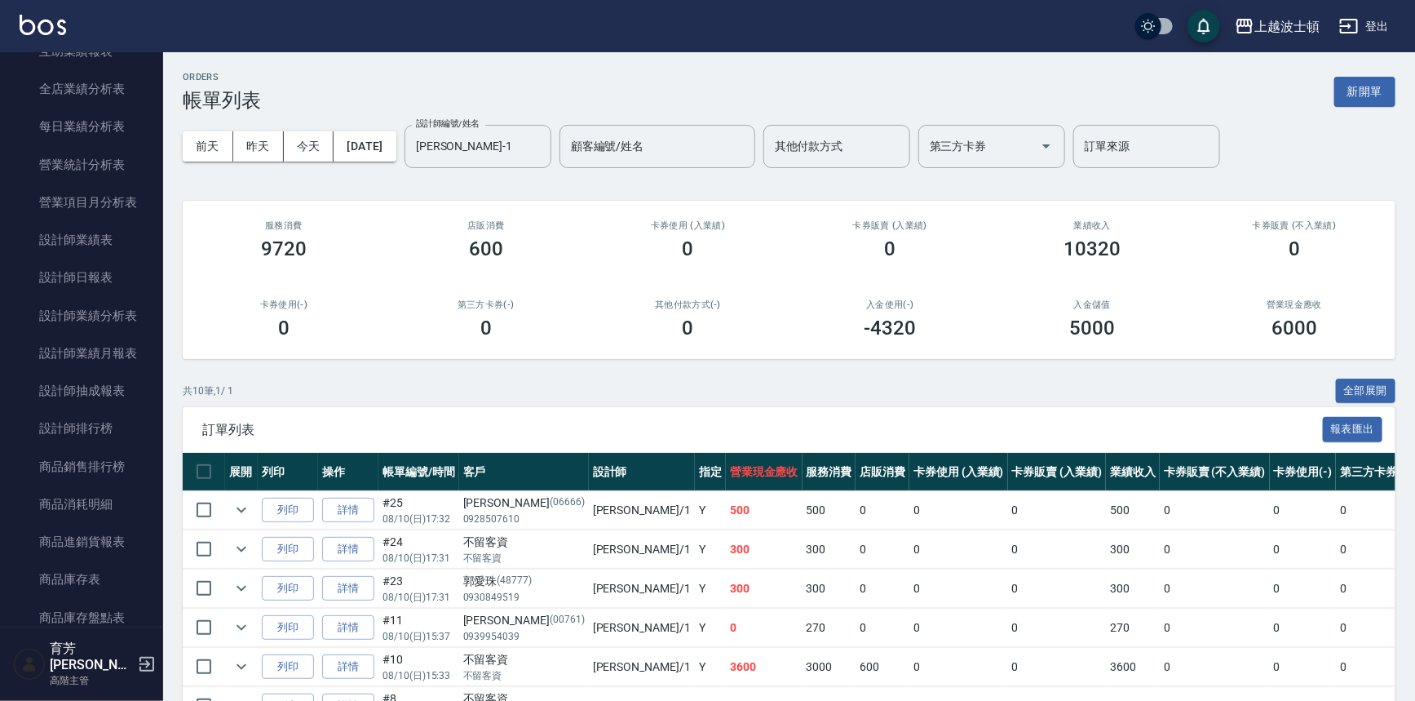
scroll to position [987, 0]
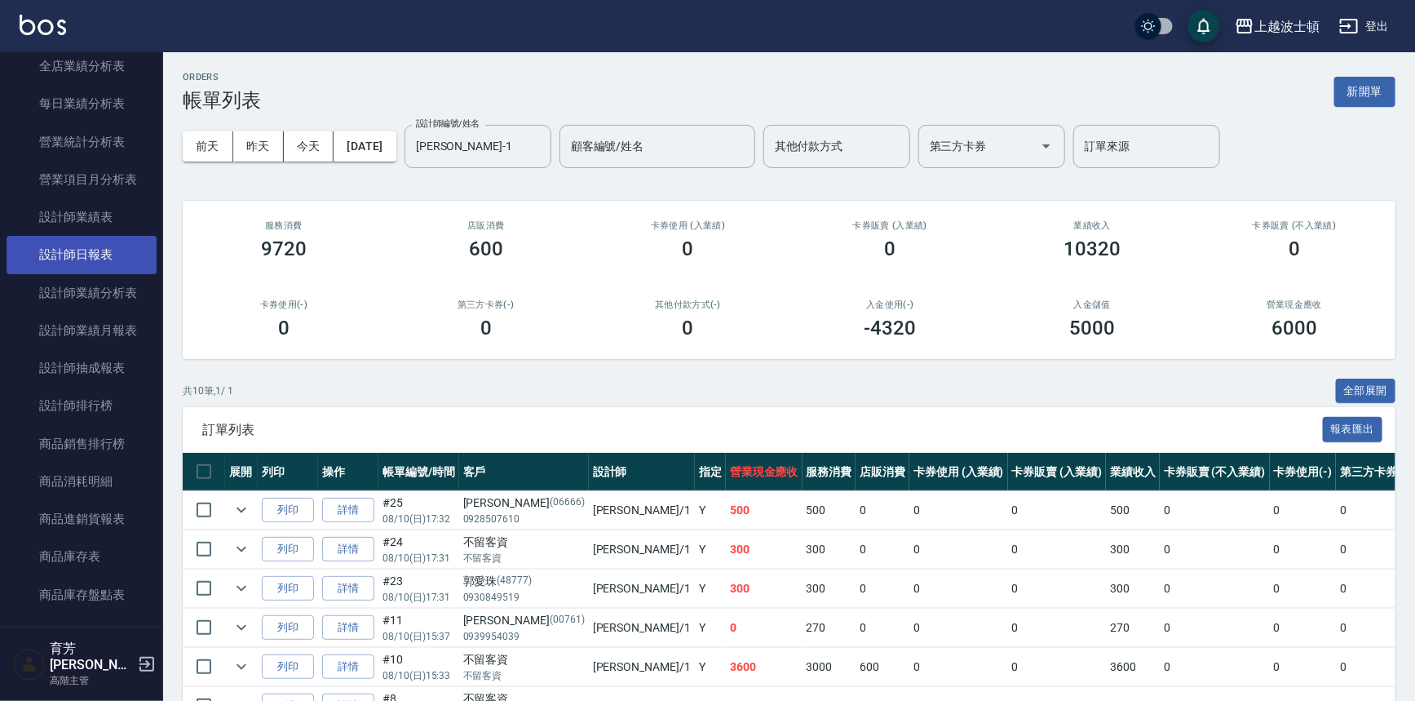
click at [114, 254] on link "設計師日報表" at bounding box center [82, 255] width 150 height 38
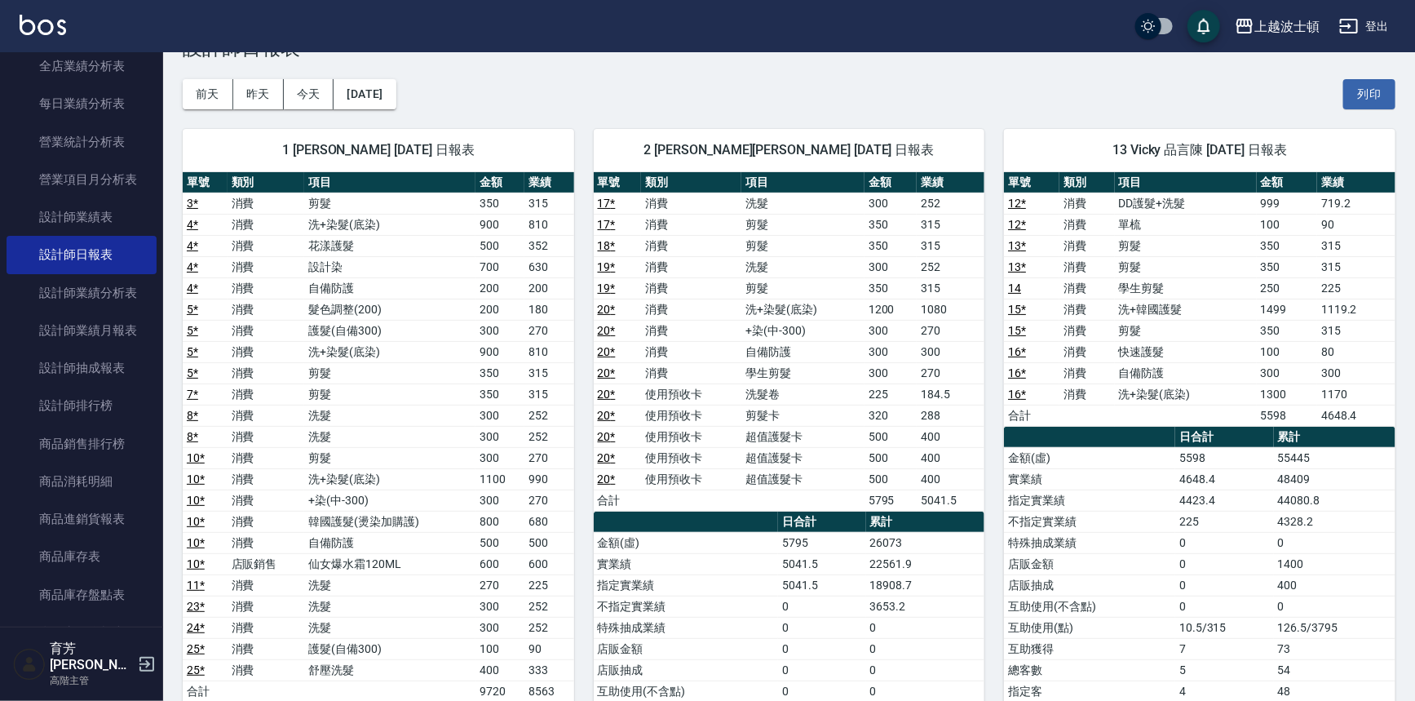
scroll to position [49, 0]
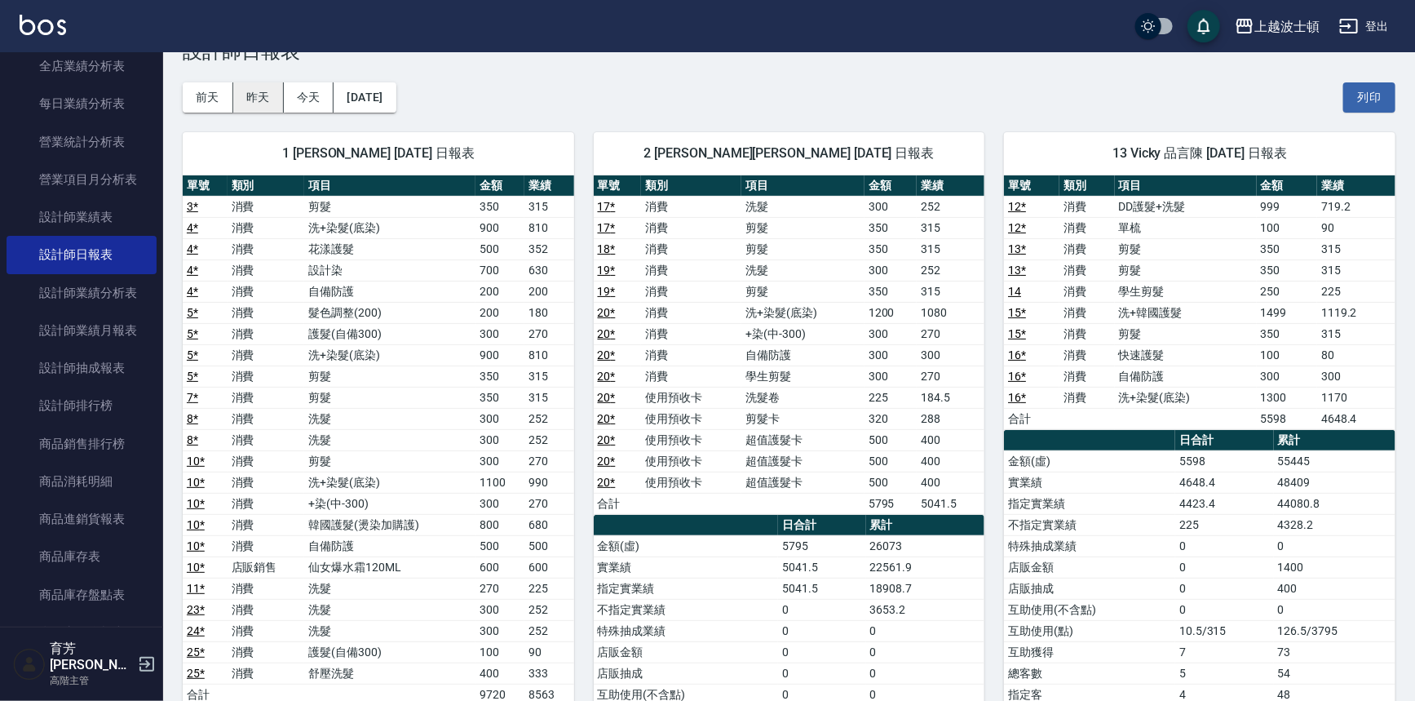
click at [264, 99] on button "昨天" at bounding box center [258, 97] width 51 height 30
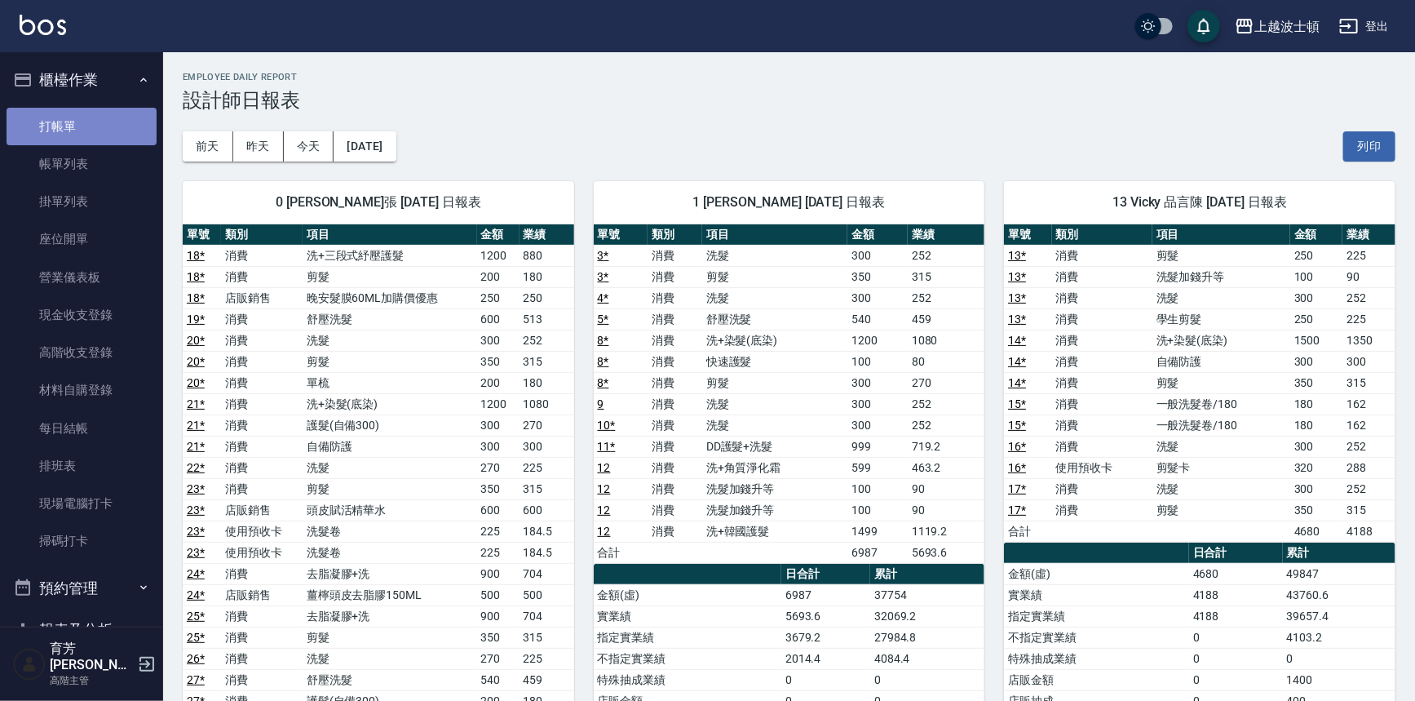
click at [88, 116] on link "打帳單" at bounding box center [82, 127] width 150 height 38
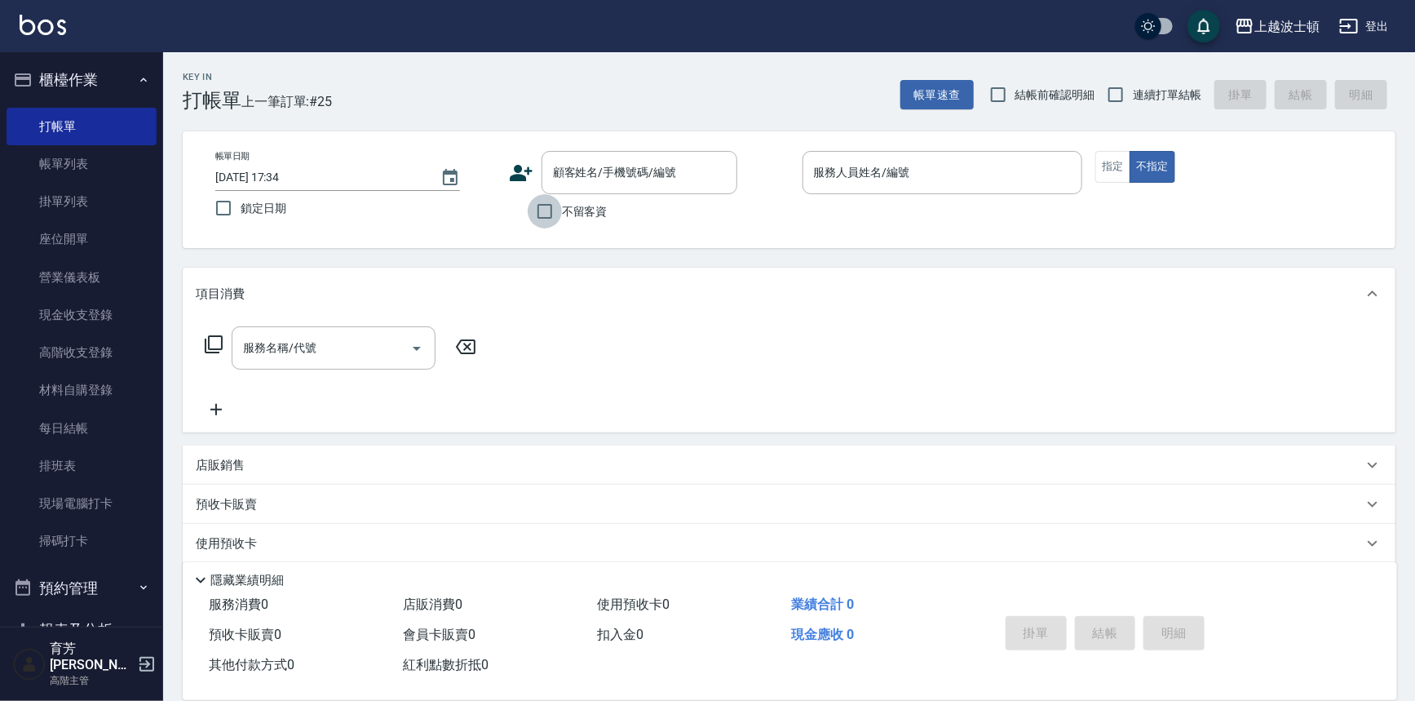
click at [548, 219] on input "不留客資" at bounding box center [545, 211] width 34 height 34
checkbox input "true"
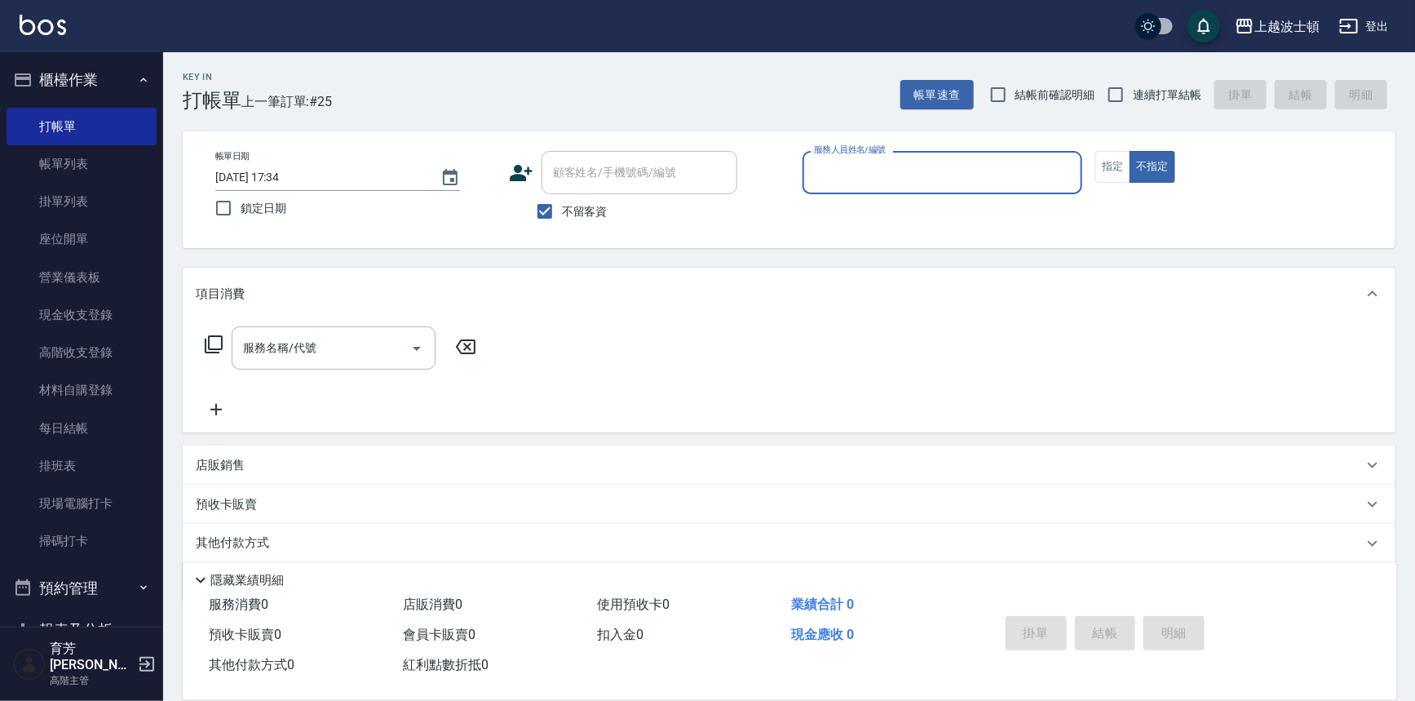
click at [865, 166] on input "服務人員姓名/編號" at bounding box center [943, 172] width 266 height 29
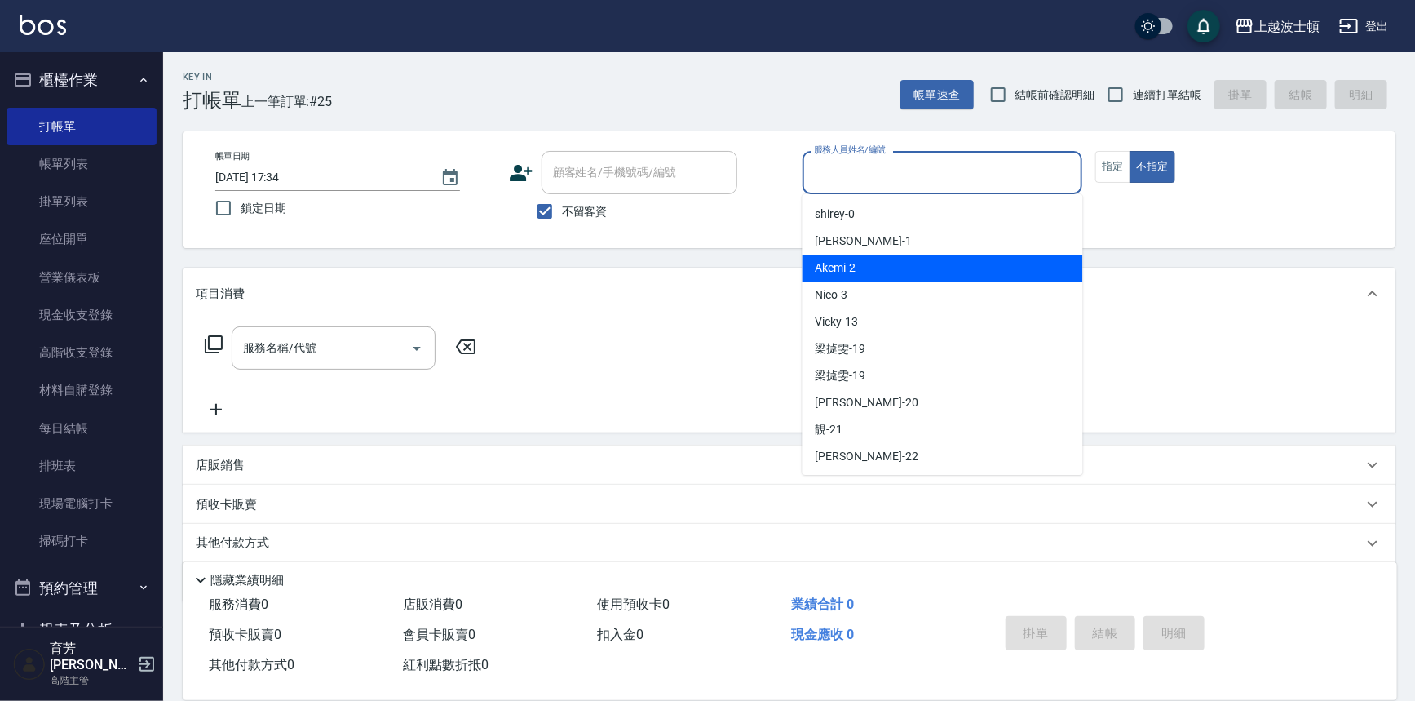
click at [912, 278] on div "Akemi -2" at bounding box center [943, 268] width 281 height 27
type input "Akemi-2"
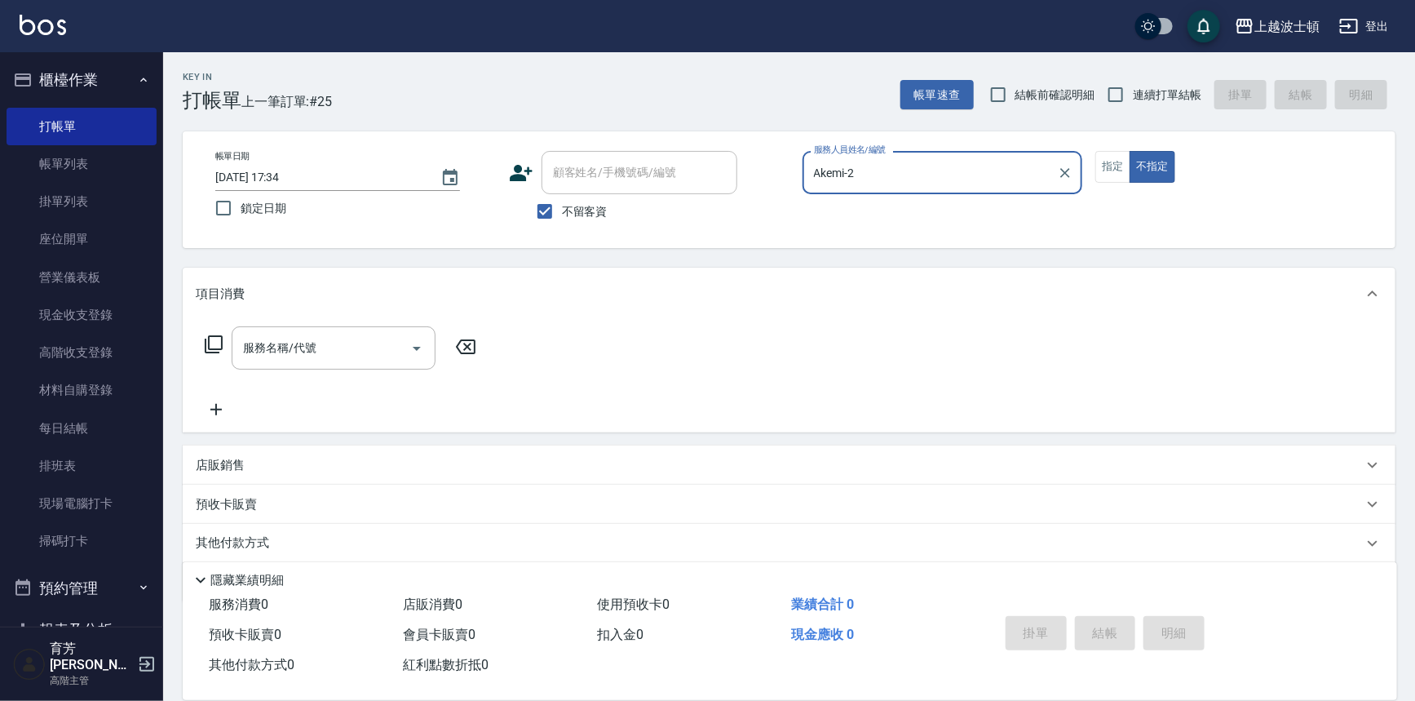
click at [212, 343] on icon at bounding box center [214, 344] width 20 height 20
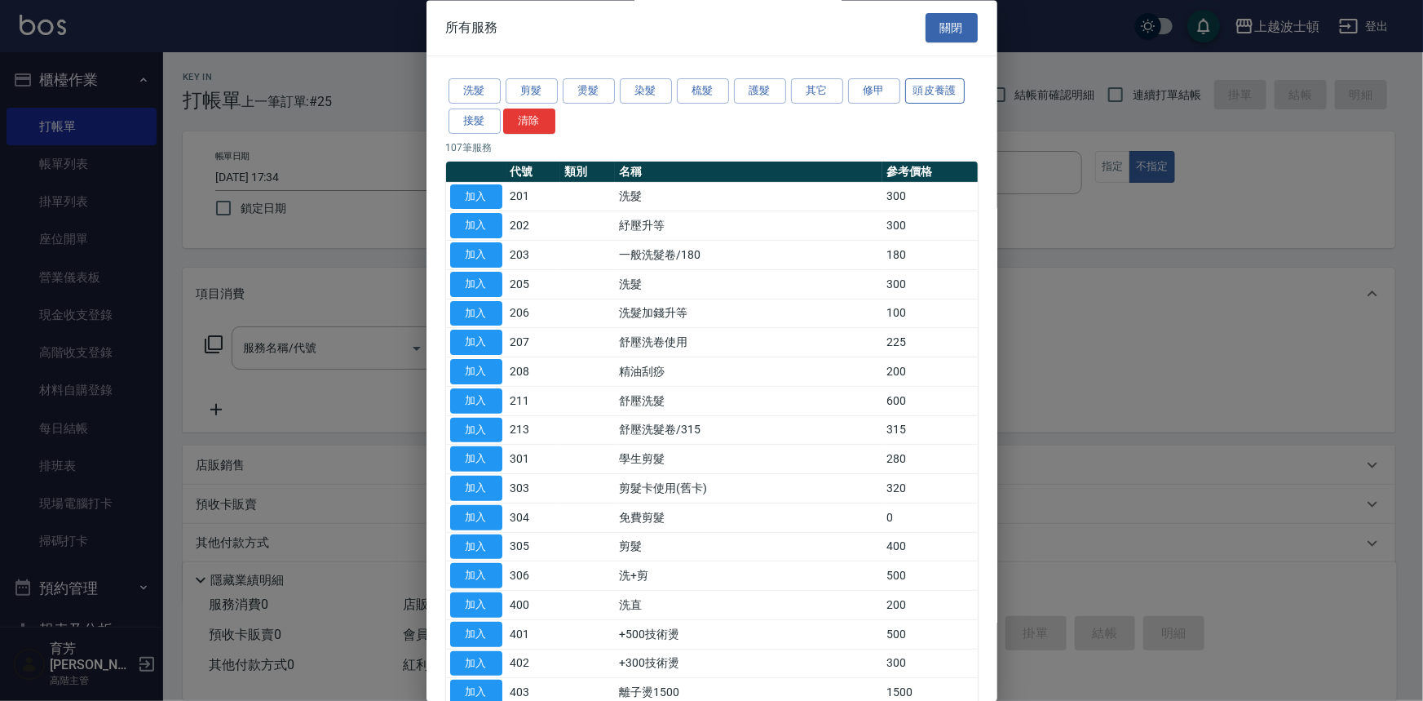
click at [939, 92] on button "頭皮養護" at bounding box center [935, 91] width 60 height 25
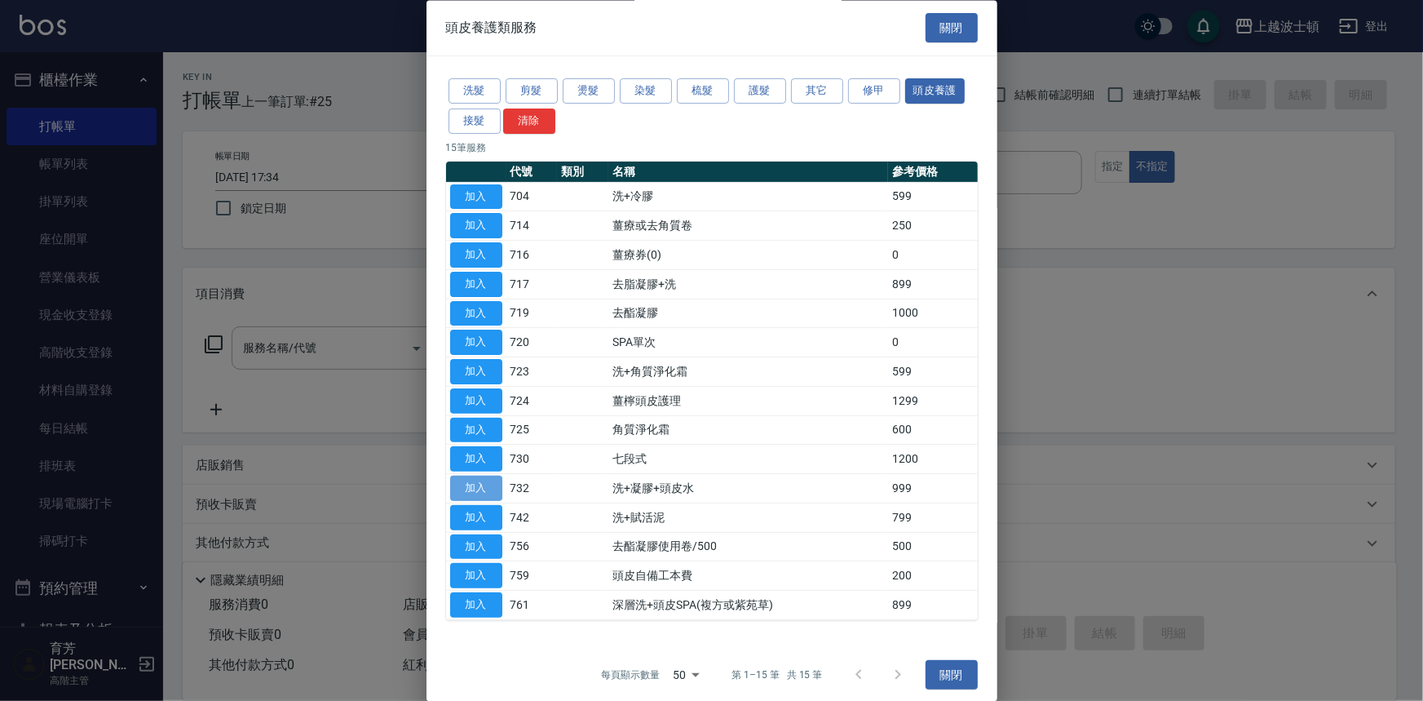
click at [473, 485] on button "加入" at bounding box center [476, 488] width 52 height 25
type input "洗+凝膠+頭皮水(732)"
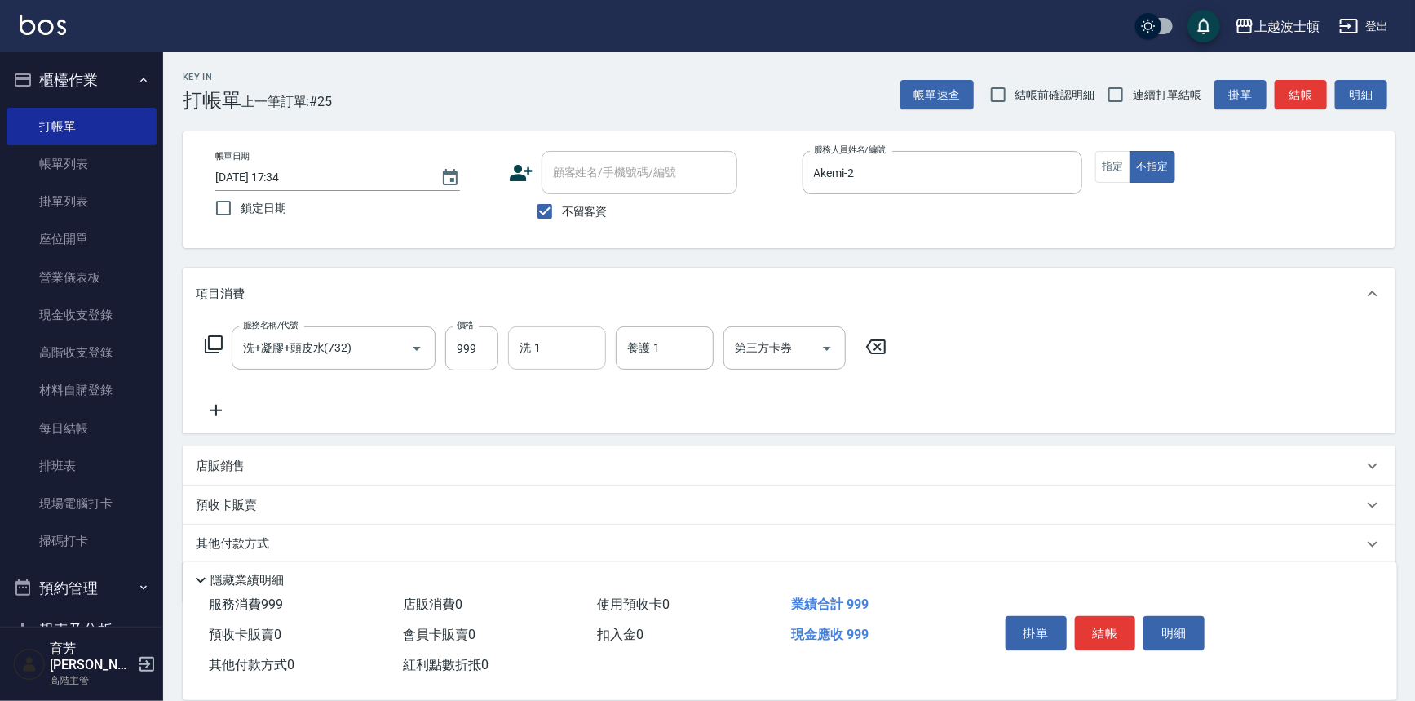
click at [530, 348] on input "洗-1" at bounding box center [557, 348] width 83 height 29
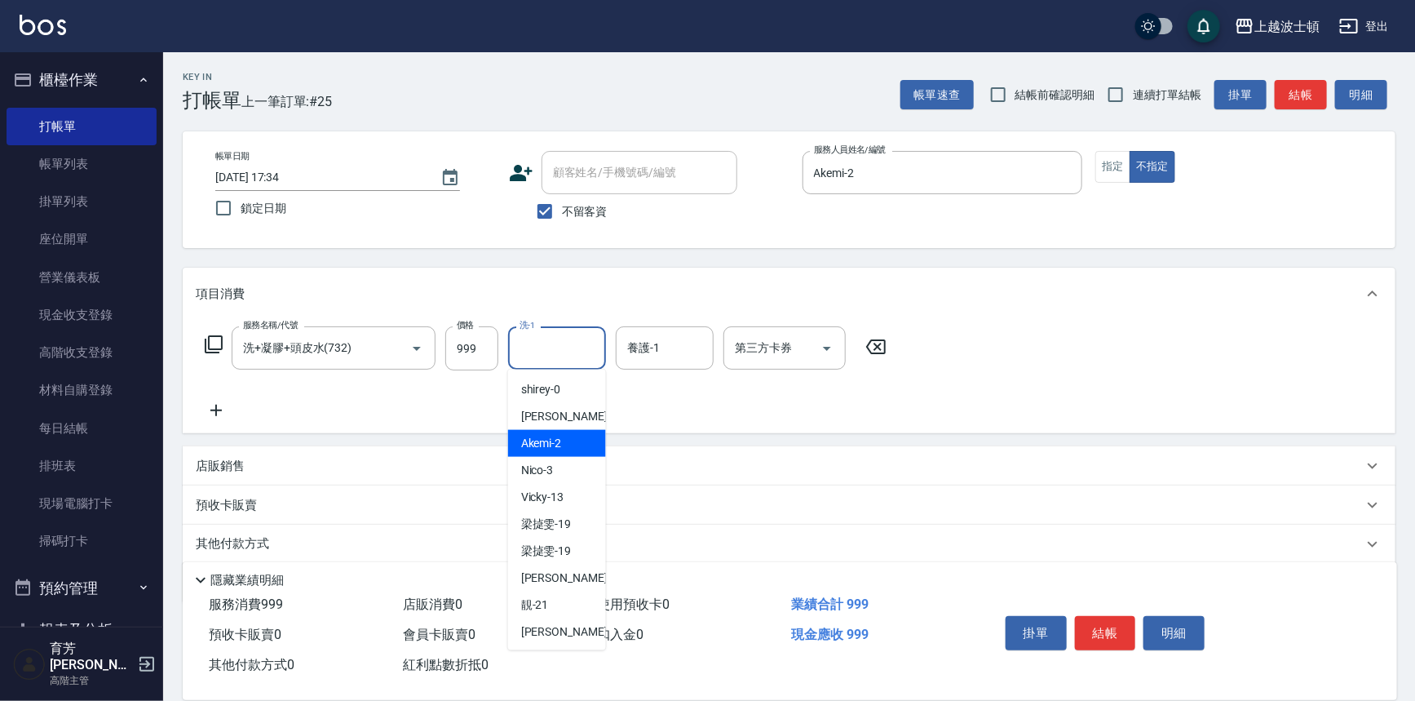
click at [572, 434] on div "Akemi -2" at bounding box center [557, 443] width 98 height 27
type input "Akemi-2"
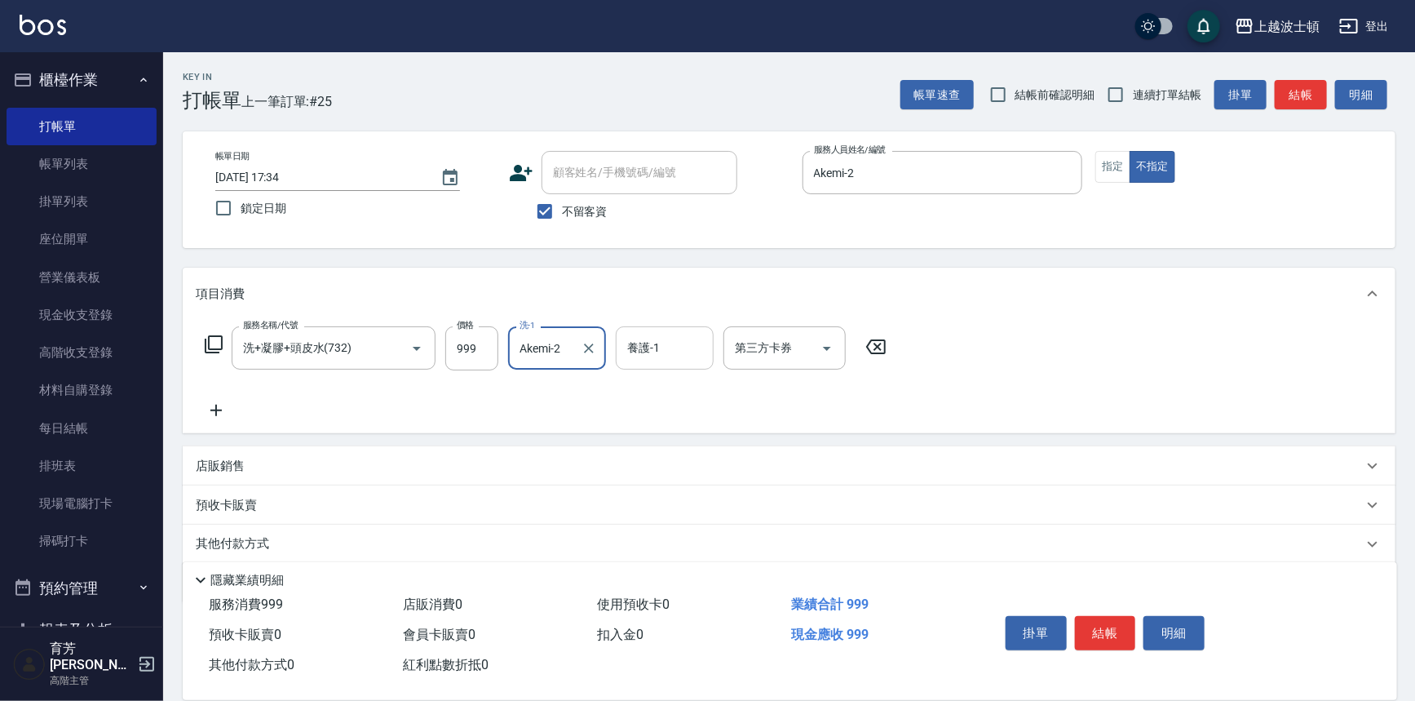
click at [655, 344] on input "養護-1" at bounding box center [664, 348] width 83 height 29
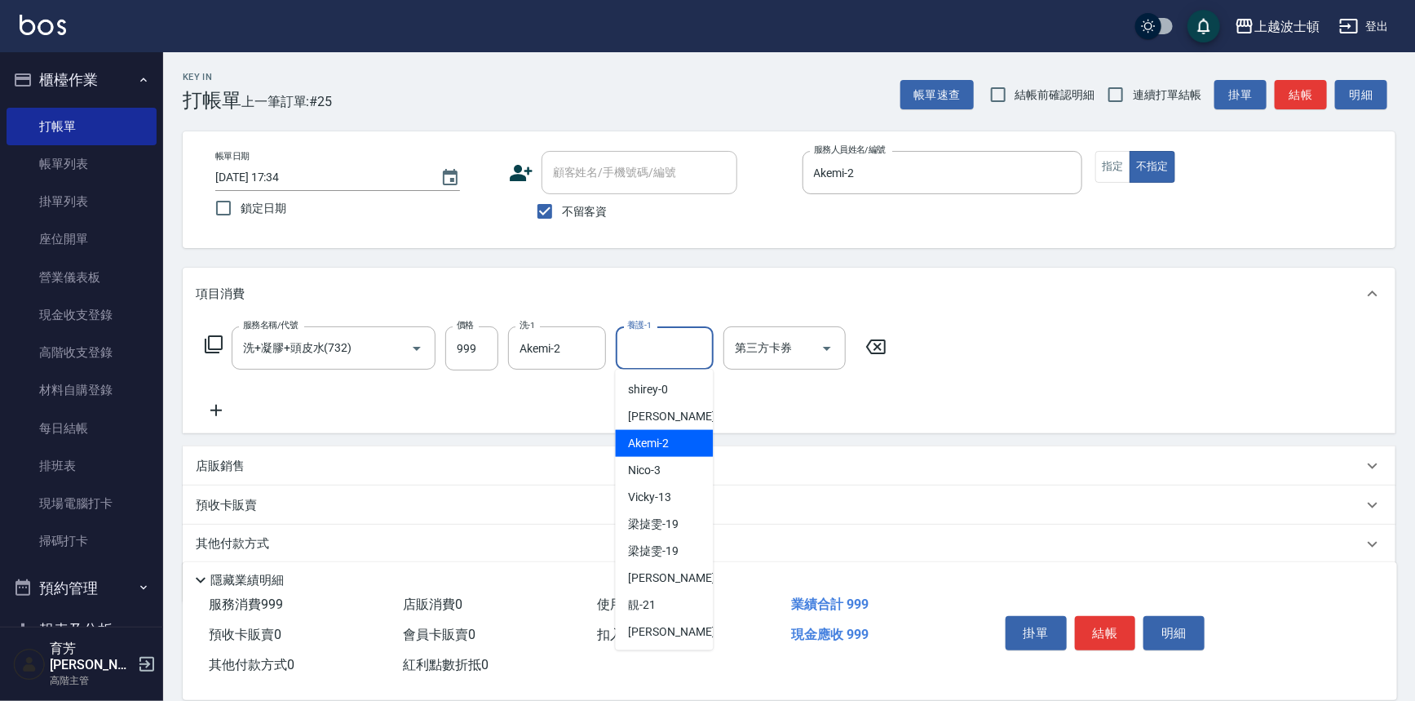
click at [673, 439] on div "Akemi -2" at bounding box center [665, 443] width 98 height 27
type input "Akemi-2"
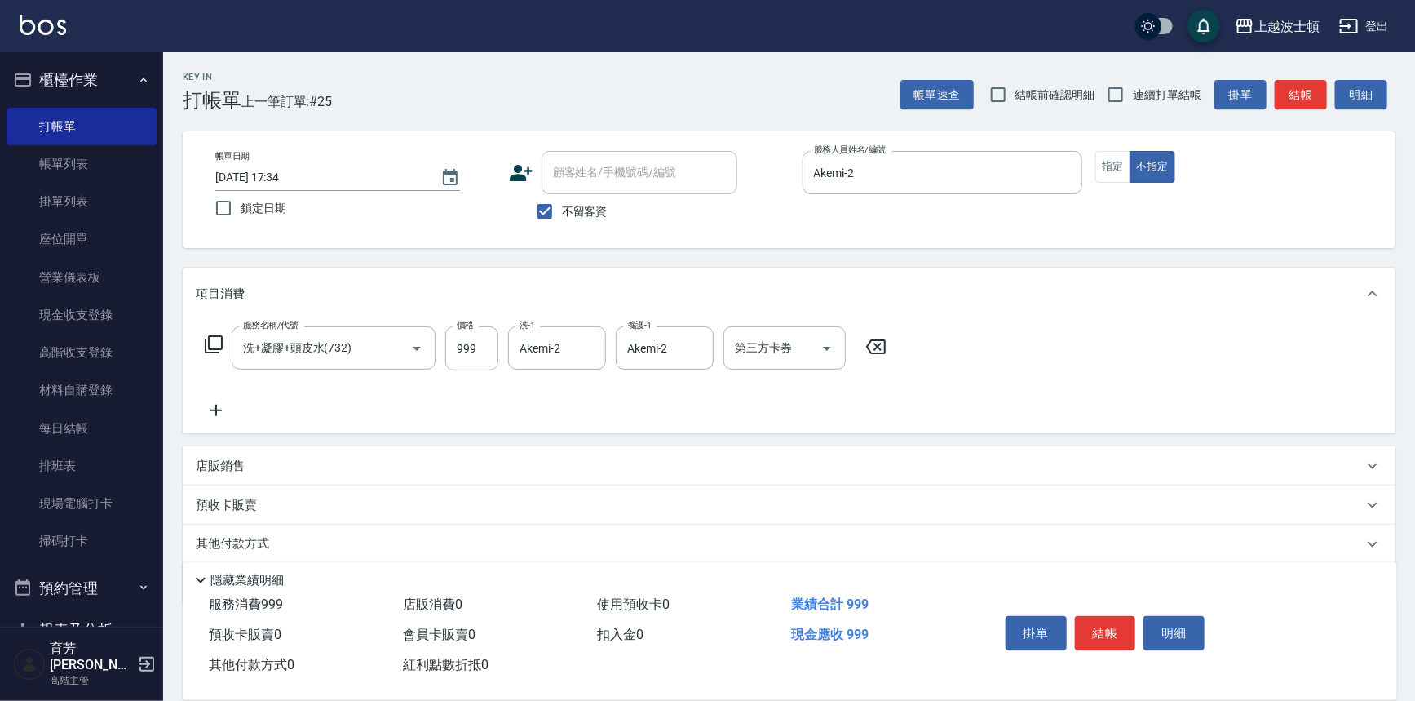
click at [1084, 392] on div "服務名稱/代號 洗+凝膠+頭皮水(732) 服務名稱/代號 價格 999 價格 洗-1 Akemi-2 洗-1 養護-1 Akemi-2 養護-1 第三方卡券…" at bounding box center [789, 376] width 1213 height 113
click at [1084, 633] on button "結帳" at bounding box center [1105, 633] width 61 height 34
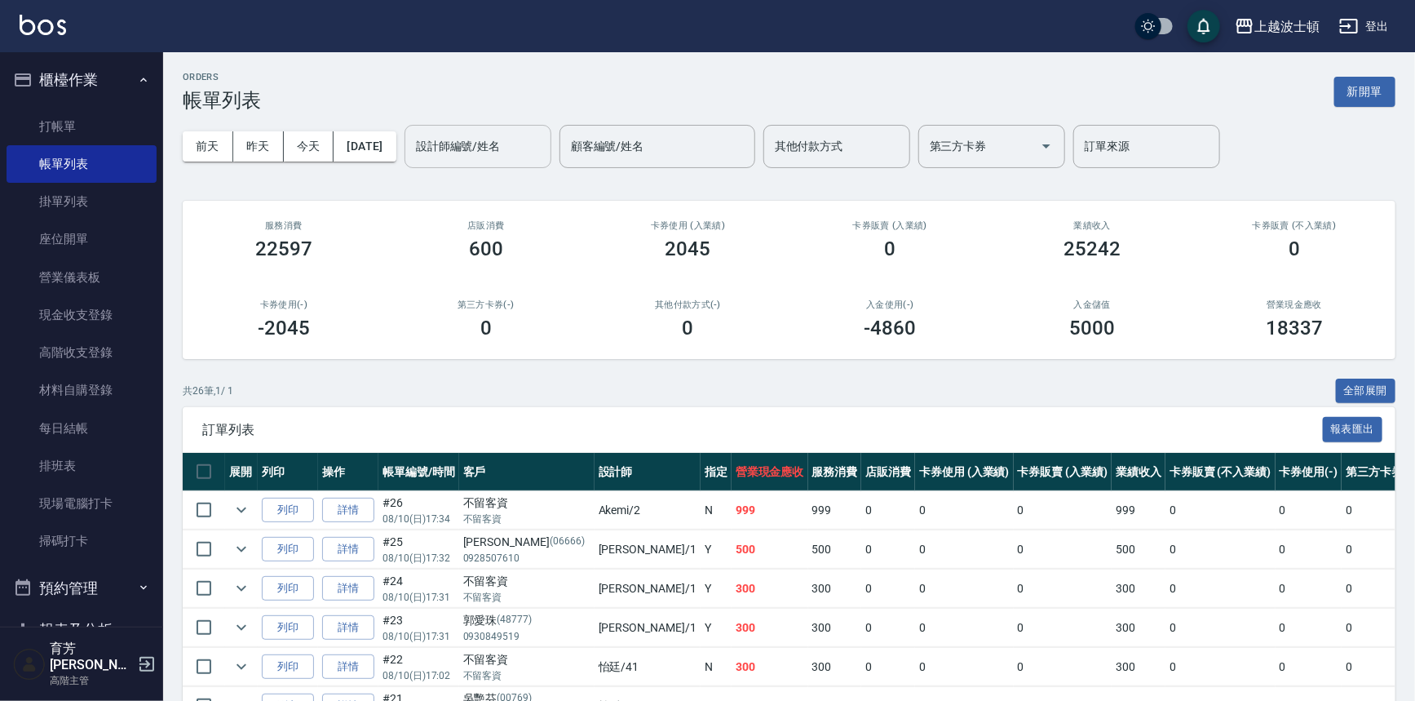
click at [518, 144] on input "設計師編號/姓名" at bounding box center [478, 146] width 132 height 29
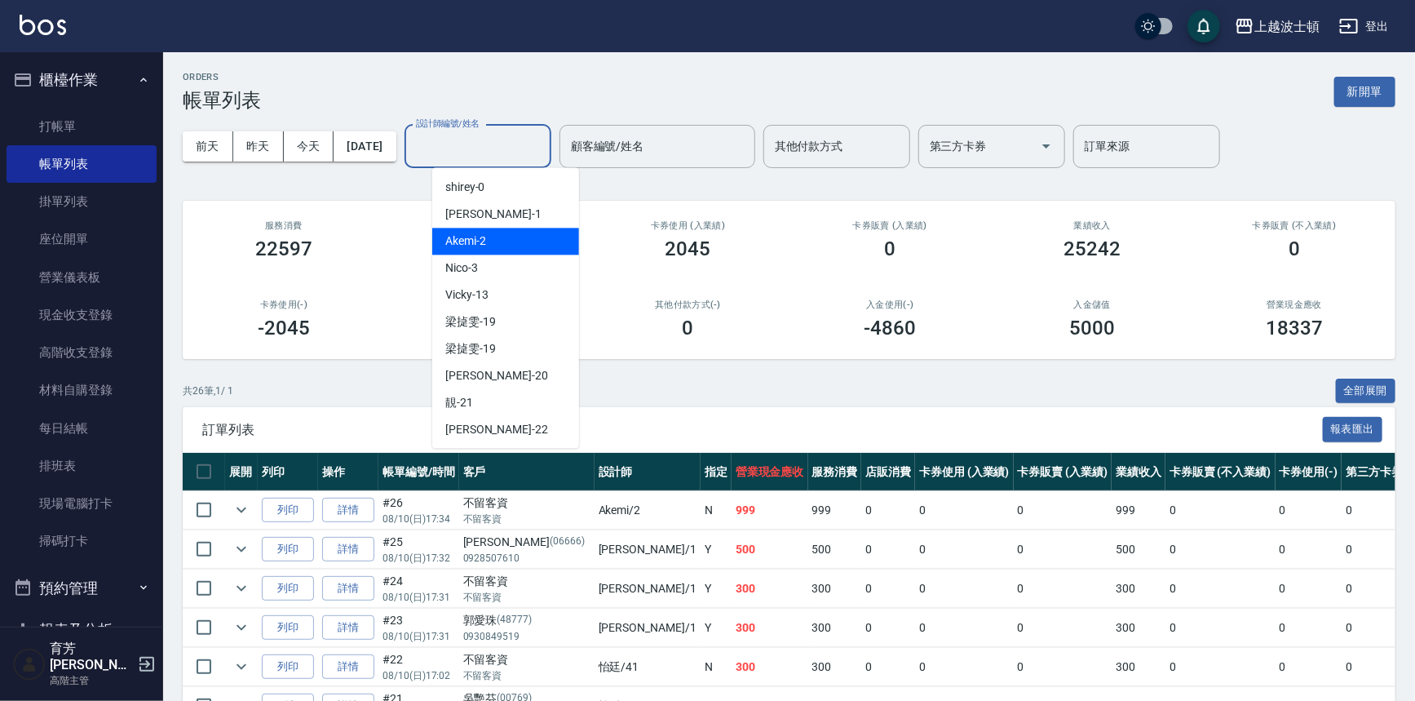
click at [547, 251] on div "Akemi -2" at bounding box center [505, 241] width 147 height 27
type input "Akemi-2"
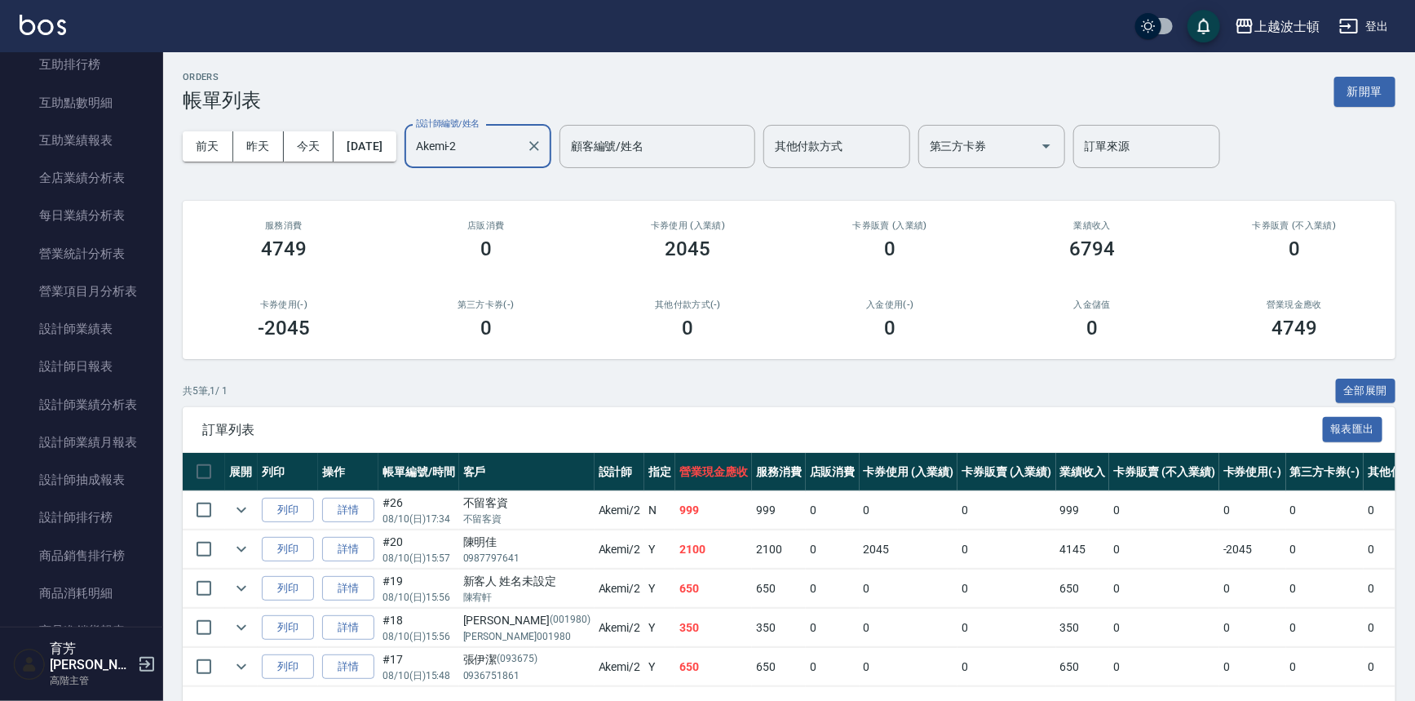
scroll to position [879, 0]
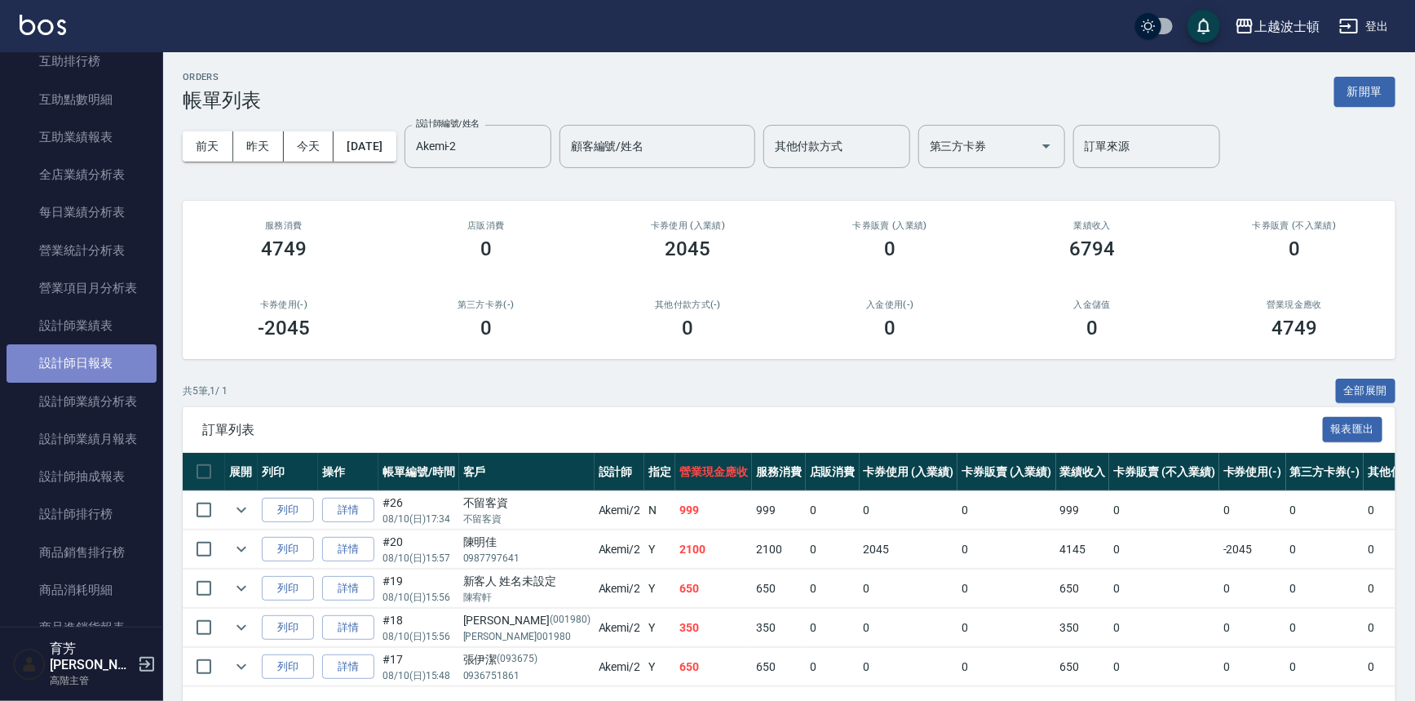
click at [91, 362] on link "設計師日報表" at bounding box center [82, 363] width 150 height 38
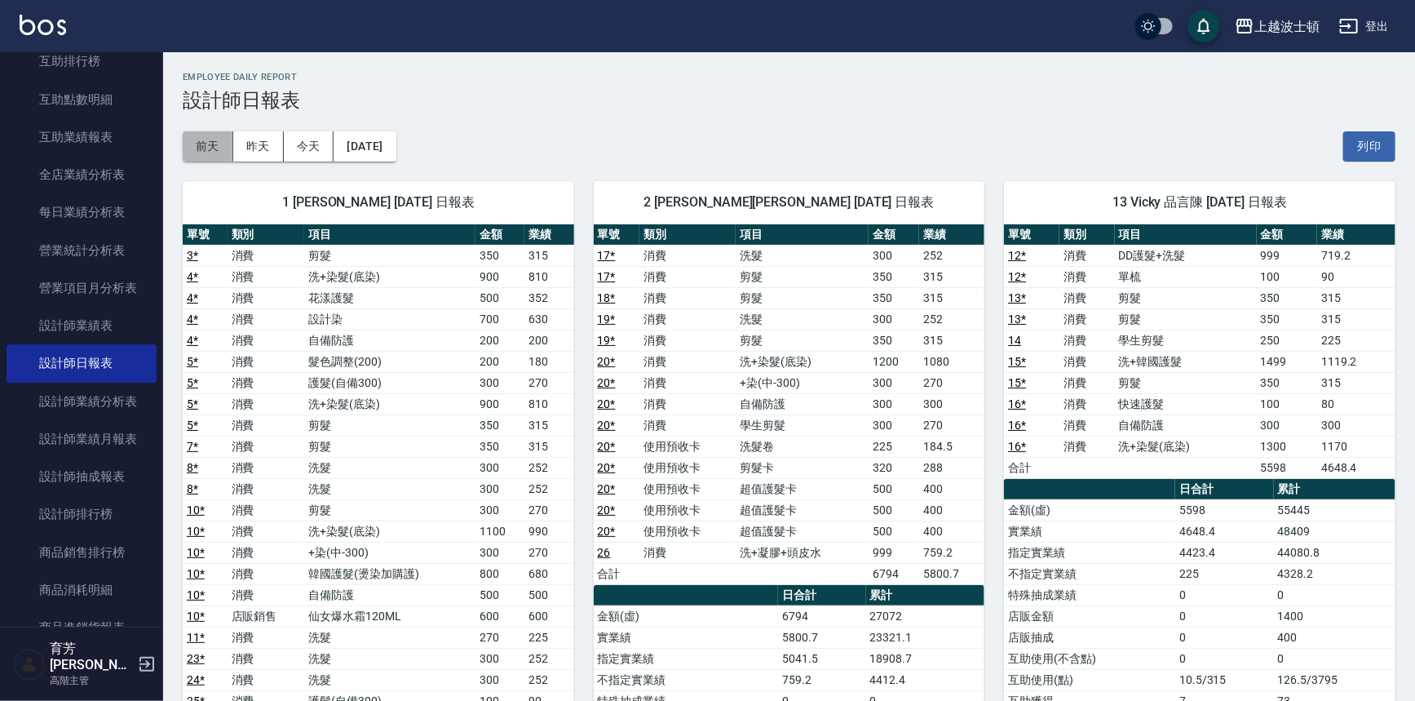
click at [197, 139] on button "前天" at bounding box center [208, 146] width 51 height 30
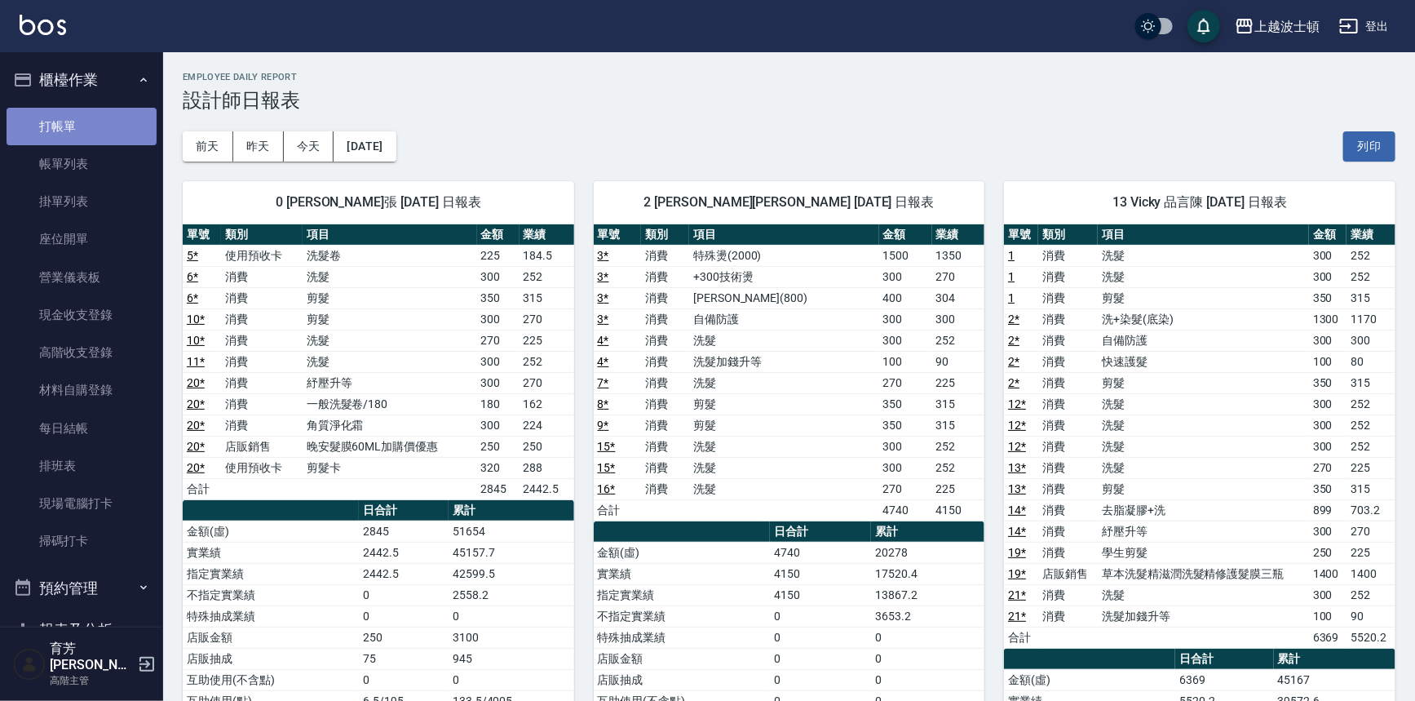
click at [96, 132] on link "打帳單" at bounding box center [82, 127] width 150 height 38
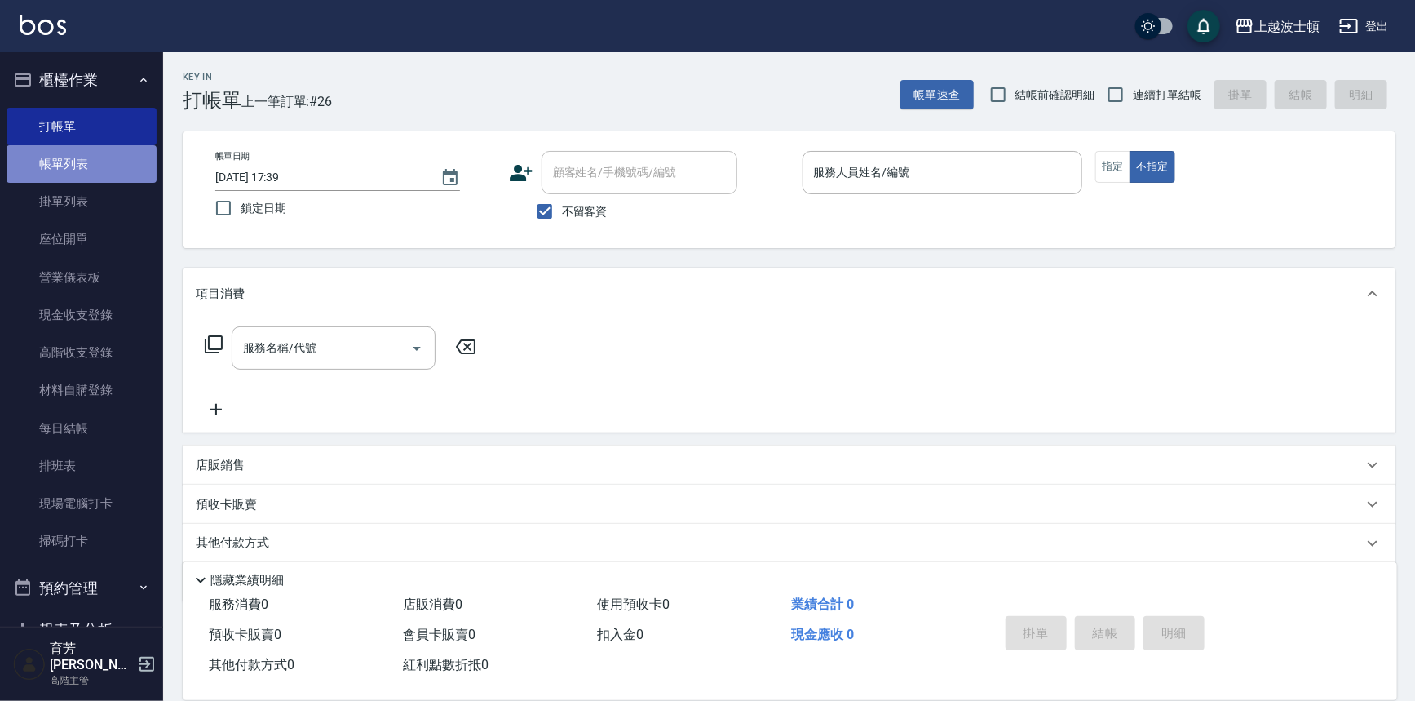
click at [108, 150] on link "帳單列表" at bounding box center [82, 164] width 150 height 38
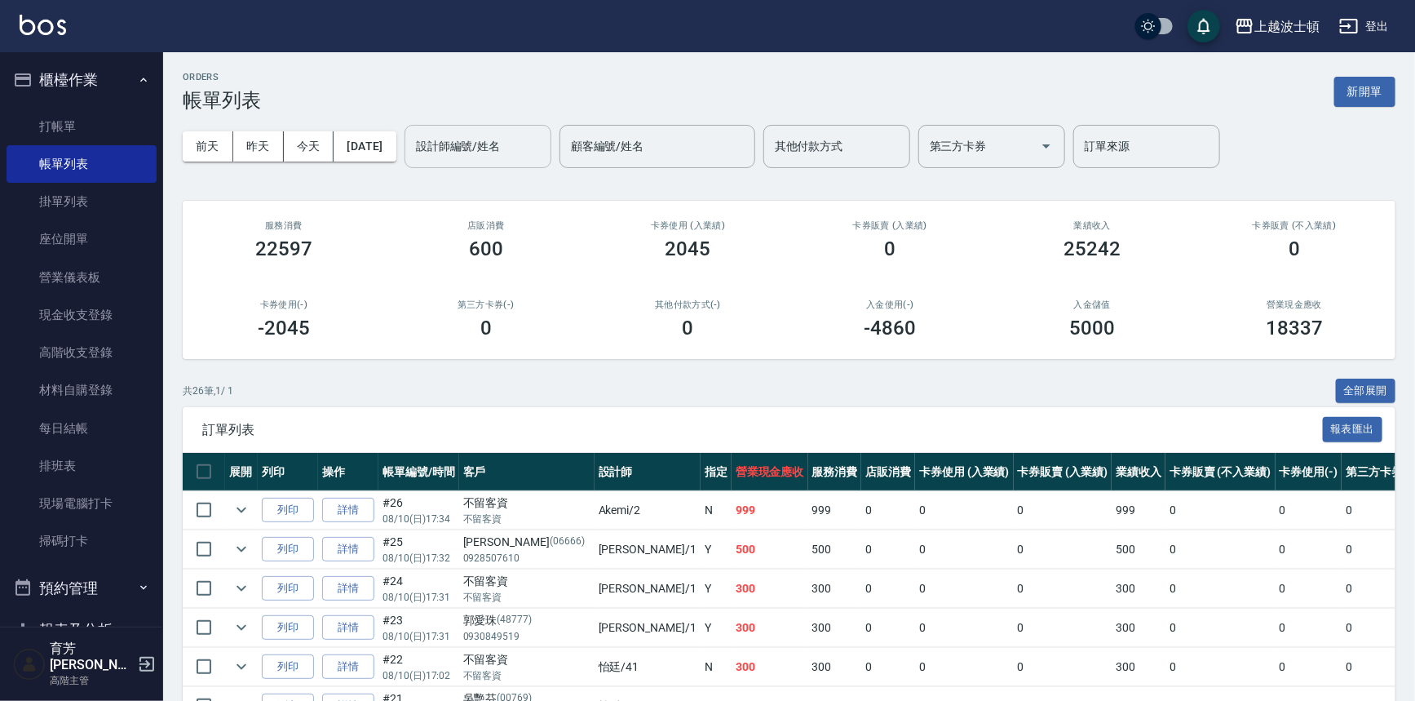
click at [508, 159] on input "設計師編號/姓名" at bounding box center [478, 146] width 132 height 29
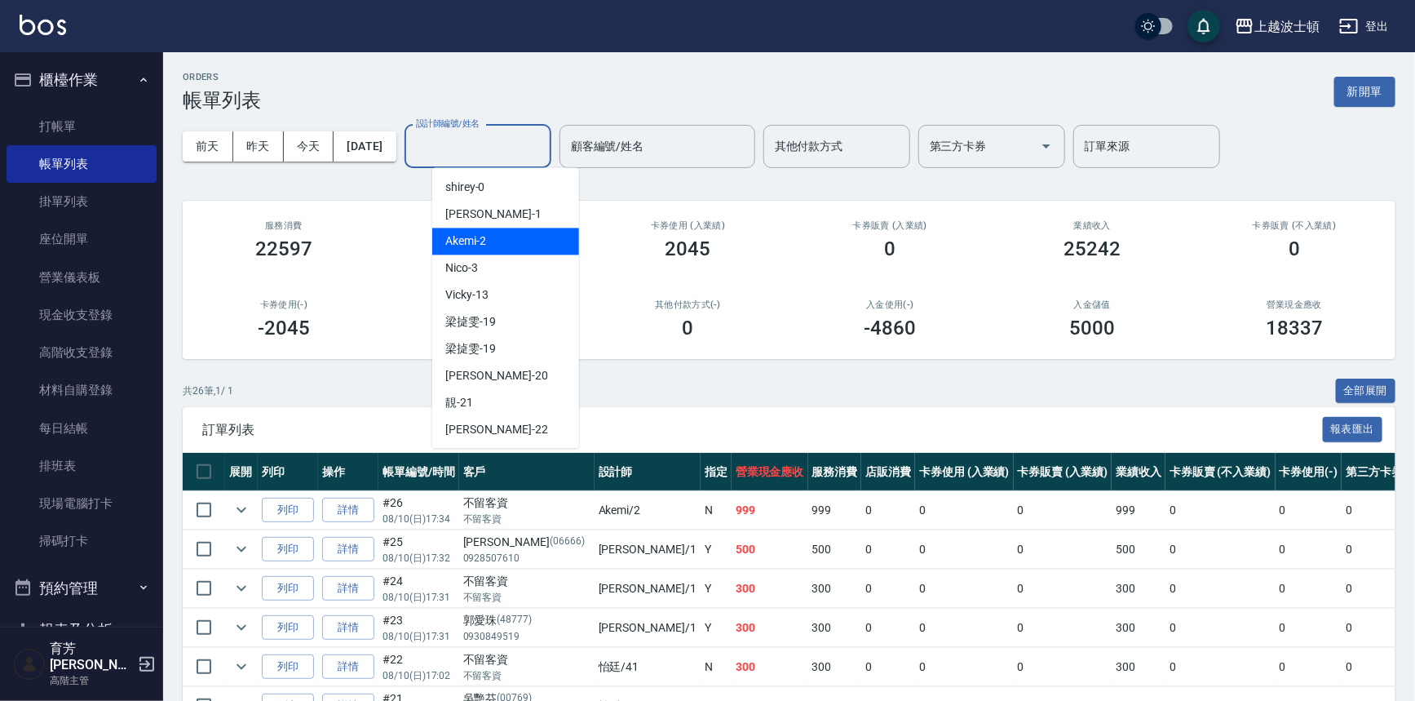
click at [514, 235] on div "Akemi -2" at bounding box center [505, 241] width 147 height 27
type input "Akemi-2"
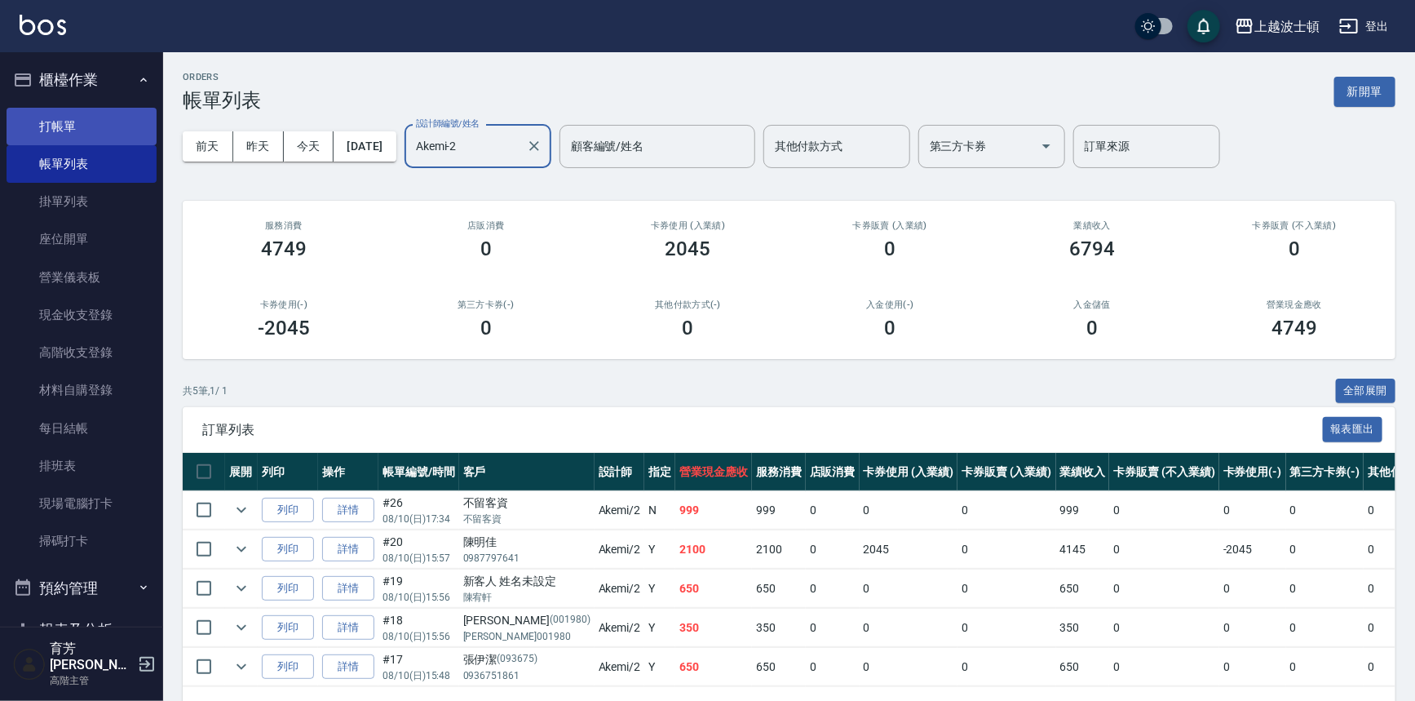
click at [97, 131] on link "打帳單" at bounding box center [82, 127] width 150 height 38
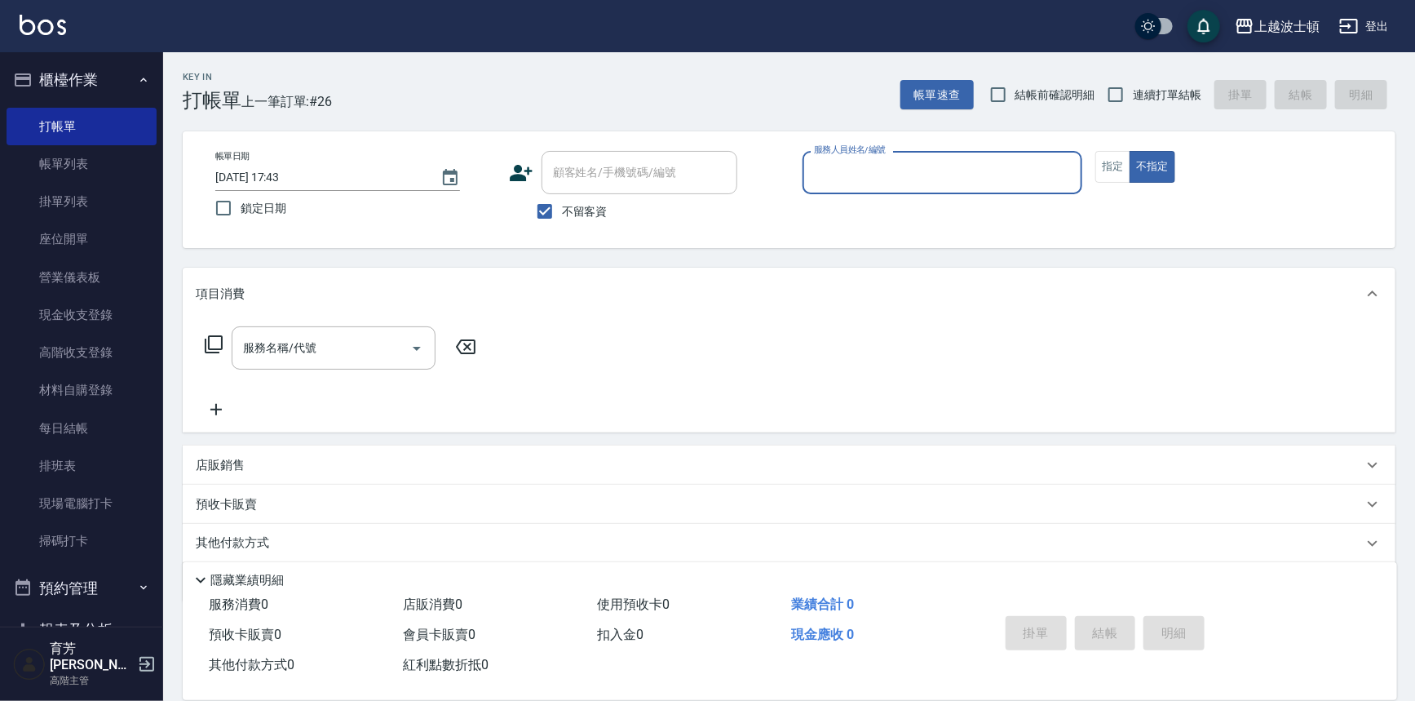
drag, startPoint x: 542, startPoint y: 208, endPoint x: 547, endPoint y: 187, distance: 21.8
click at [543, 204] on input "不留客資" at bounding box center [545, 211] width 34 height 34
checkbox input "false"
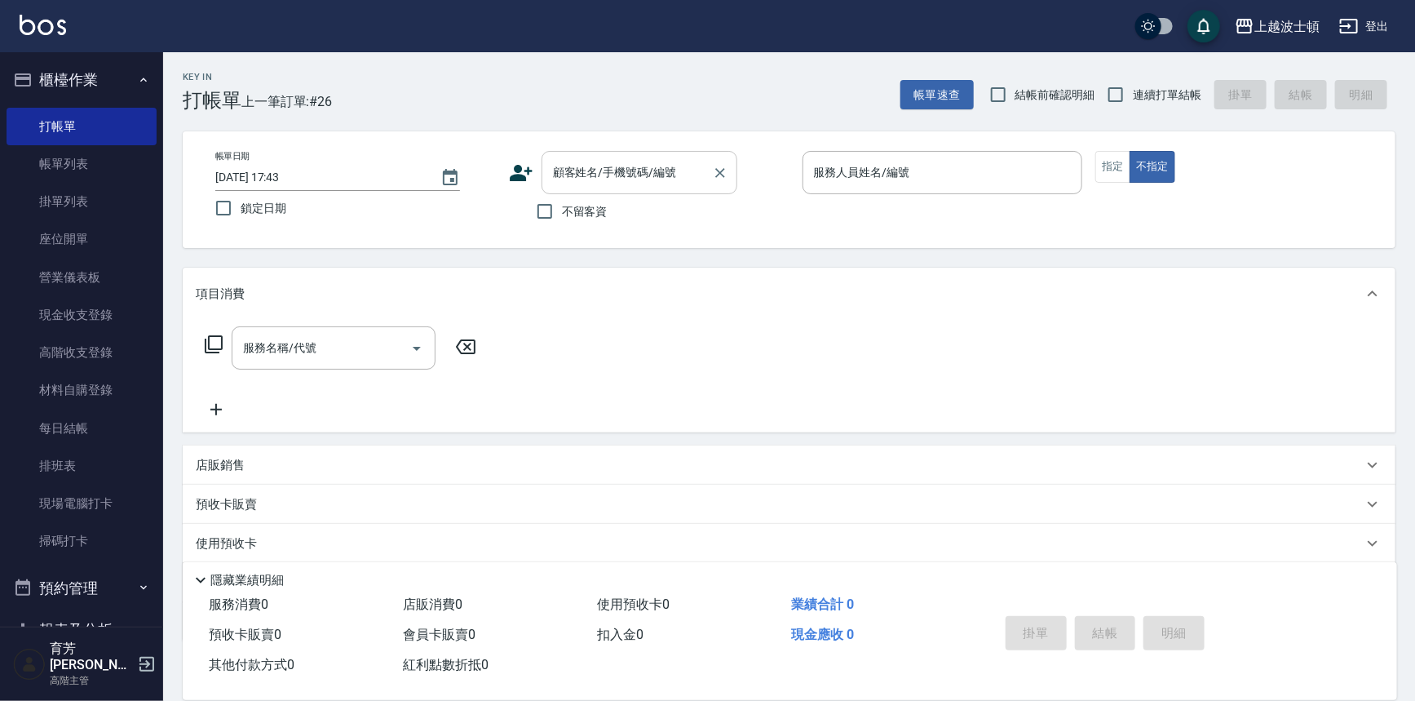
click at [573, 155] on div "顧客姓名/手機號碼/編號" at bounding box center [640, 172] width 196 height 43
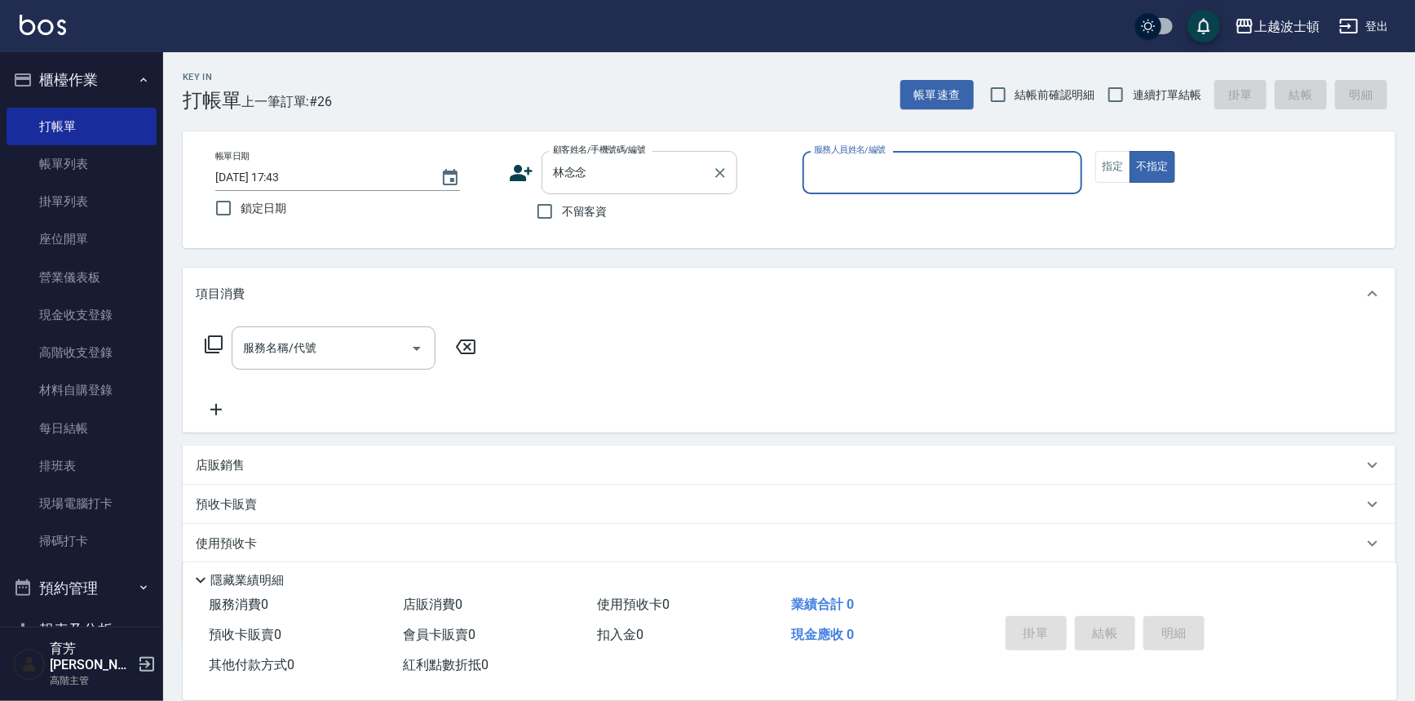
click at [641, 163] on input "林念念" at bounding box center [627, 172] width 157 height 29
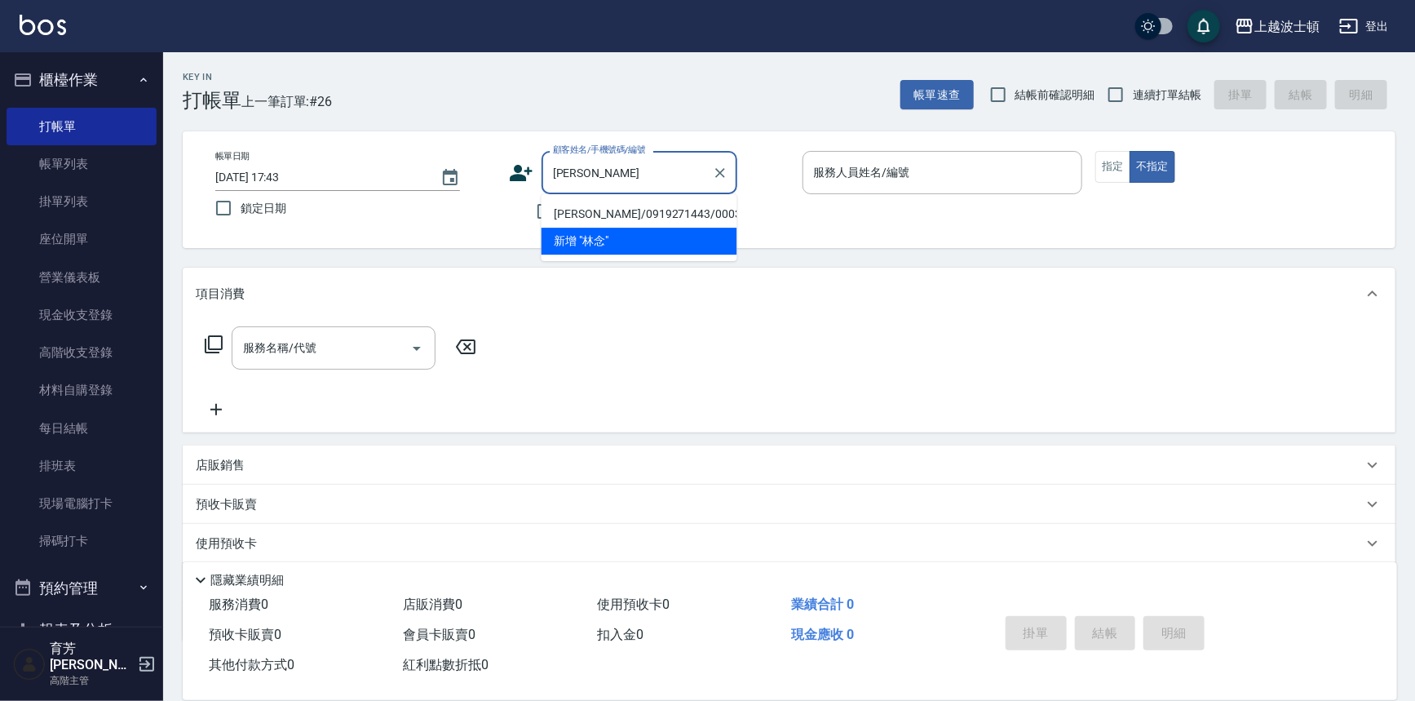
click at [650, 208] on li "[PERSON_NAME]/0919271443/000368" at bounding box center [640, 214] width 196 height 27
type input "[PERSON_NAME]/0919271443/000368"
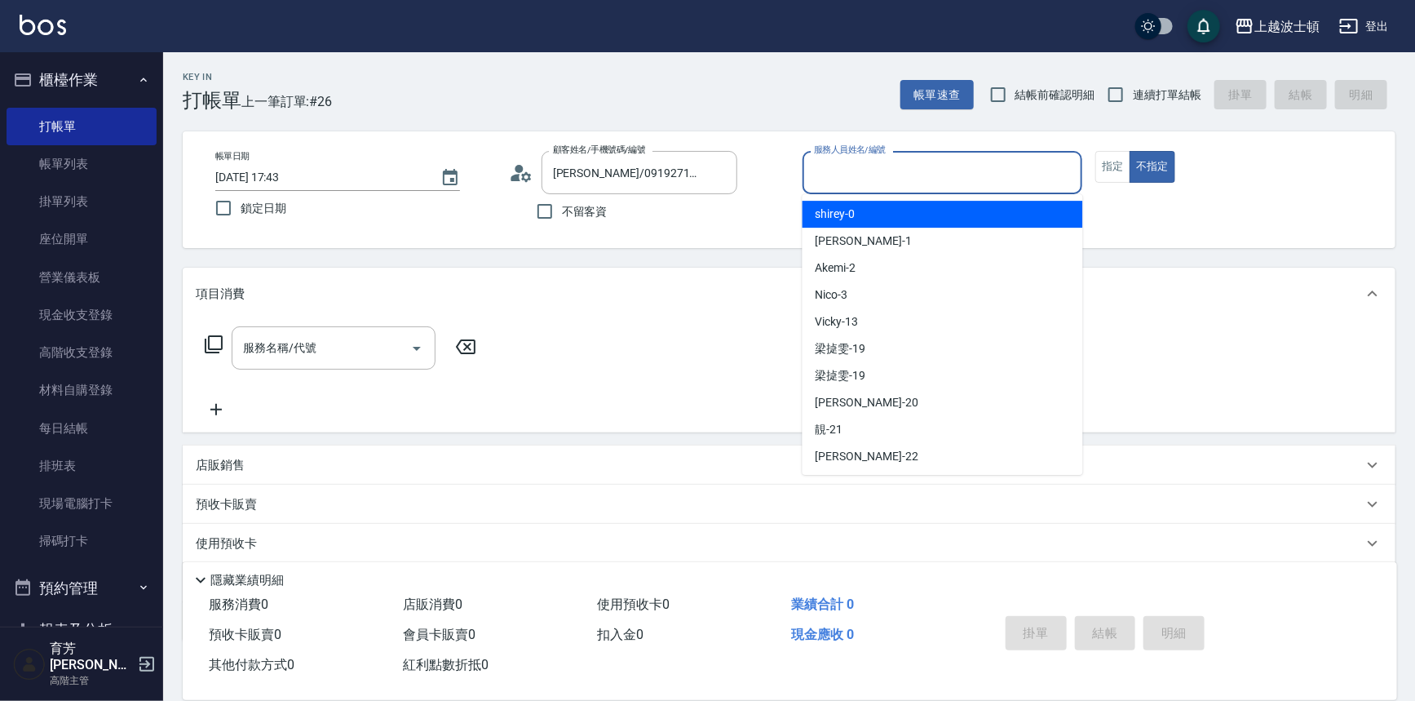
click at [934, 175] on input "服務人員姓名/編號" at bounding box center [943, 172] width 266 height 29
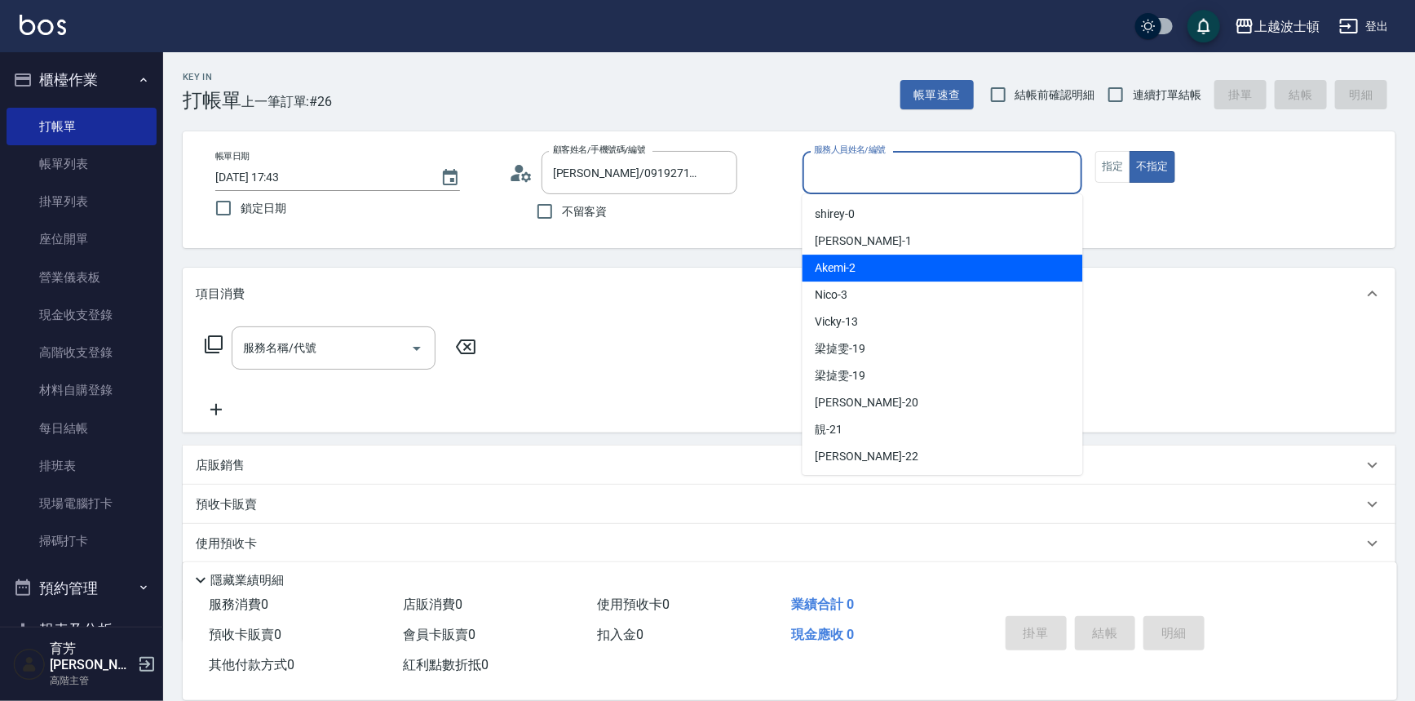
click at [958, 259] on div "Akemi -2" at bounding box center [943, 268] width 281 height 27
type input "Akemi-2"
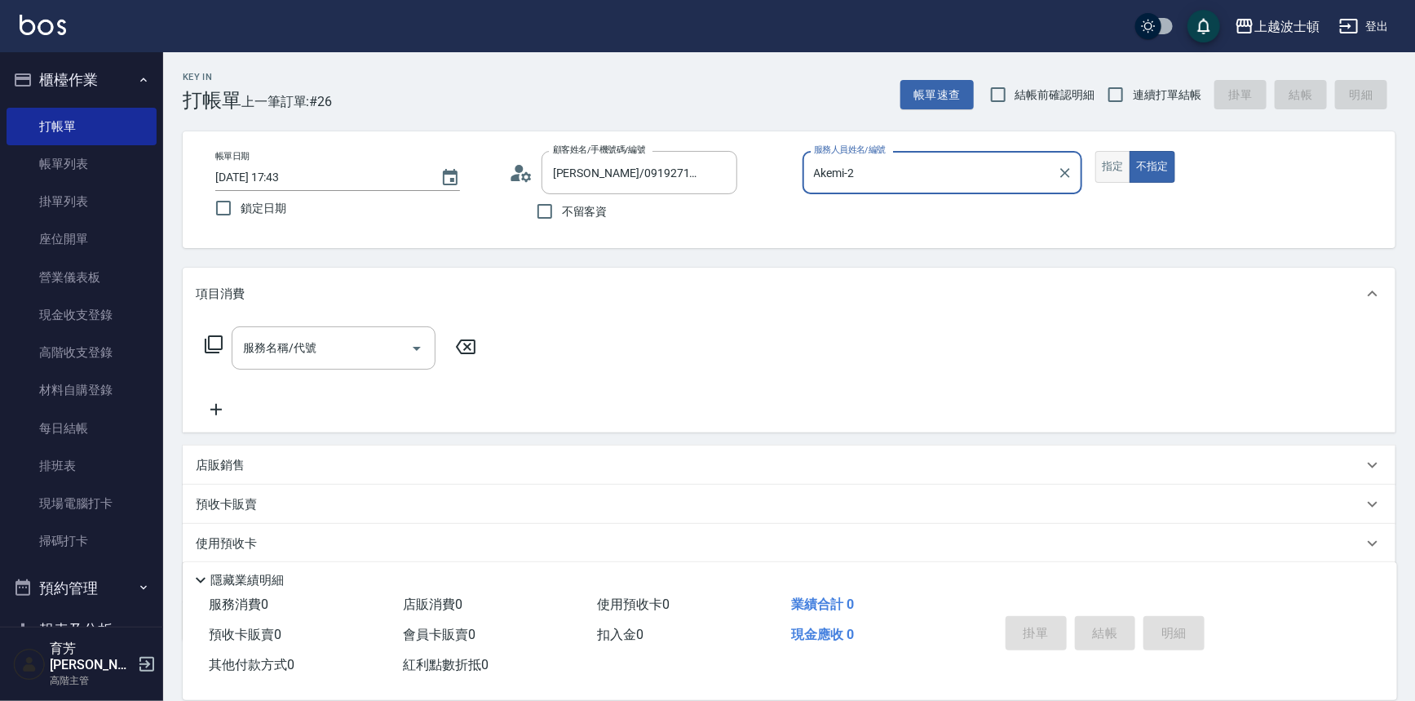
click at [1099, 165] on button "指定" at bounding box center [1113, 167] width 35 height 32
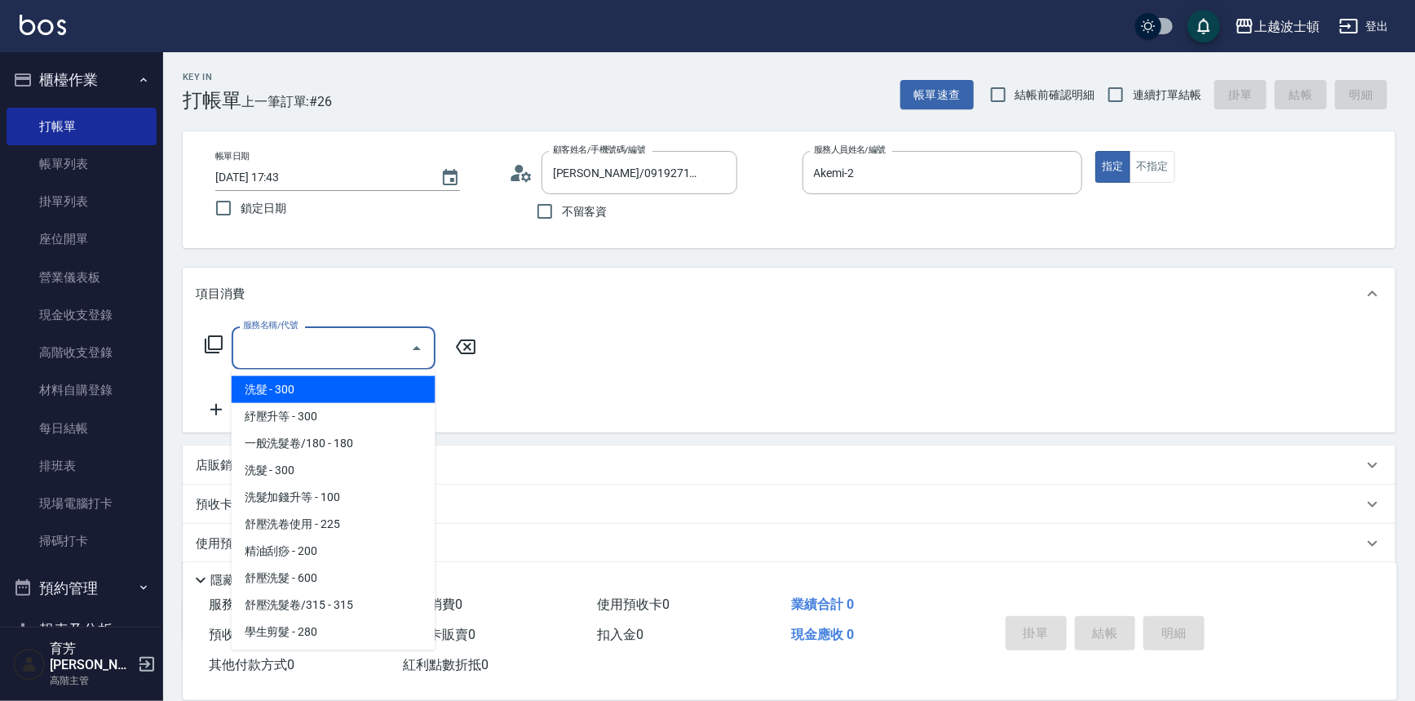
click at [312, 334] on input "服務名稱/代號" at bounding box center [321, 348] width 165 height 29
click at [334, 391] on span "洗髮 - 300" at bounding box center [334, 389] width 204 height 27
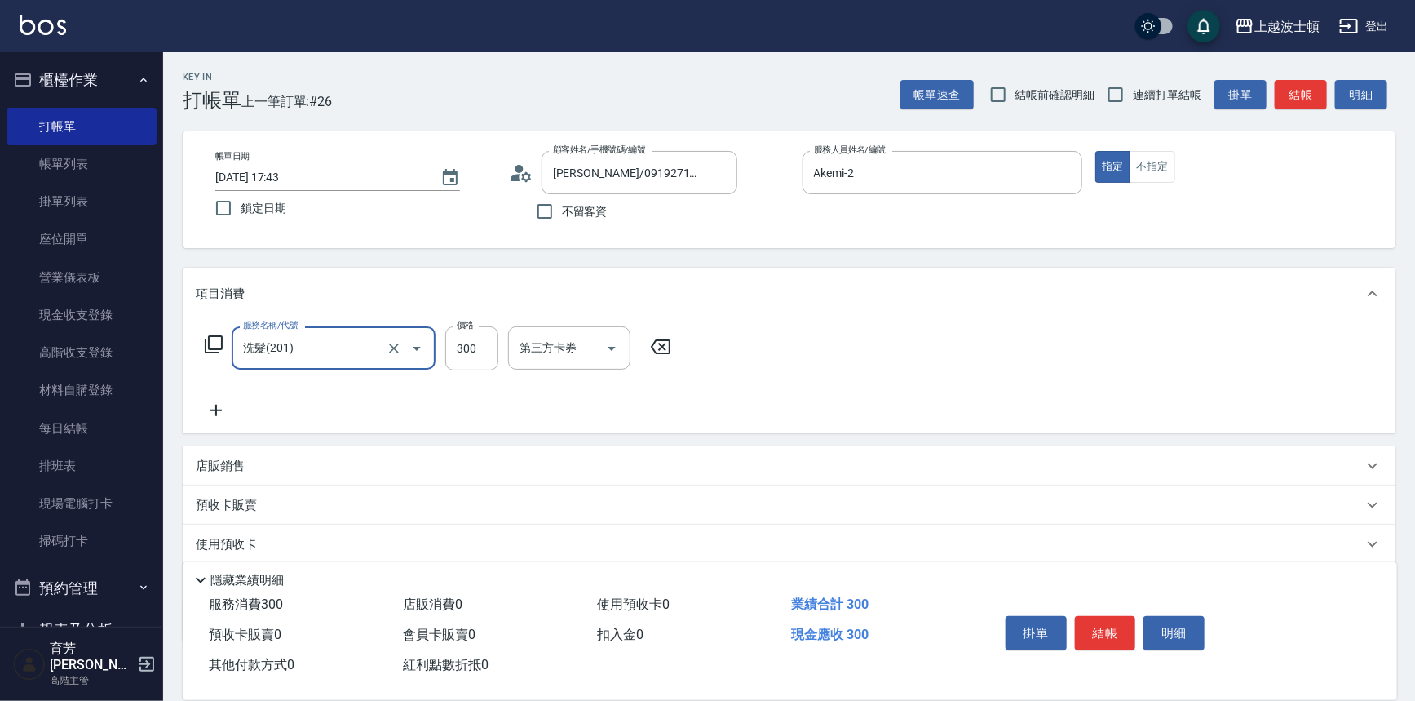
type input "洗髮(201)"
click at [571, 348] on input "洗-1" at bounding box center [557, 348] width 83 height 29
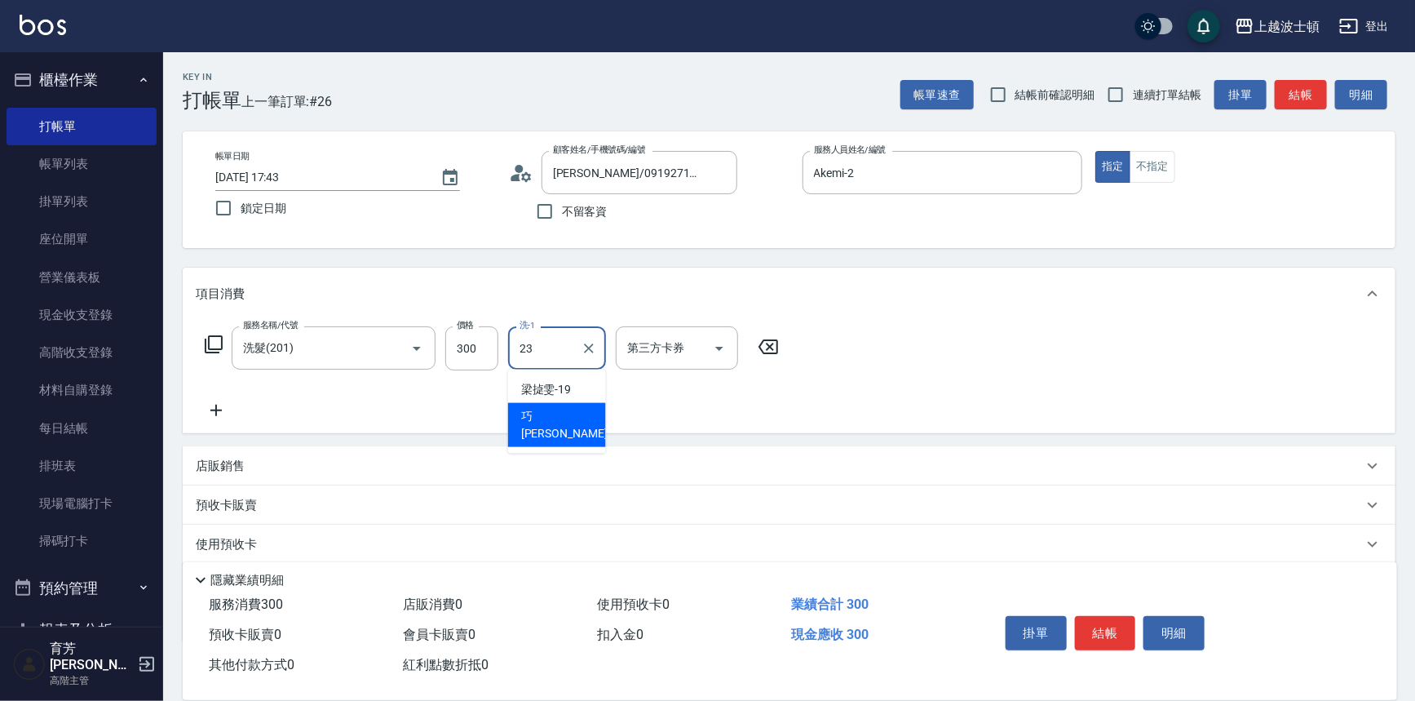
click at [560, 422] on div "[PERSON_NAME] -23" at bounding box center [557, 425] width 98 height 44
type input "[PERSON_NAME]-23"
click at [215, 401] on icon at bounding box center [216, 411] width 41 height 20
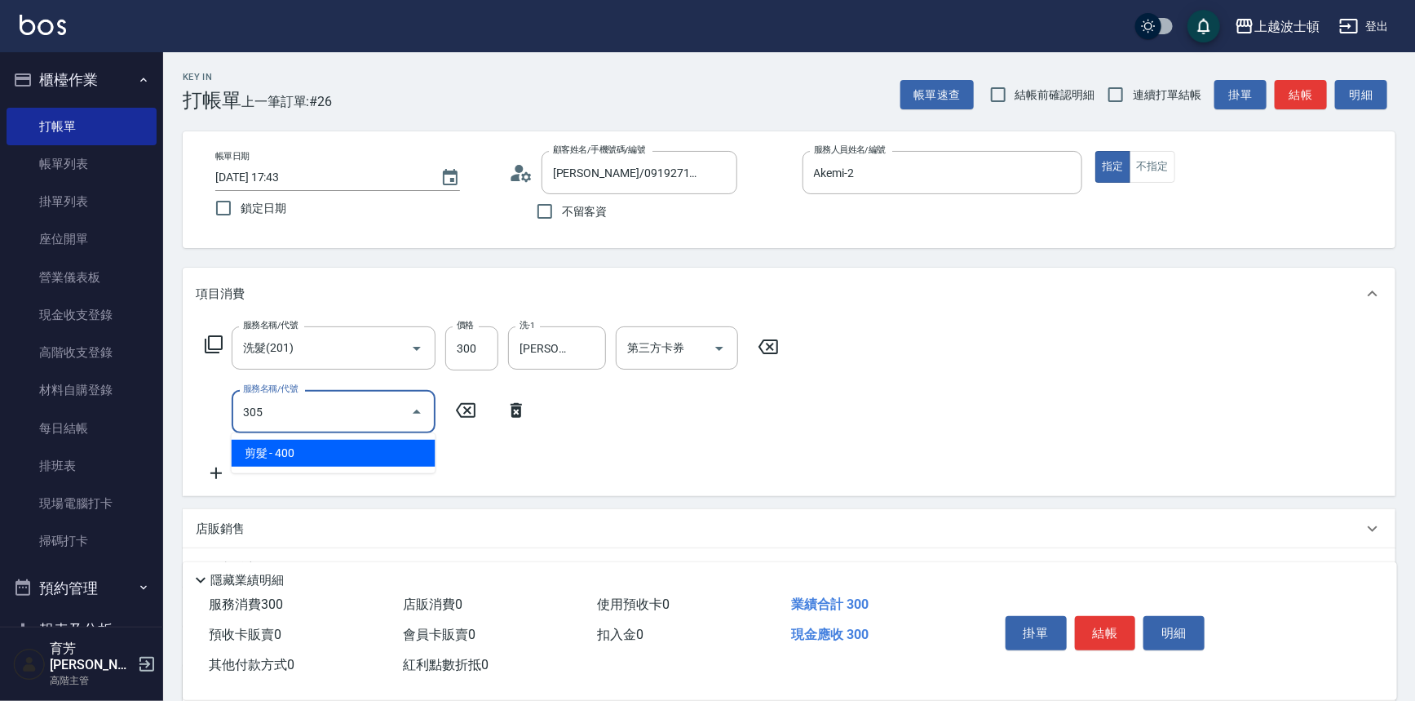
drag, startPoint x: 322, startPoint y: 449, endPoint x: 438, endPoint y: 441, distance: 116.1
click at [323, 449] on span "剪髮 - 400" at bounding box center [334, 453] width 204 height 27
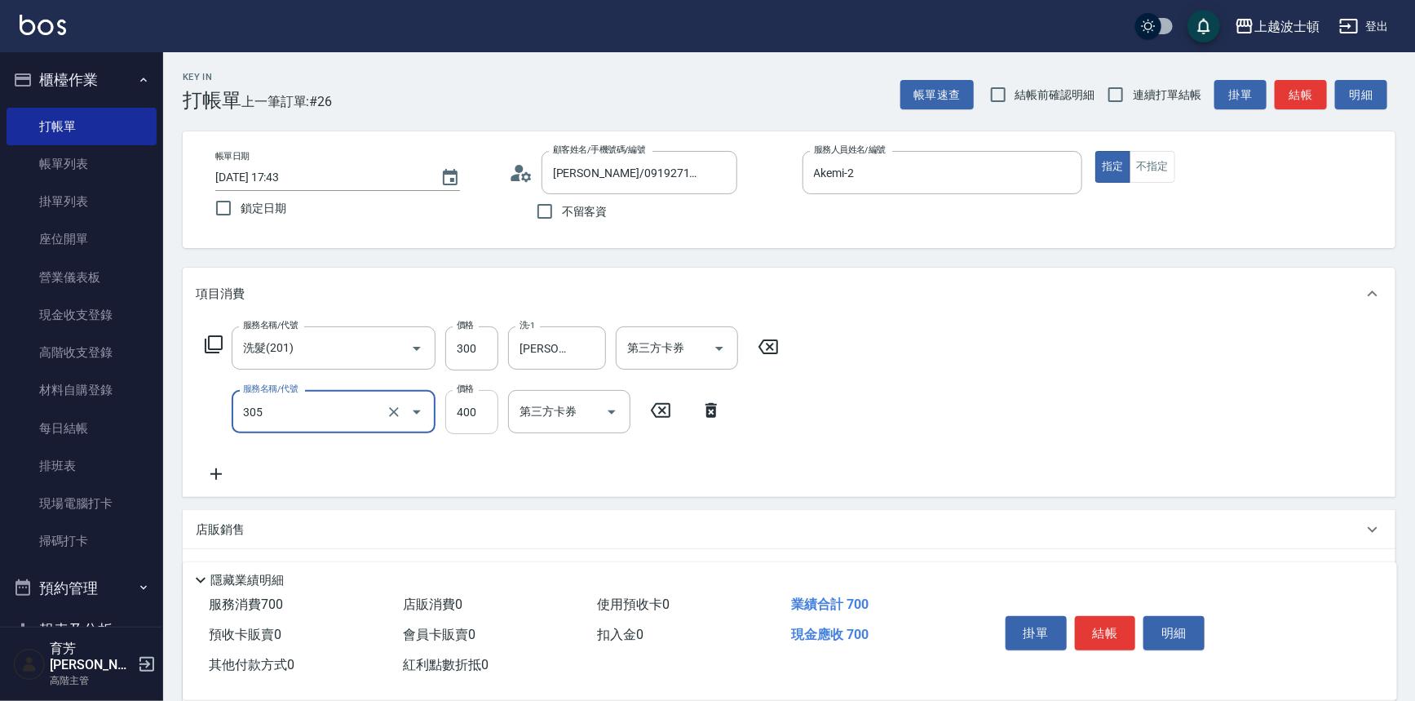
type input "剪髮(305)"
click at [474, 412] on input "400" at bounding box center [471, 412] width 53 height 44
type input "350"
click at [1151, 404] on div "服務名稱/代號 洗髮(201) 服務名稱/代號 價格 300 價格 洗-1 巧莉-23 洗-1 第三方卡券 第三方卡券 服務名稱/代號 剪髮(305) 服務名…" at bounding box center [789, 408] width 1213 height 177
click at [1130, 628] on button "結帳" at bounding box center [1105, 633] width 61 height 34
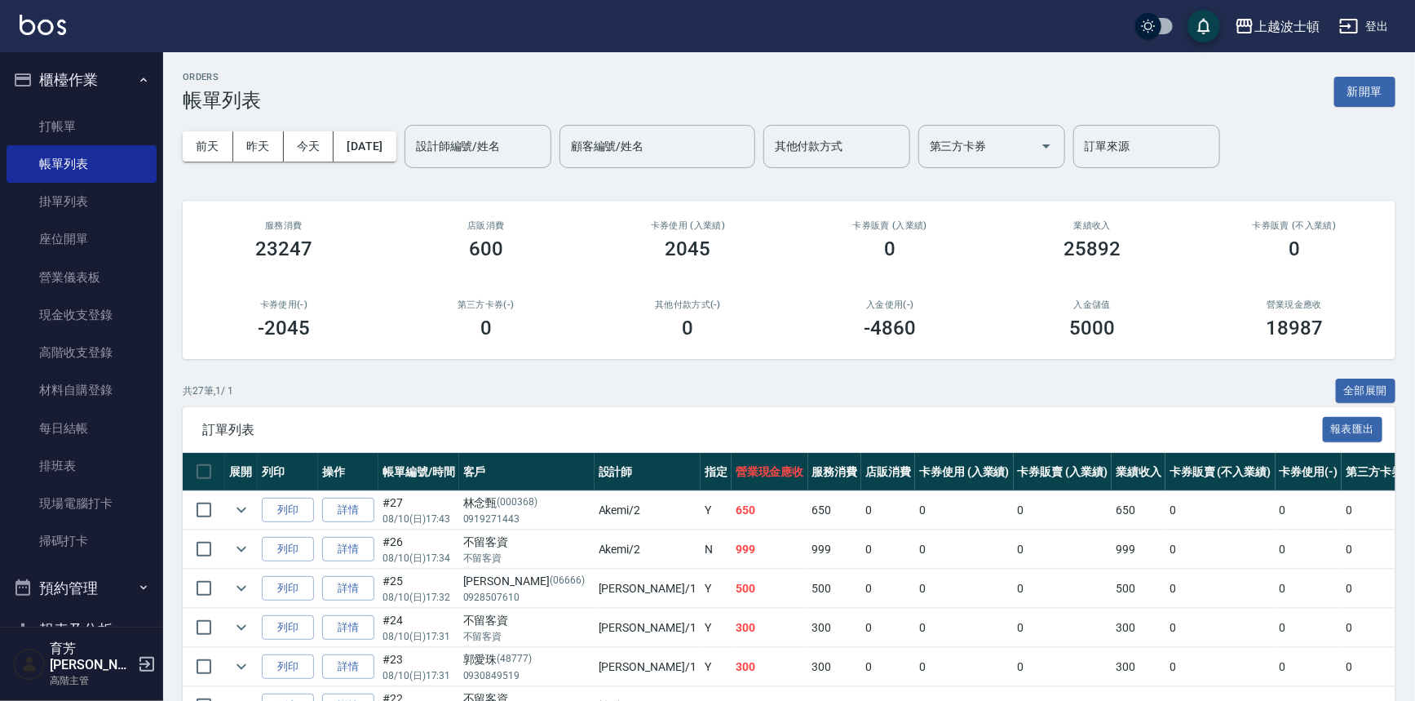
click at [520, 149] on input "設計師編號/姓名" at bounding box center [478, 146] width 132 height 29
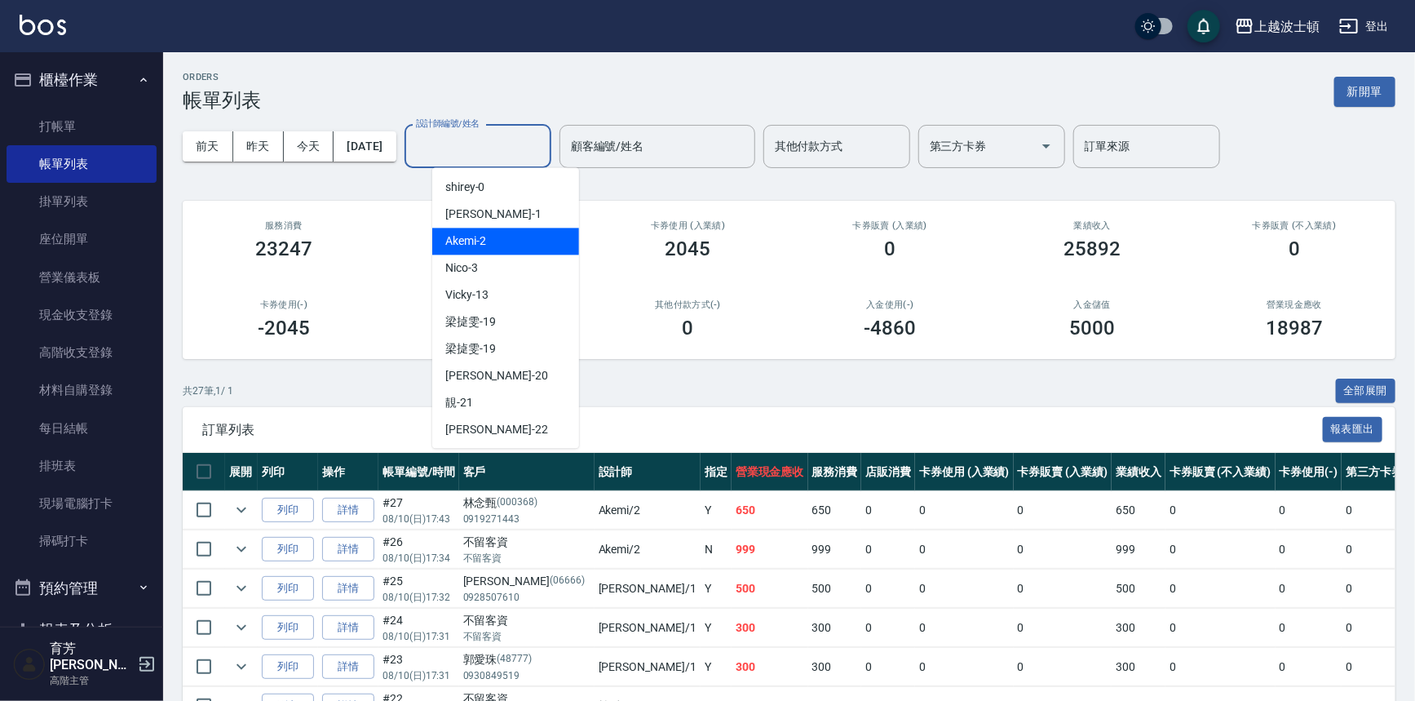
click at [525, 237] on div "Akemi -2" at bounding box center [505, 241] width 147 height 27
type input "Akemi-2"
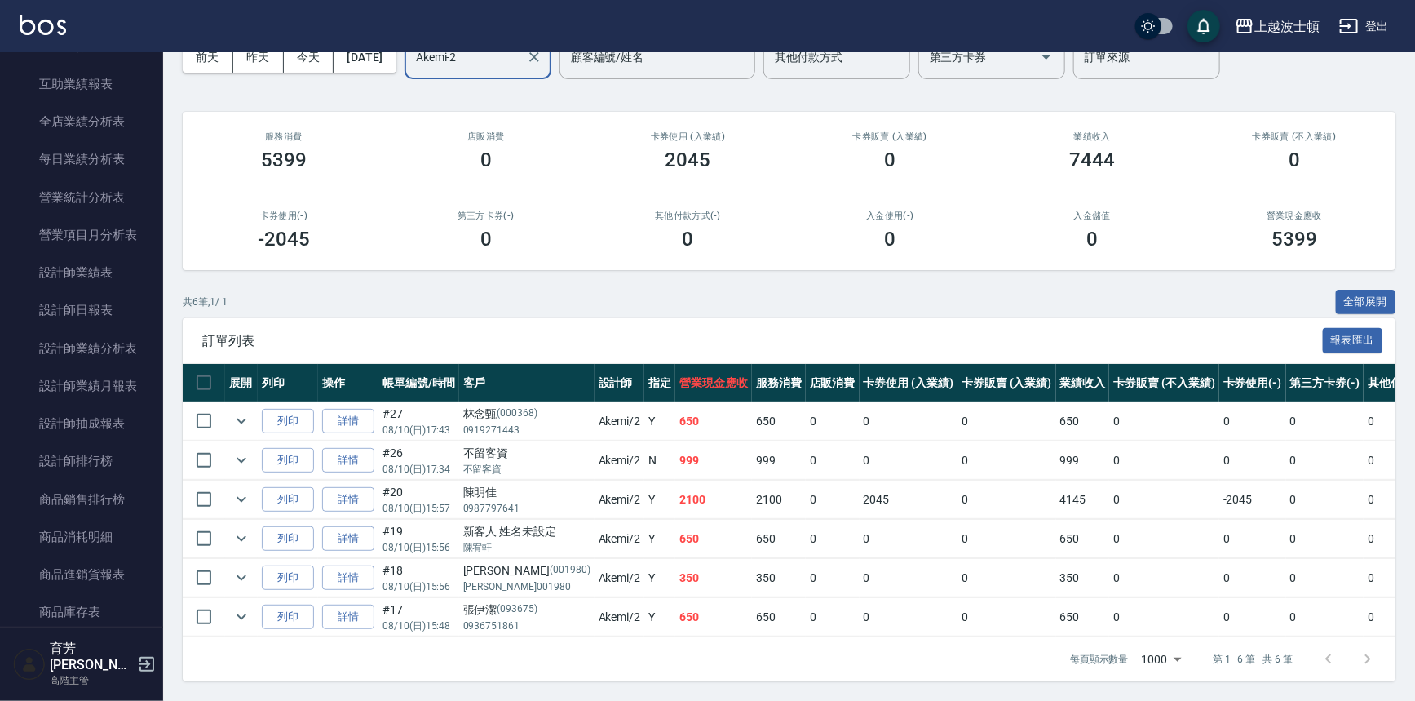
scroll to position [945, 0]
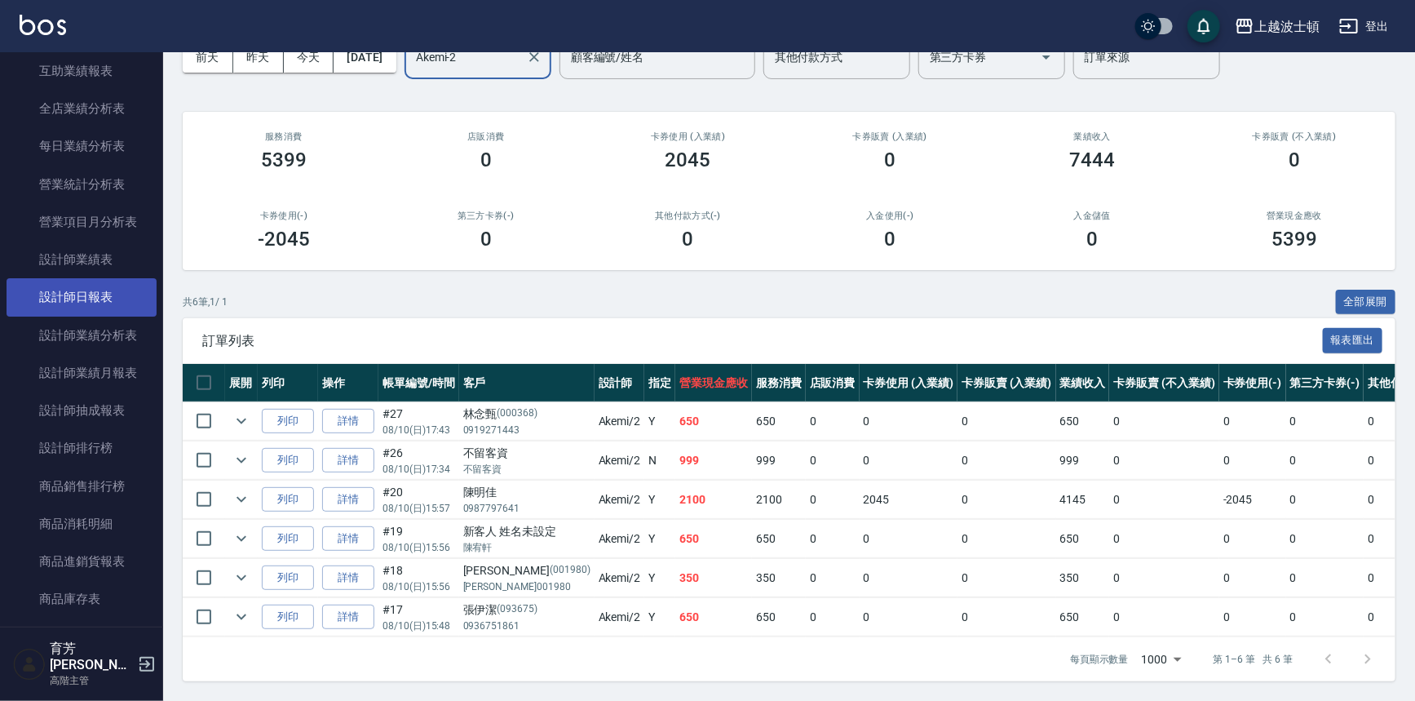
click at [82, 298] on link "設計師日報表" at bounding box center [82, 297] width 150 height 38
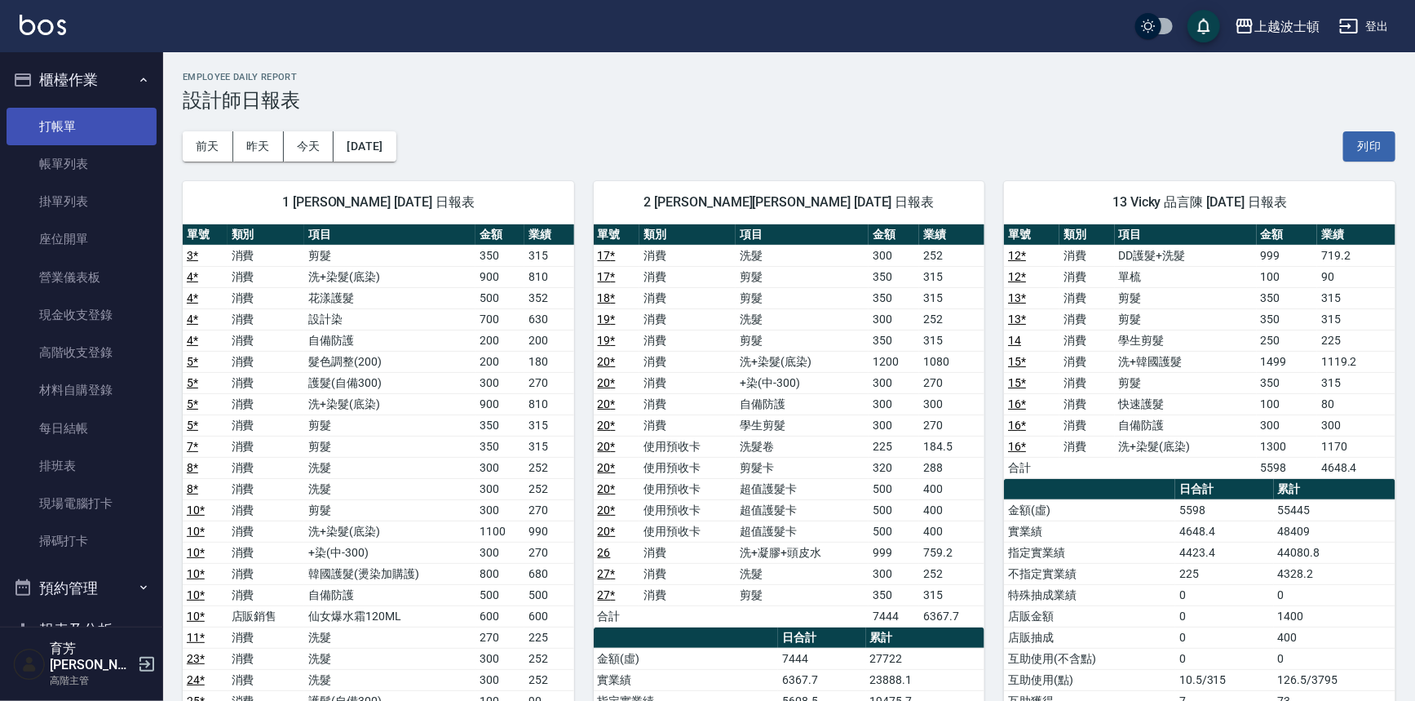
click at [98, 131] on link "打帳單" at bounding box center [82, 127] width 150 height 38
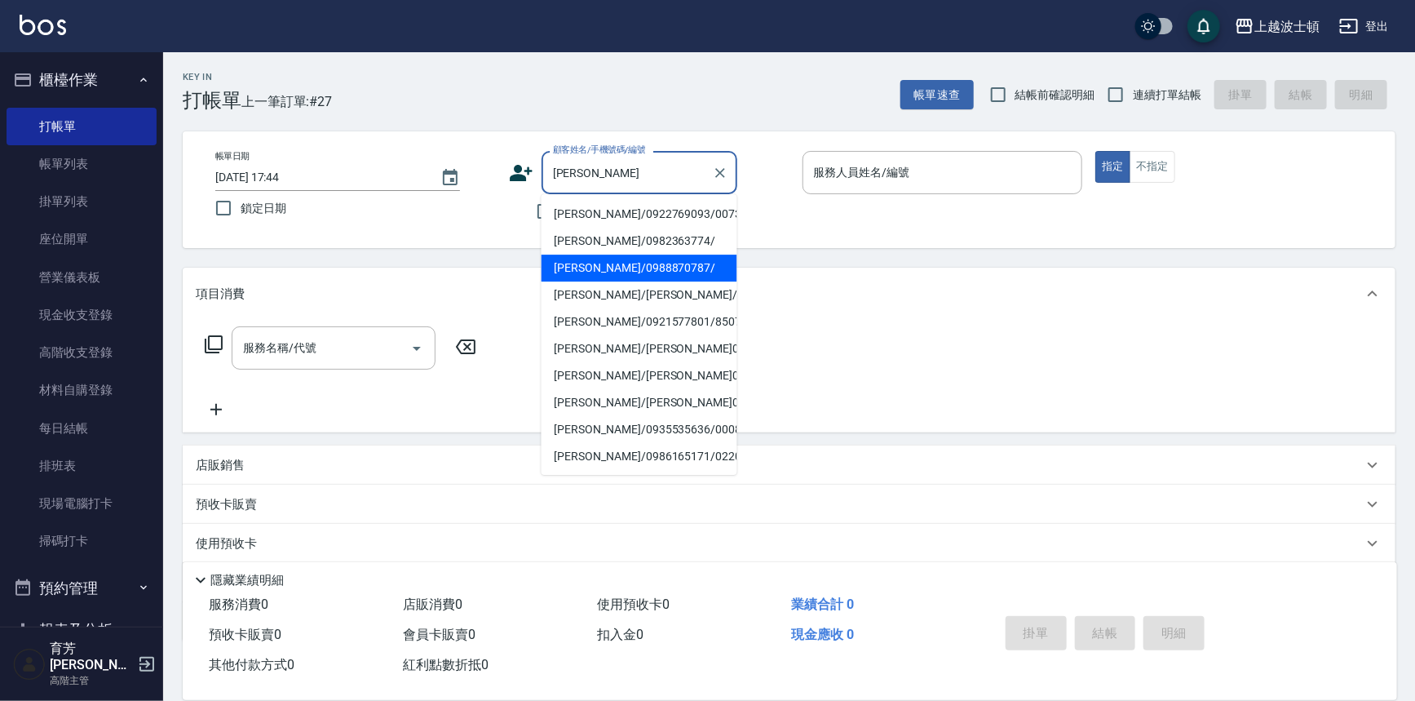
click at [673, 267] on li "[PERSON_NAME]/0988870787/" at bounding box center [640, 268] width 196 height 27
type input "[PERSON_NAME]/0988870787/"
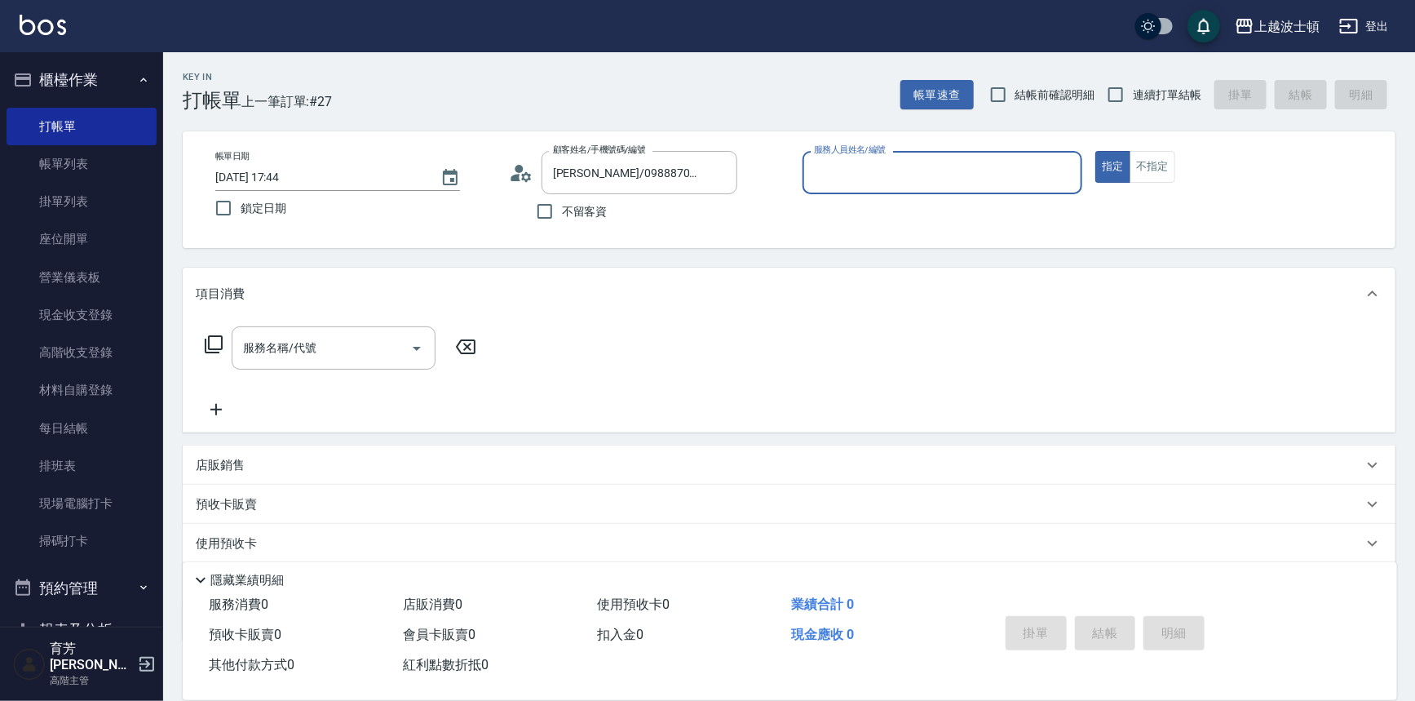
type input "Nico-3"
click at [65, 87] on button "櫃檯作業" at bounding box center [82, 80] width 150 height 42
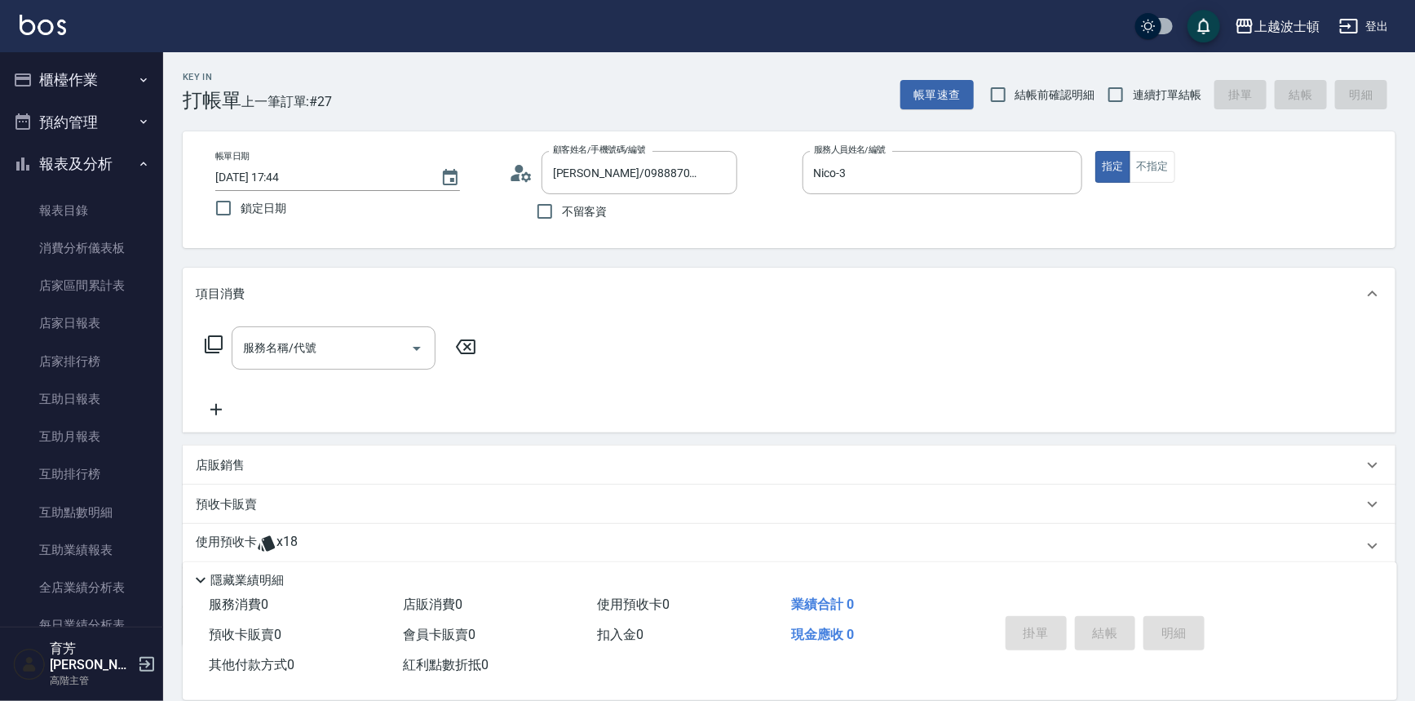
click at [77, 155] on button "報表及分析" at bounding box center [82, 164] width 150 height 42
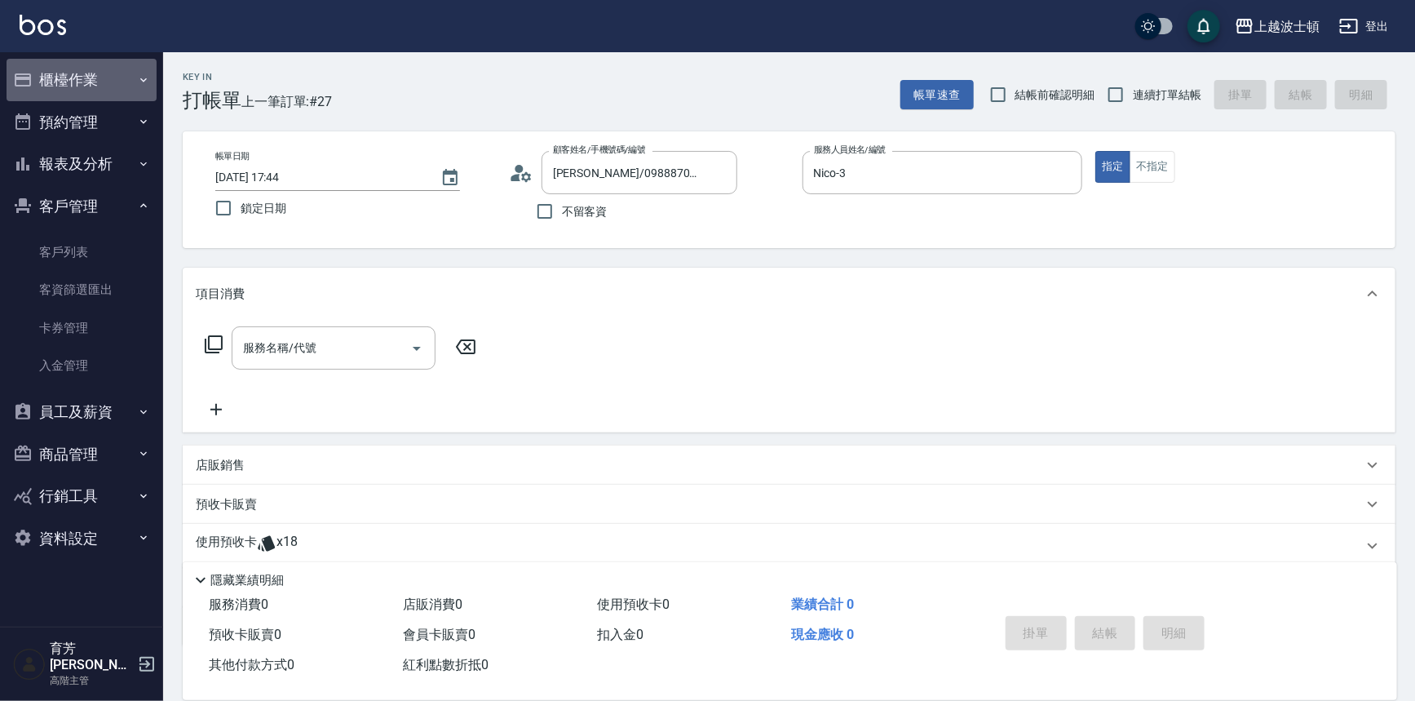
click at [79, 86] on button "櫃檯作業" at bounding box center [82, 80] width 150 height 42
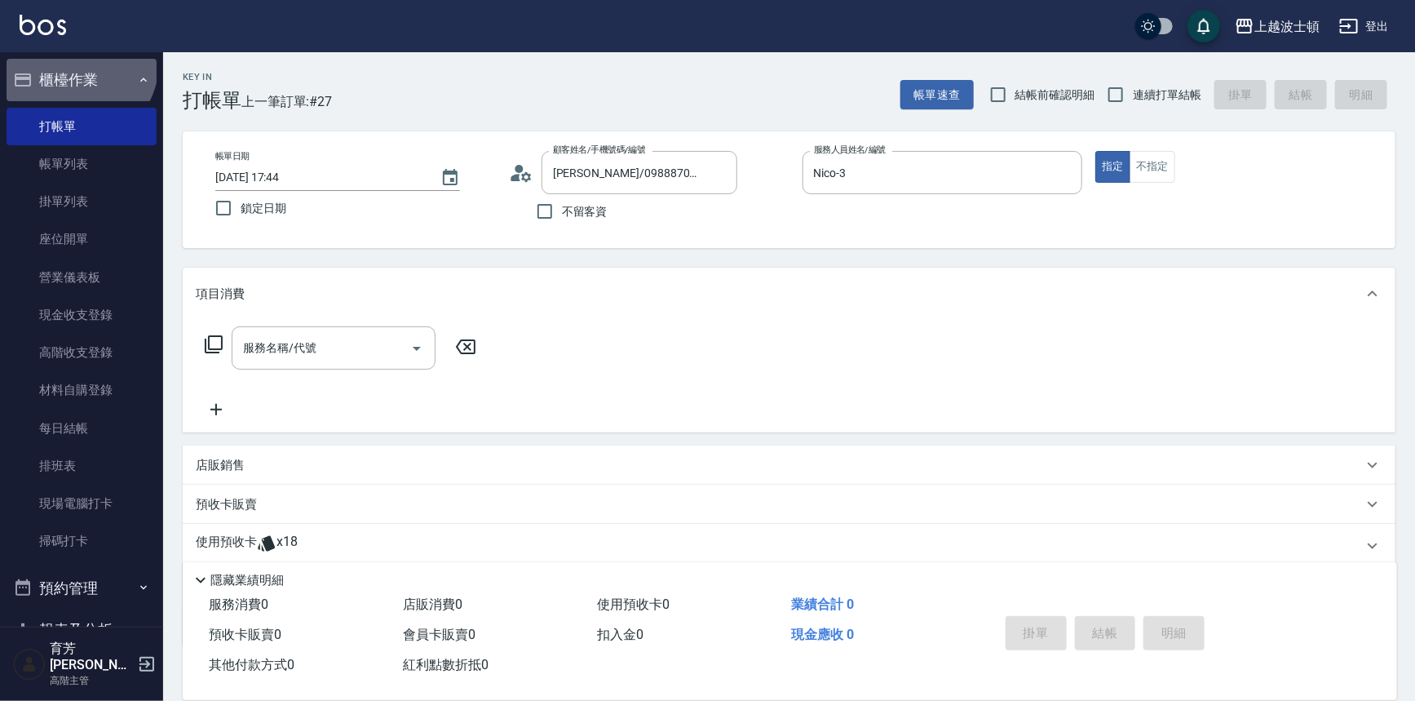
click at [73, 62] on button "櫃檯作業" at bounding box center [82, 80] width 150 height 42
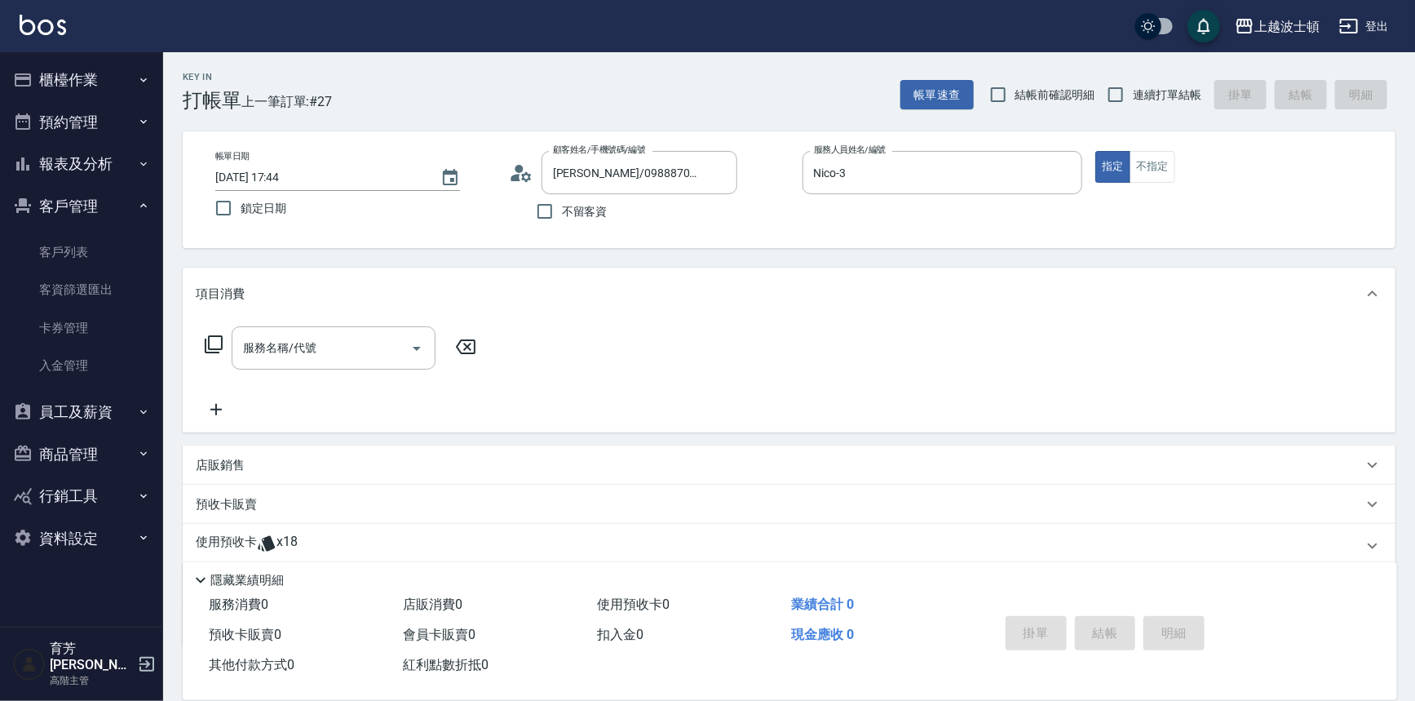
click at [74, 209] on button "客戶管理" at bounding box center [82, 206] width 150 height 42
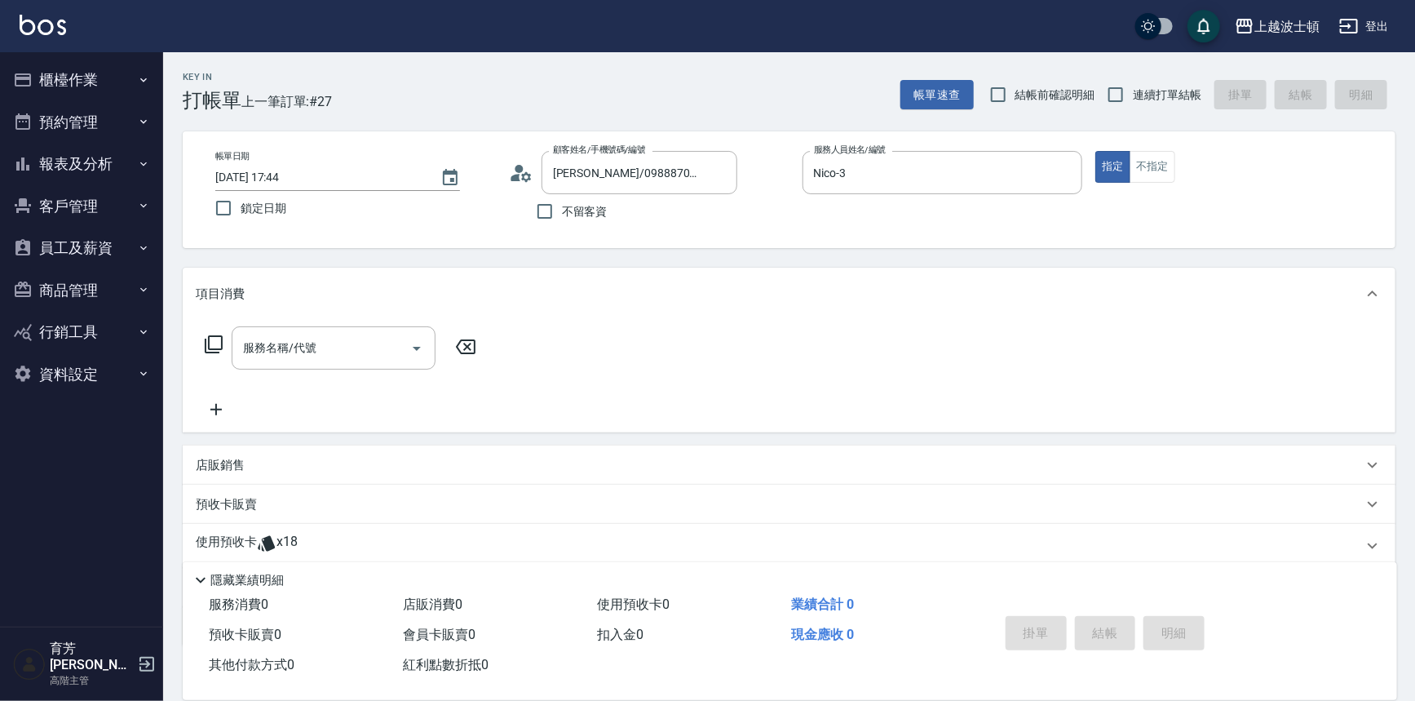
click at [82, 78] on button "櫃檯作業" at bounding box center [82, 80] width 150 height 42
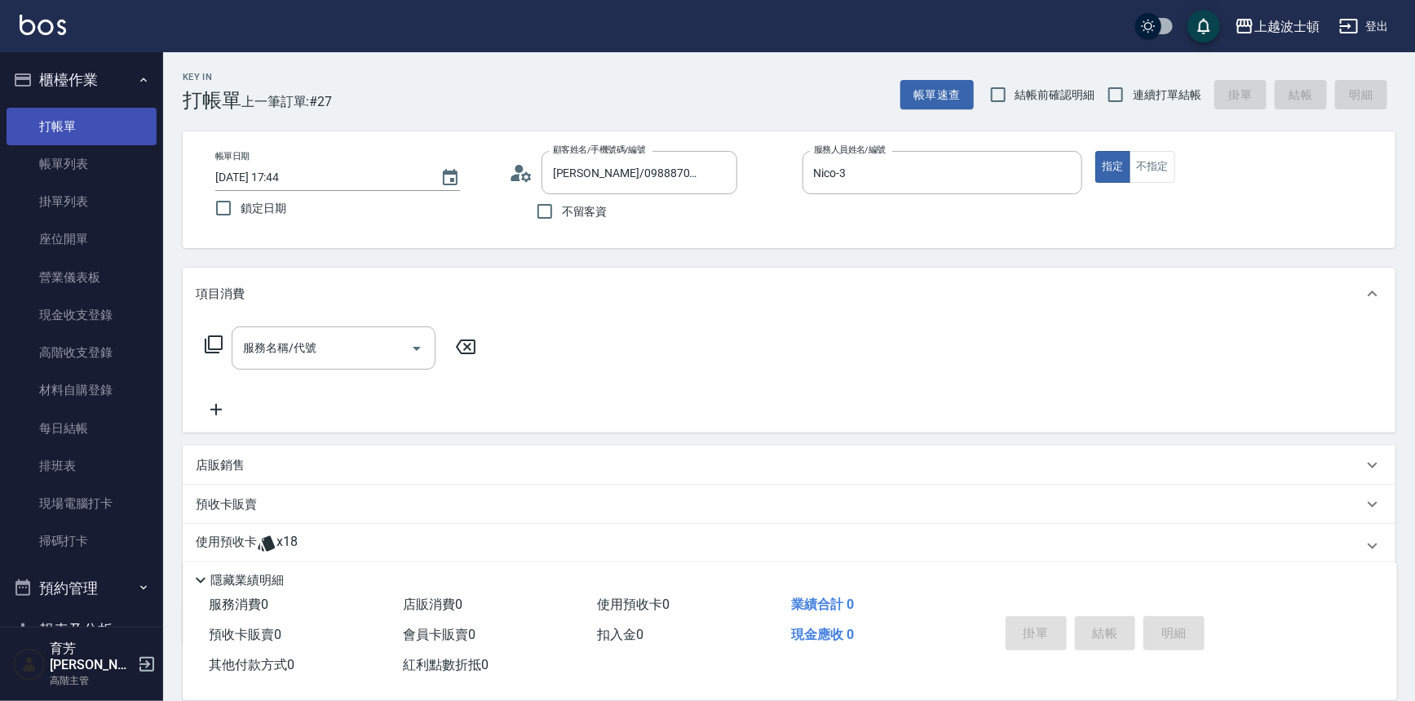
click at [69, 131] on link "打帳單" at bounding box center [82, 127] width 150 height 38
click at [718, 169] on icon "Clear" at bounding box center [720, 173] width 16 height 16
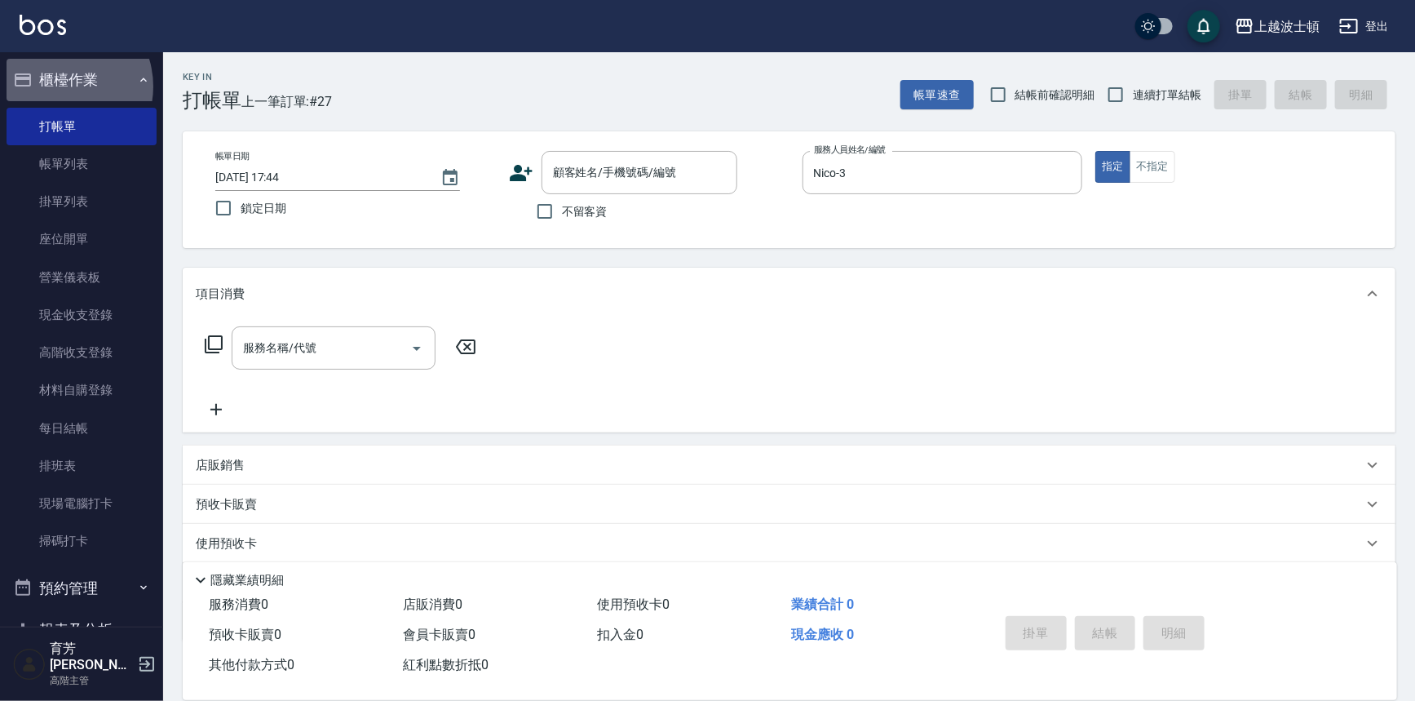
click at [58, 86] on button "櫃檯作業" at bounding box center [82, 80] width 150 height 42
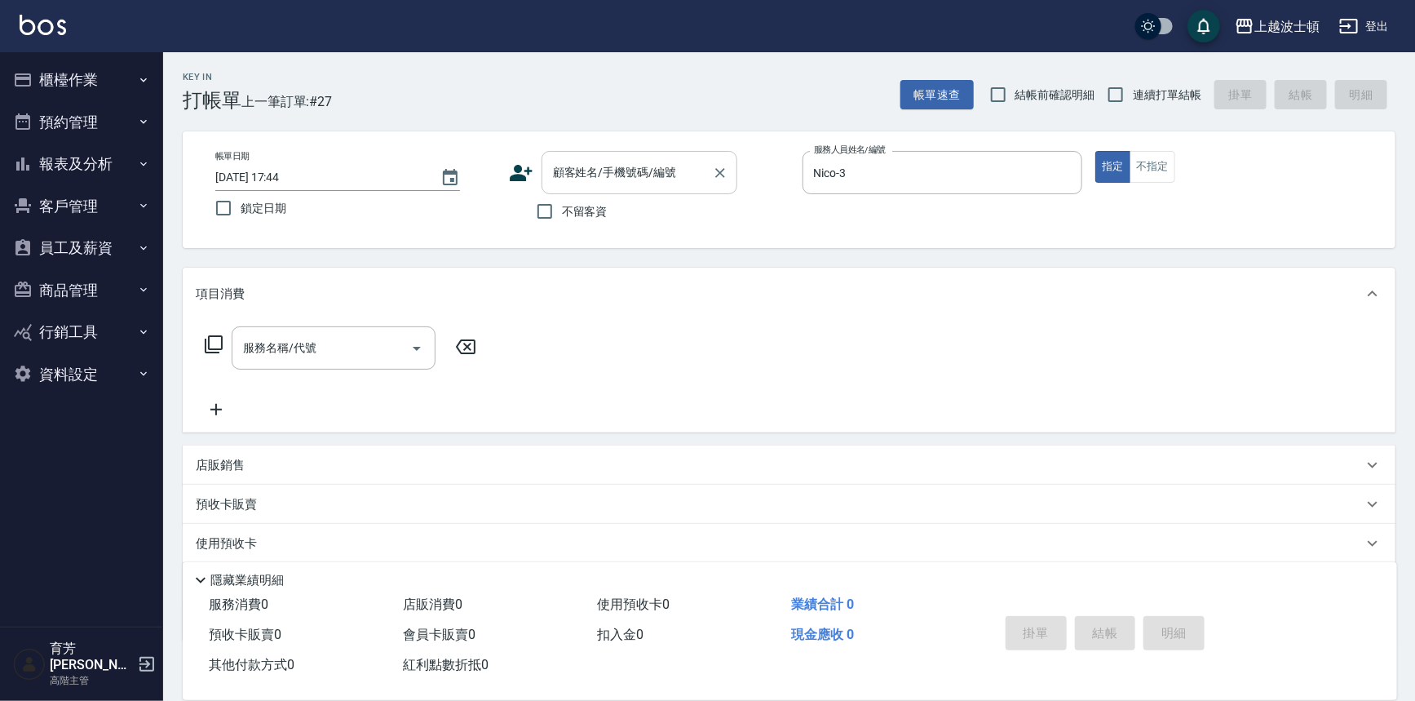
click at [552, 175] on input "顧客姓名/手機號碼/編號" at bounding box center [627, 172] width 157 height 29
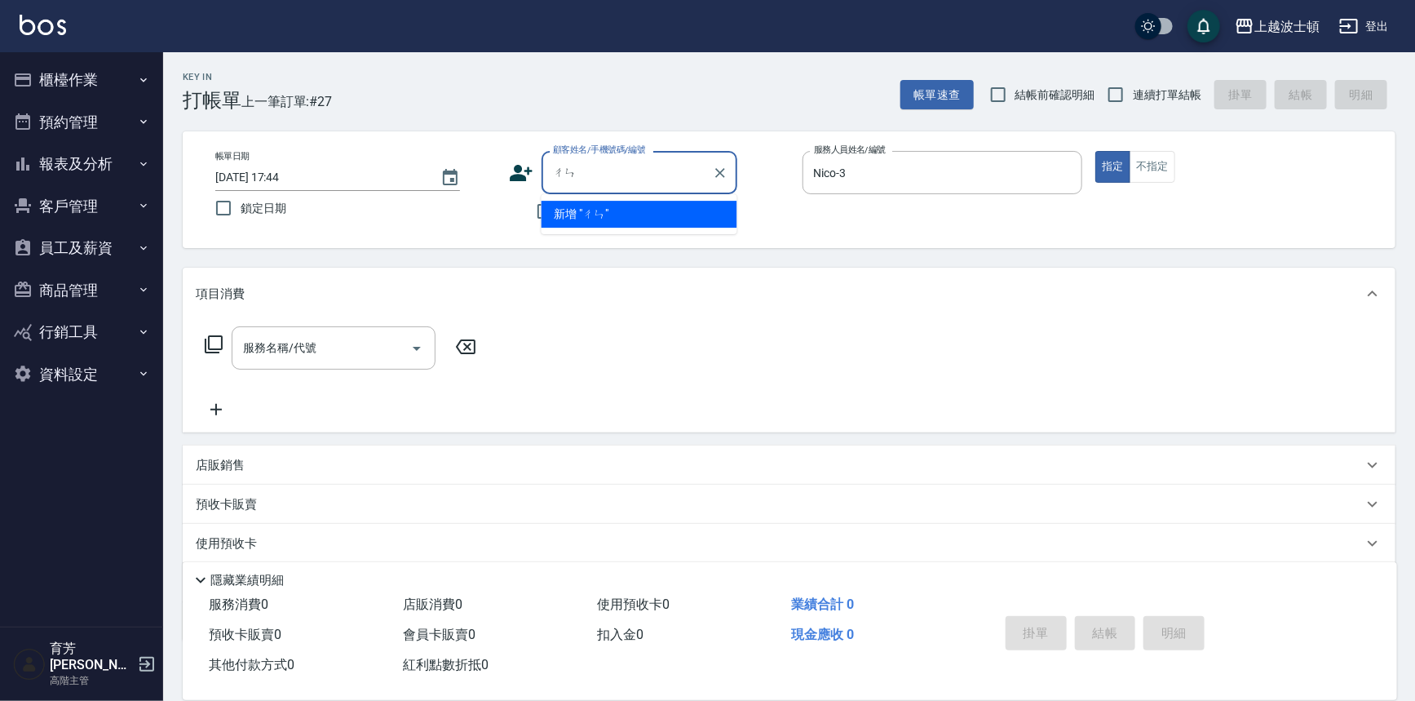
type input "諶"
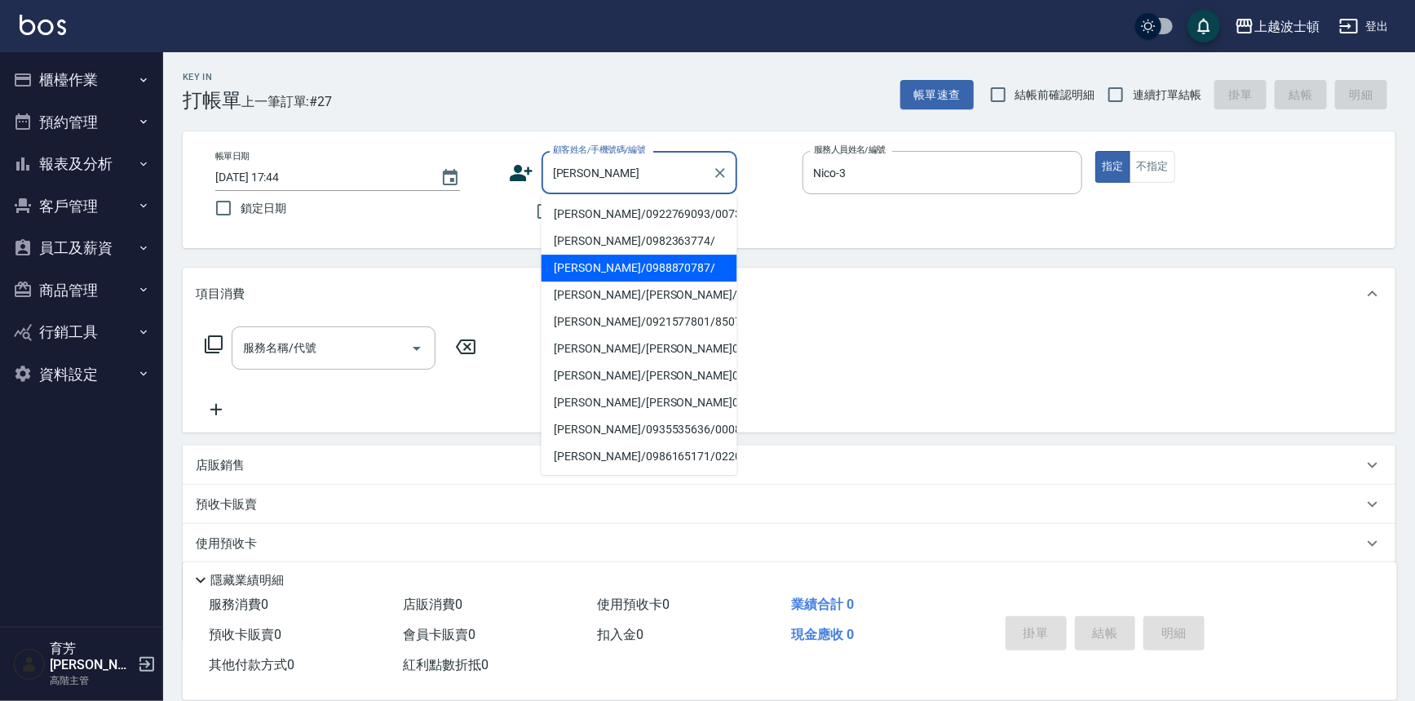
type input "[PERSON_NAME]"
